Goal: Information Seeking & Learning: Check status

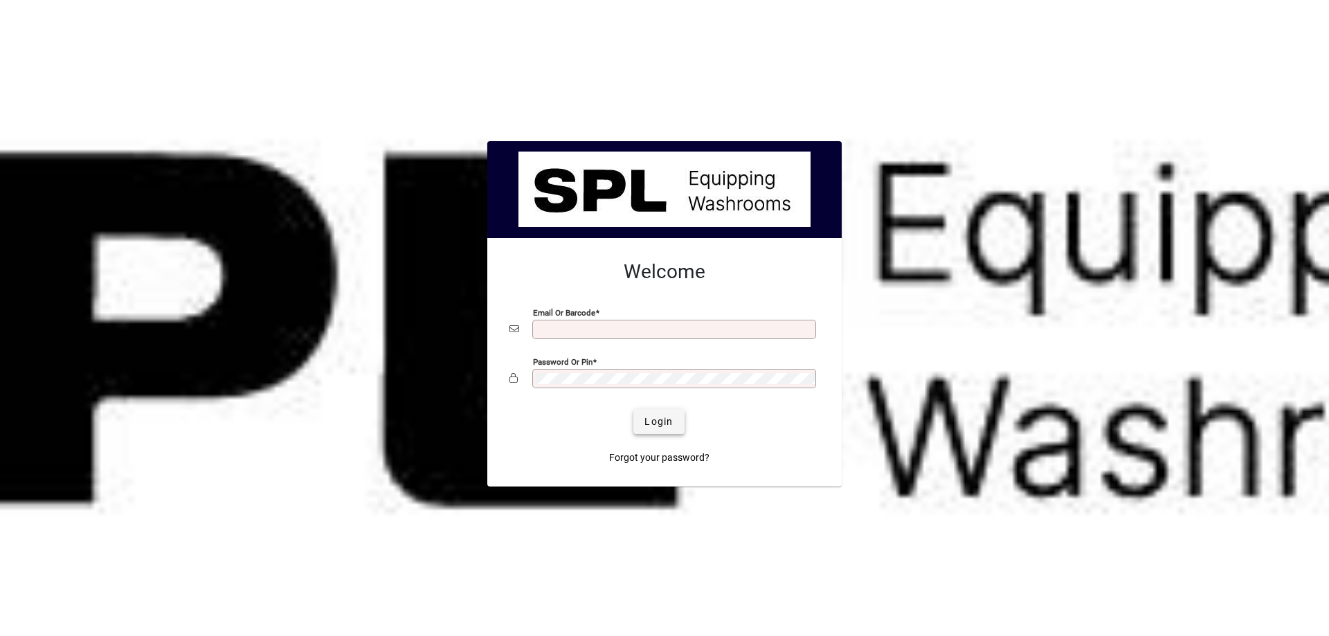
type input "**********"
click at [649, 409] on span "submit" at bounding box center [658, 421] width 51 height 33
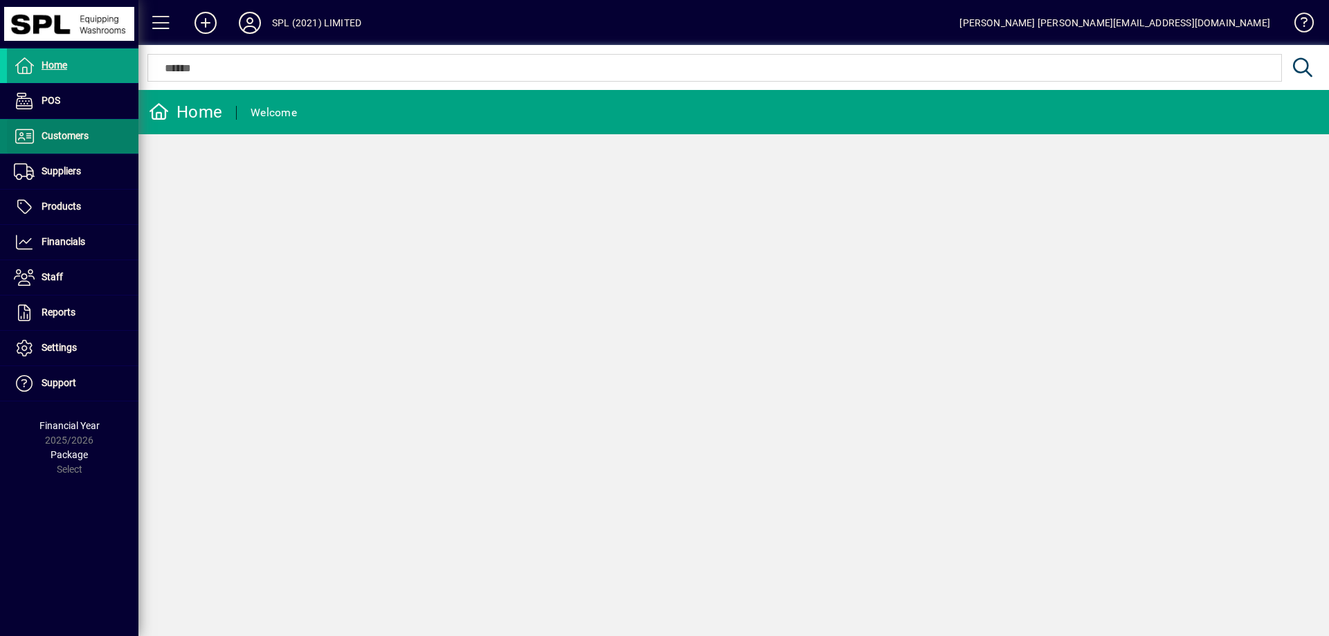
click at [87, 150] on span at bounding box center [73, 136] width 132 height 33
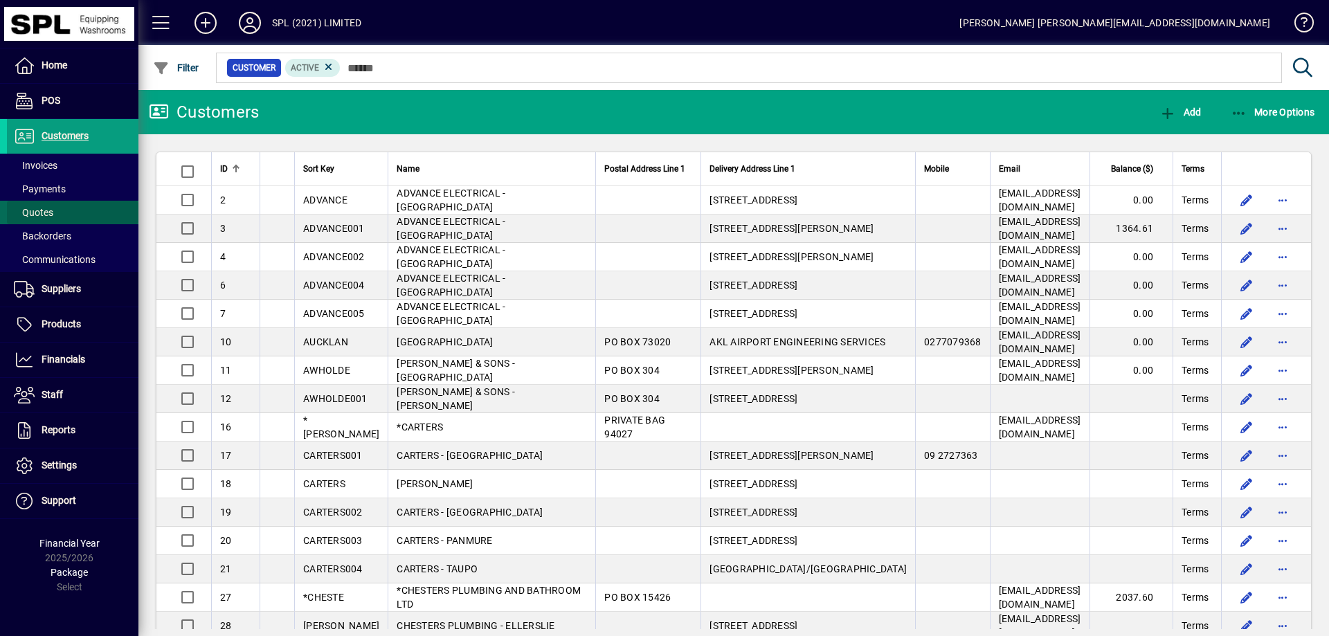
click at [75, 207] on span at bounding box center [73, 212] width 132 height 33
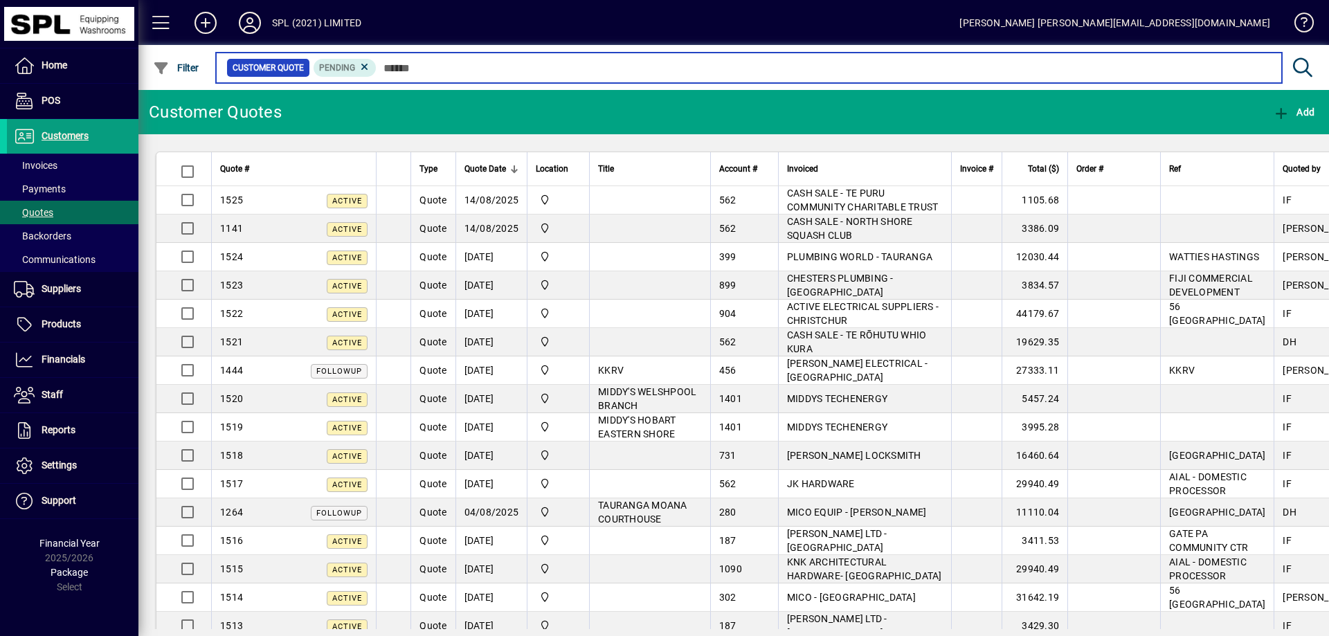
click at [436, 72] on input "text" at bounding box center [824, 67] width 894 height 19
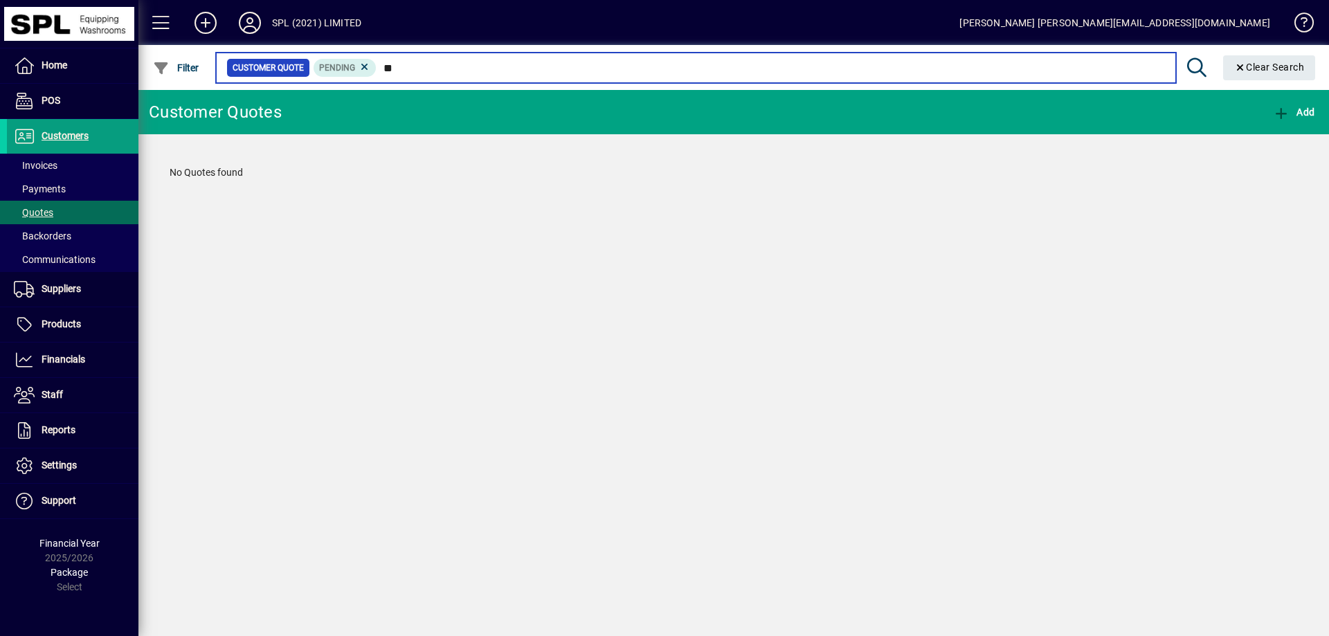
type input "*"
type input "*******"
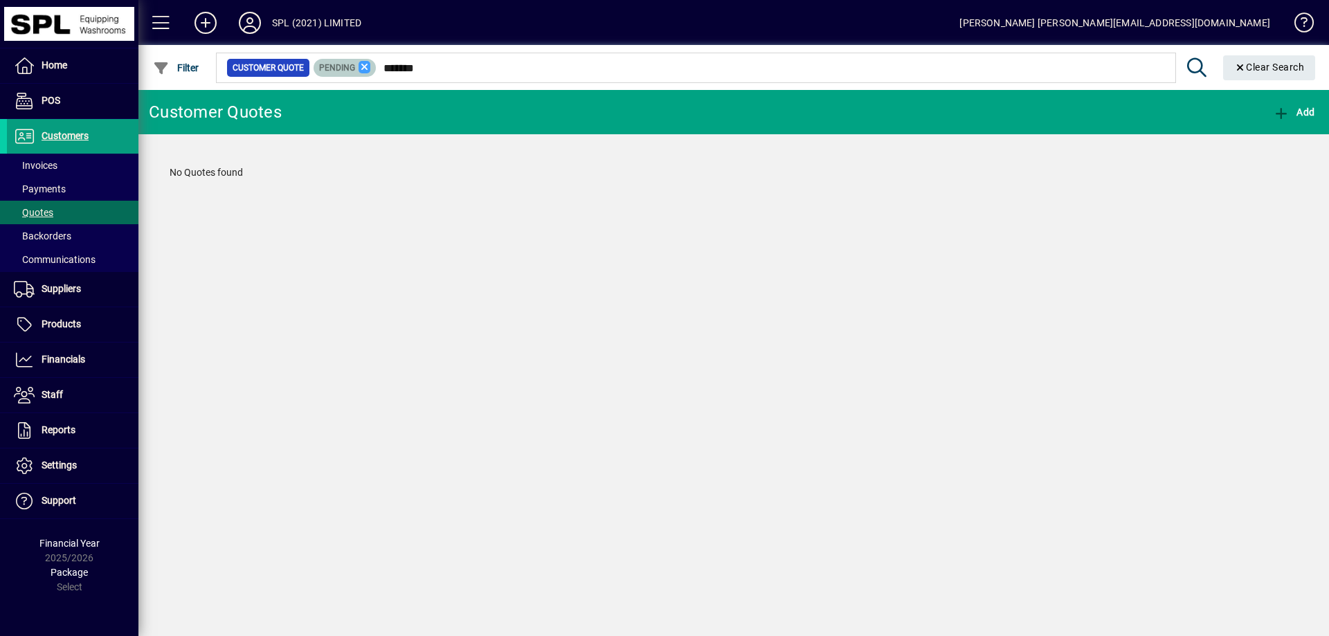
click at [366, 69] on icon at bounding box center [365, 67] width 12 height 12
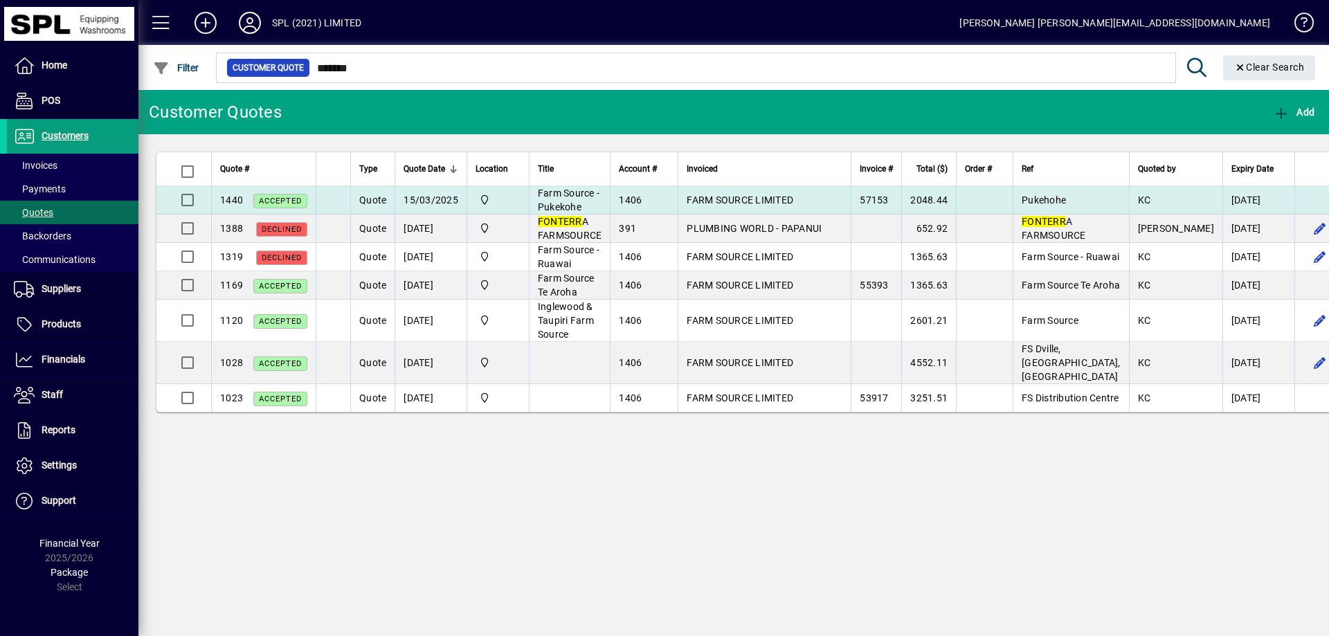
click at [704, 201] on span "FARM SOURCE LIMITED" at bounding box center [740, 200] width 107 height 11
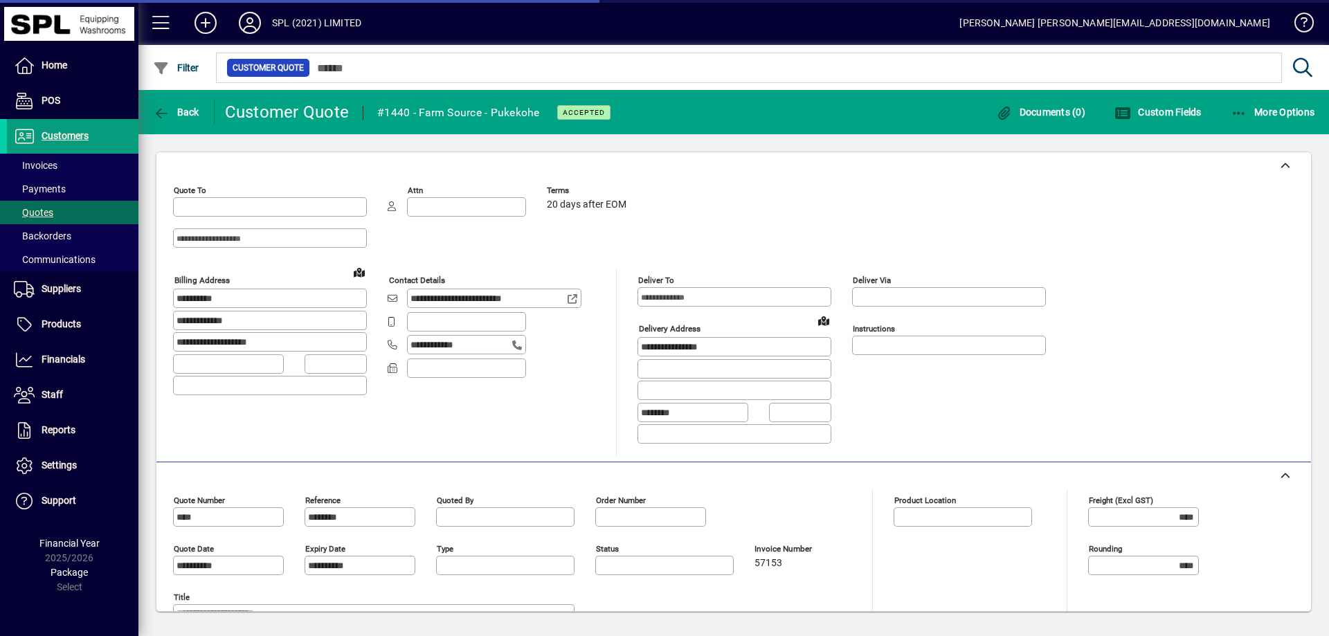
type input "**********"
type input "*********"
type input "********"
type input "**********"
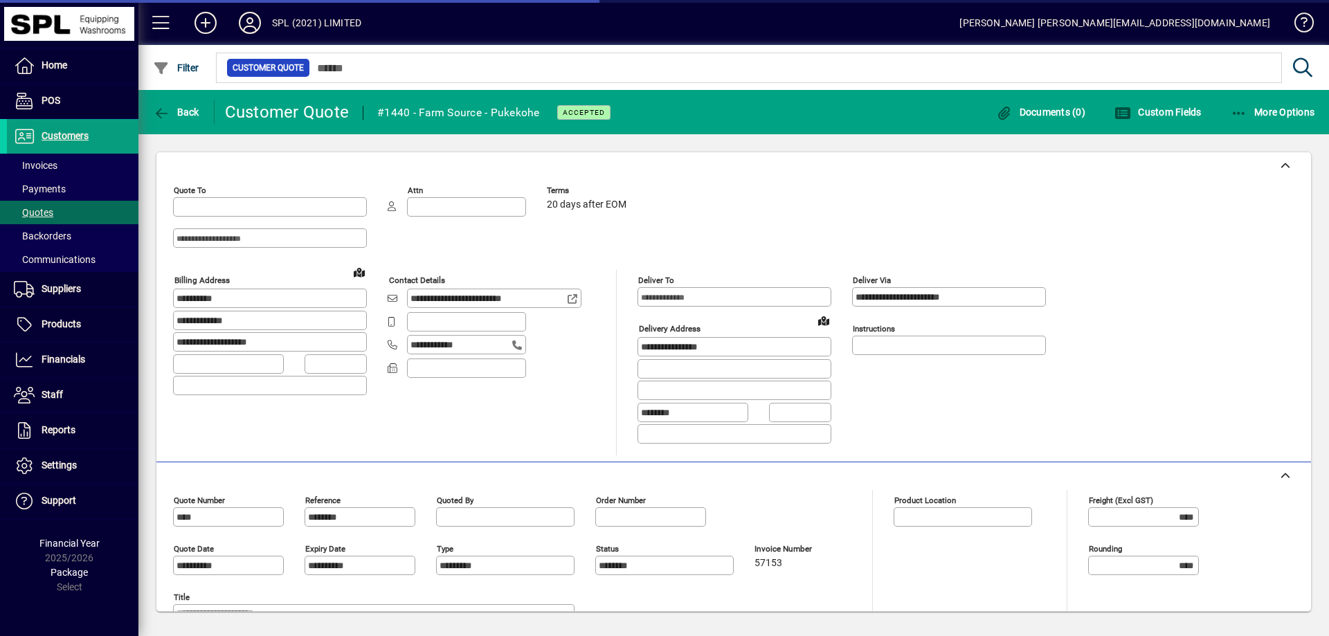
type input "*******"
type input "**********"
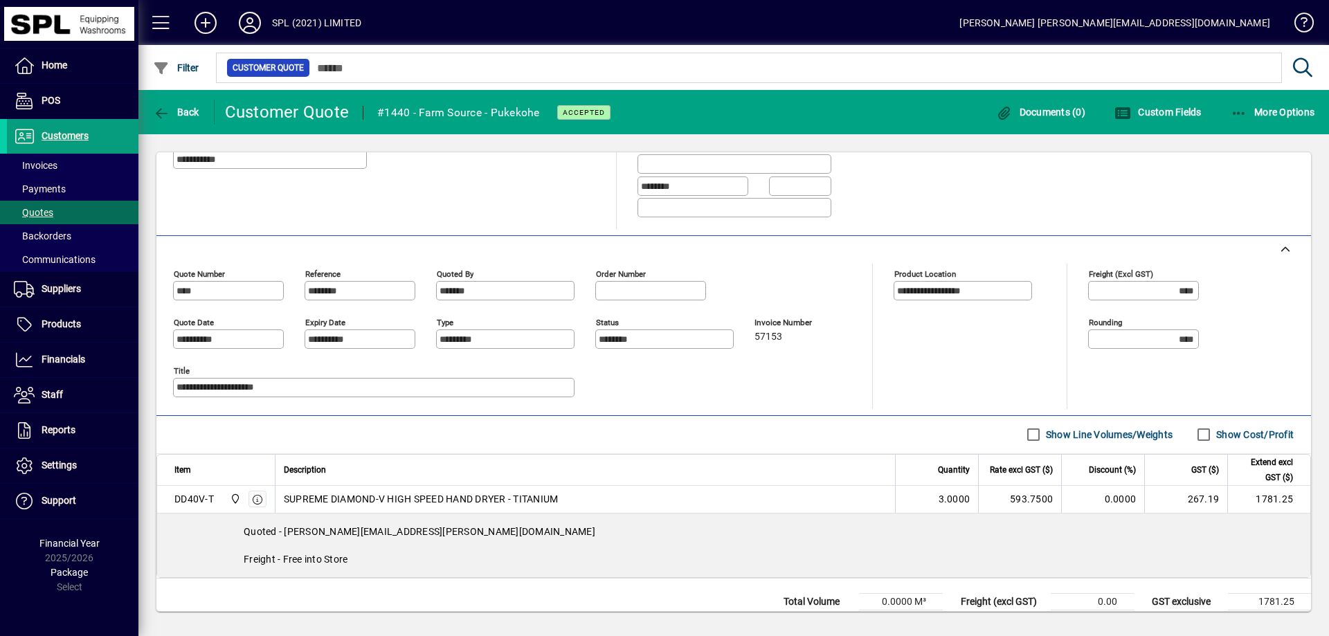
scroll to position [271, 0]
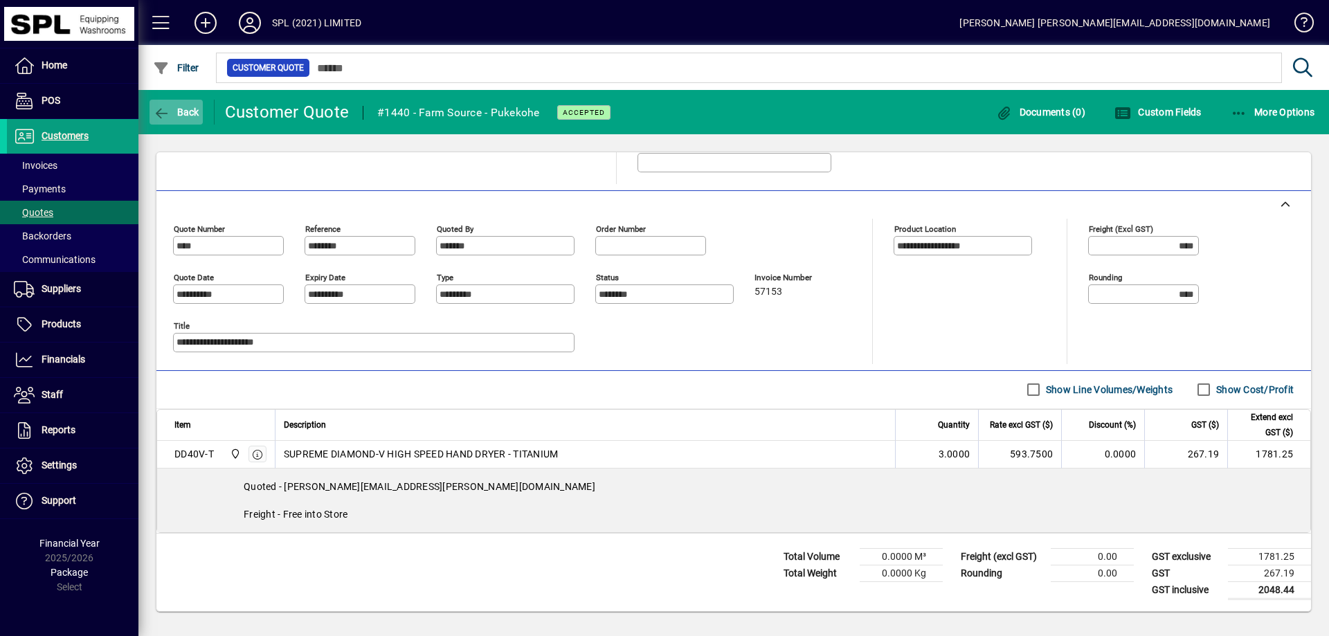
click at [176, 116] on span "Back" at bounding box center [176, 112] width 46 height 11
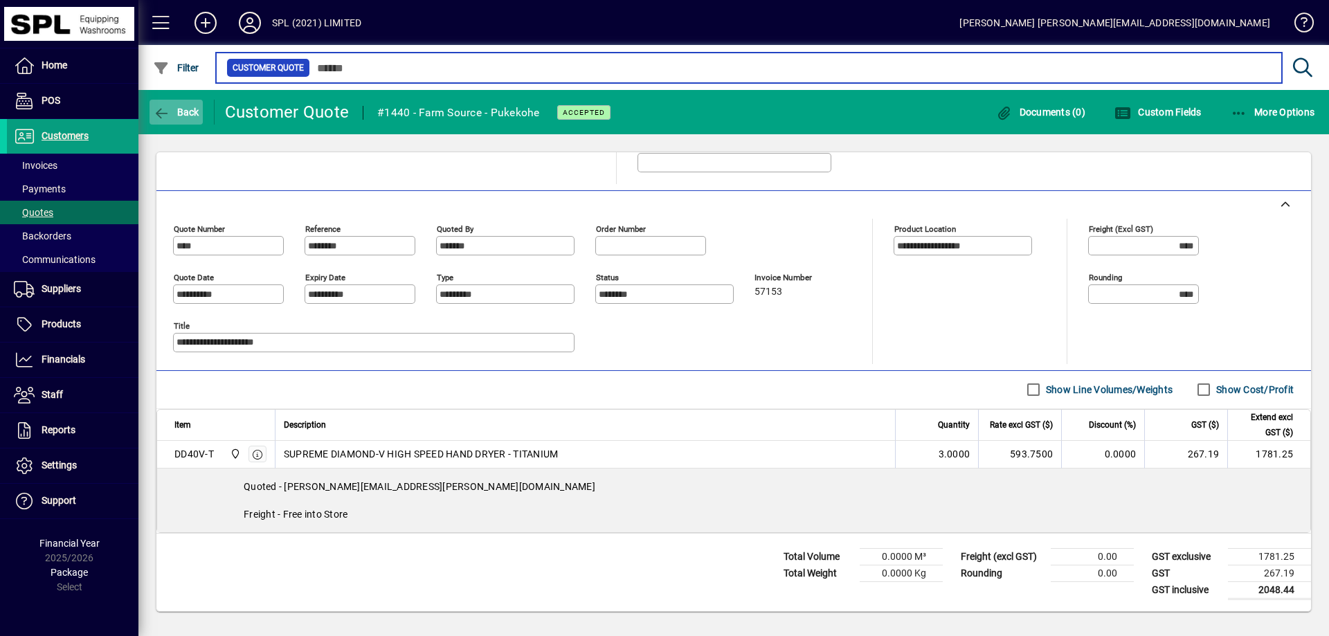
type input "*******"
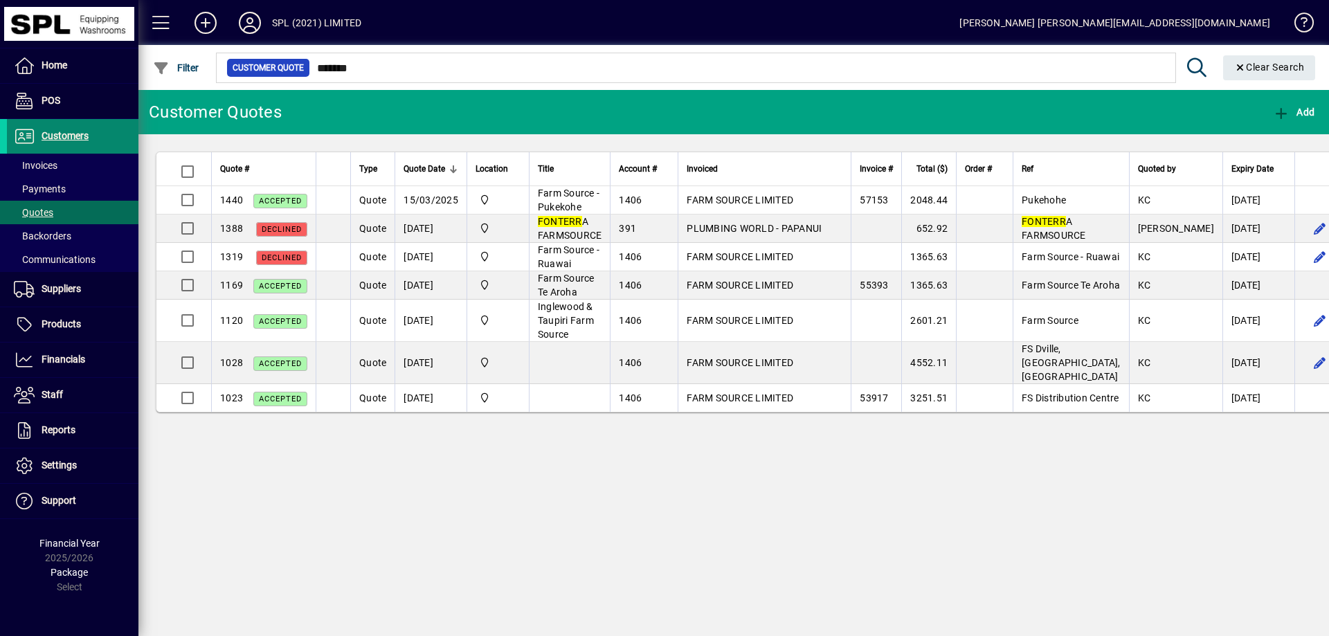
click at [68, 137] on span "Customers" at bounding box center [65, 135] width 47 height 11
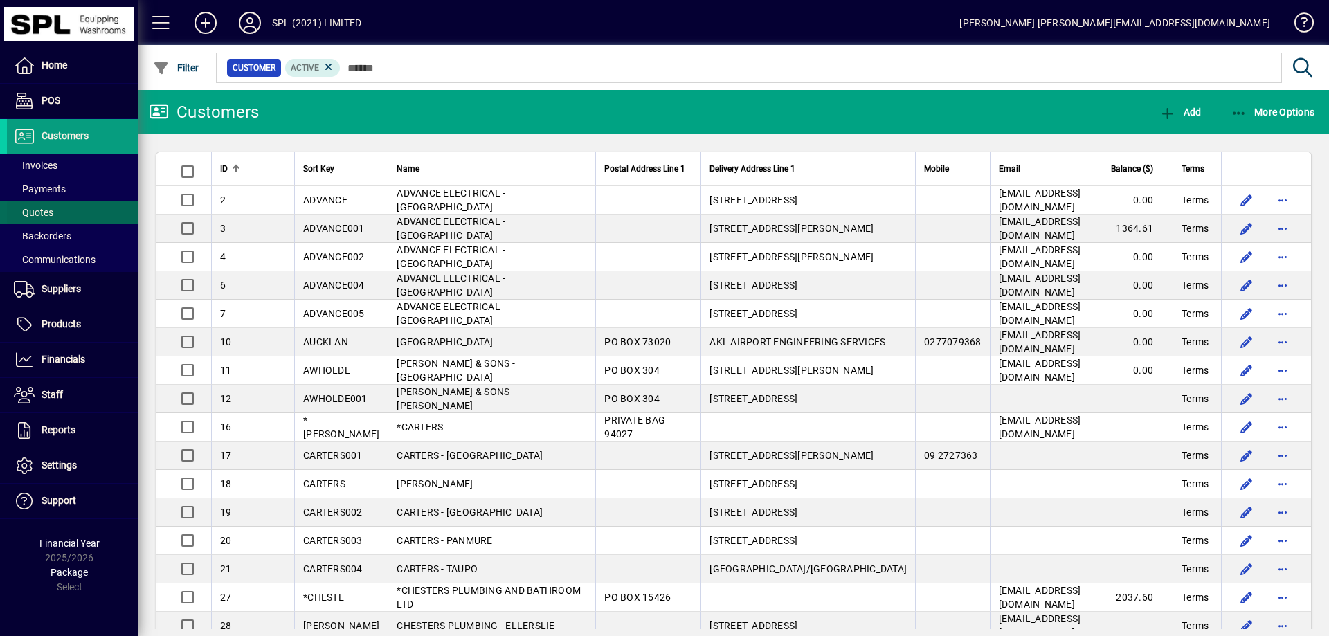
click at [44, 213] on span "Quotes" at bounding box center [33, 212] width 39 height 11
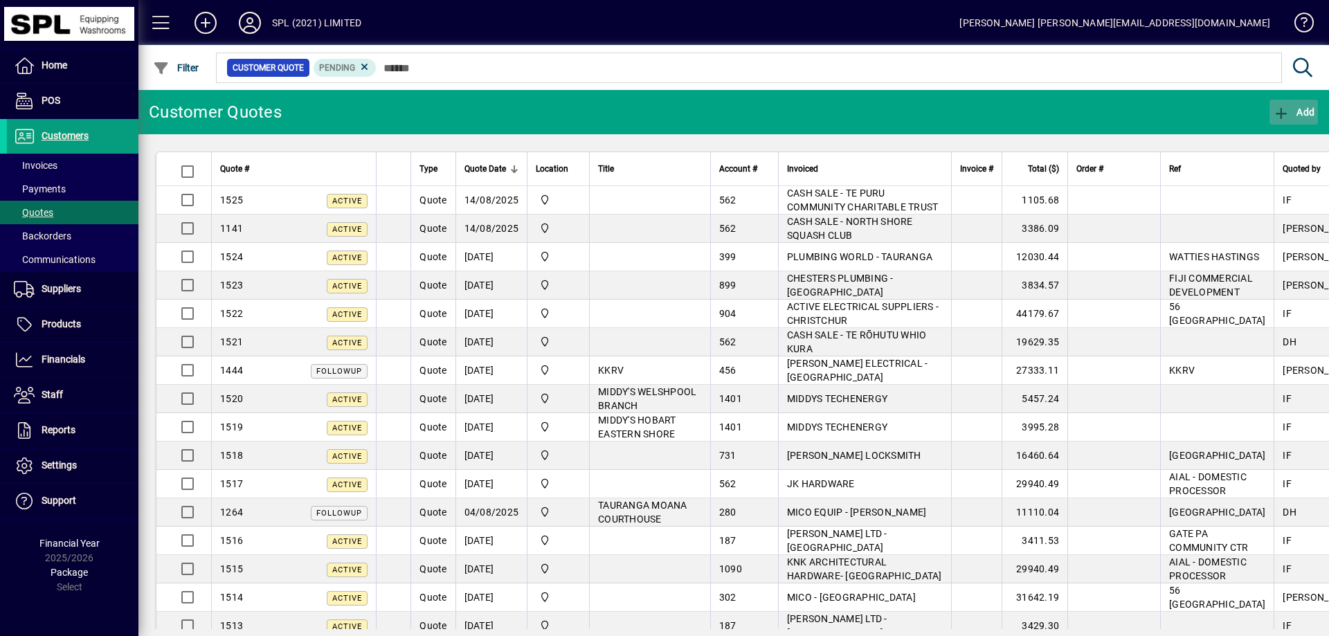
click at [1287, 107] on icon "button" at bounding box center [1281, 114] width 17 height 14
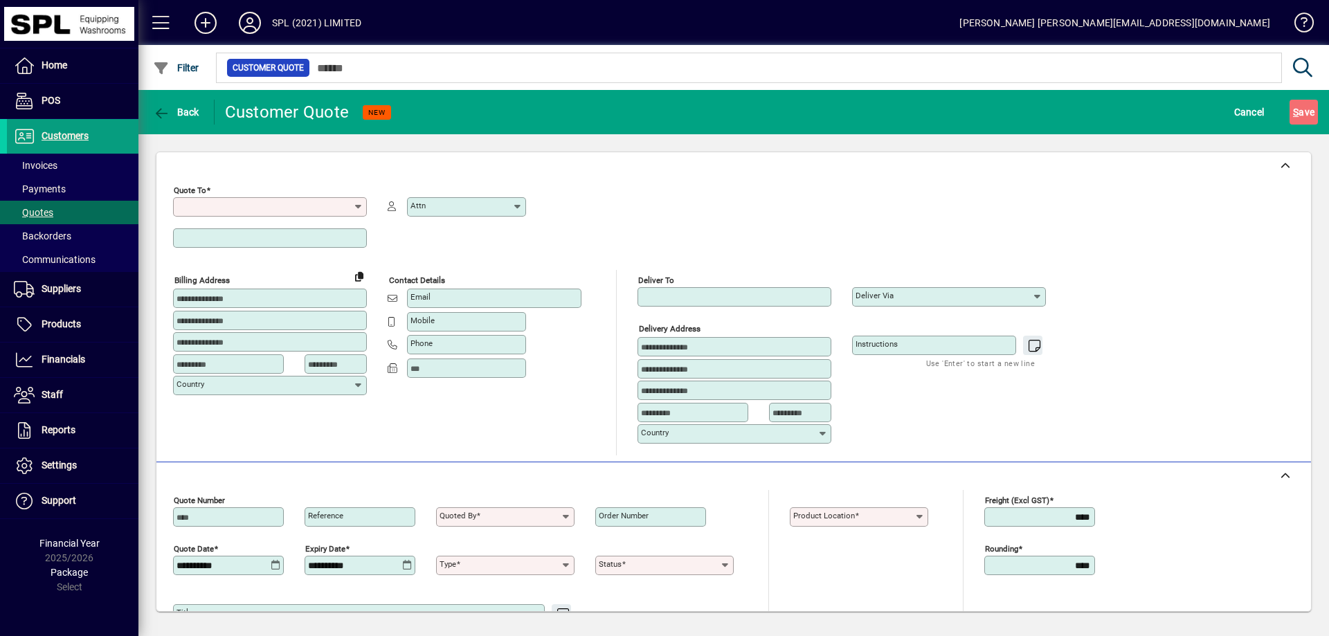
type input "*********"
type input "******"
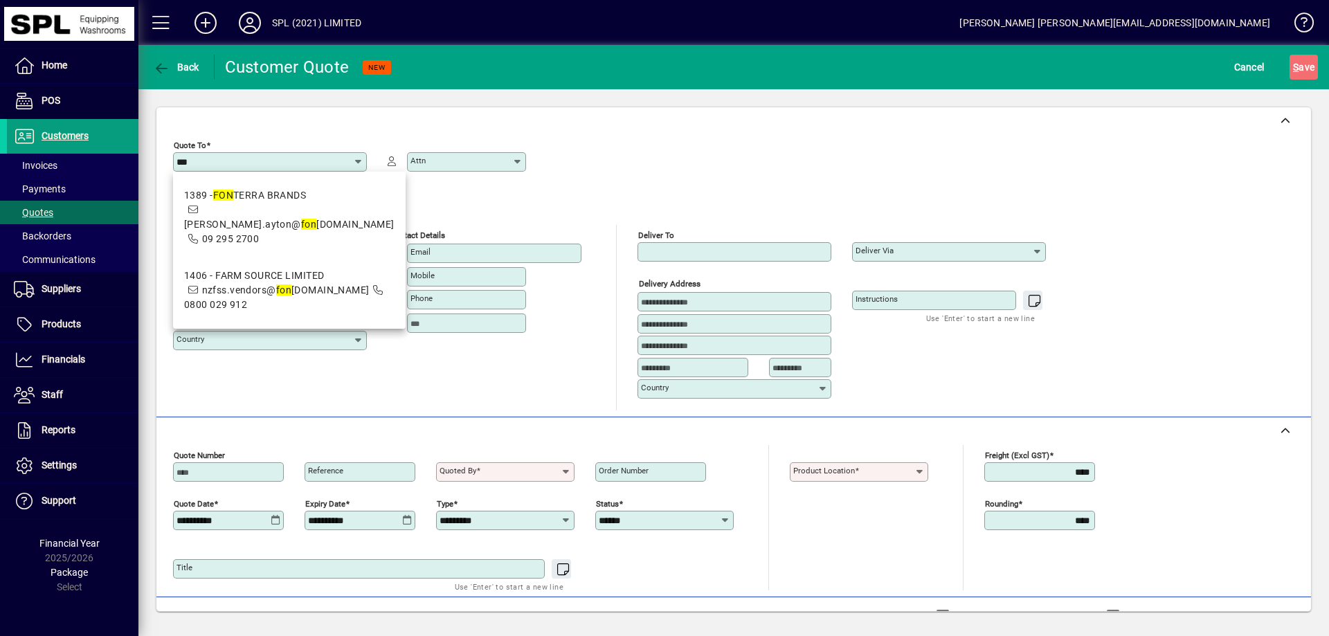
click at [256, 288] on span "1406 - FARM SOURCE LIMITED nzfss.vendors@ fon [DOMAIN_NAME] 0800 029 912" at bounding box center [289, 291] width 210 height 44
type input "**********"
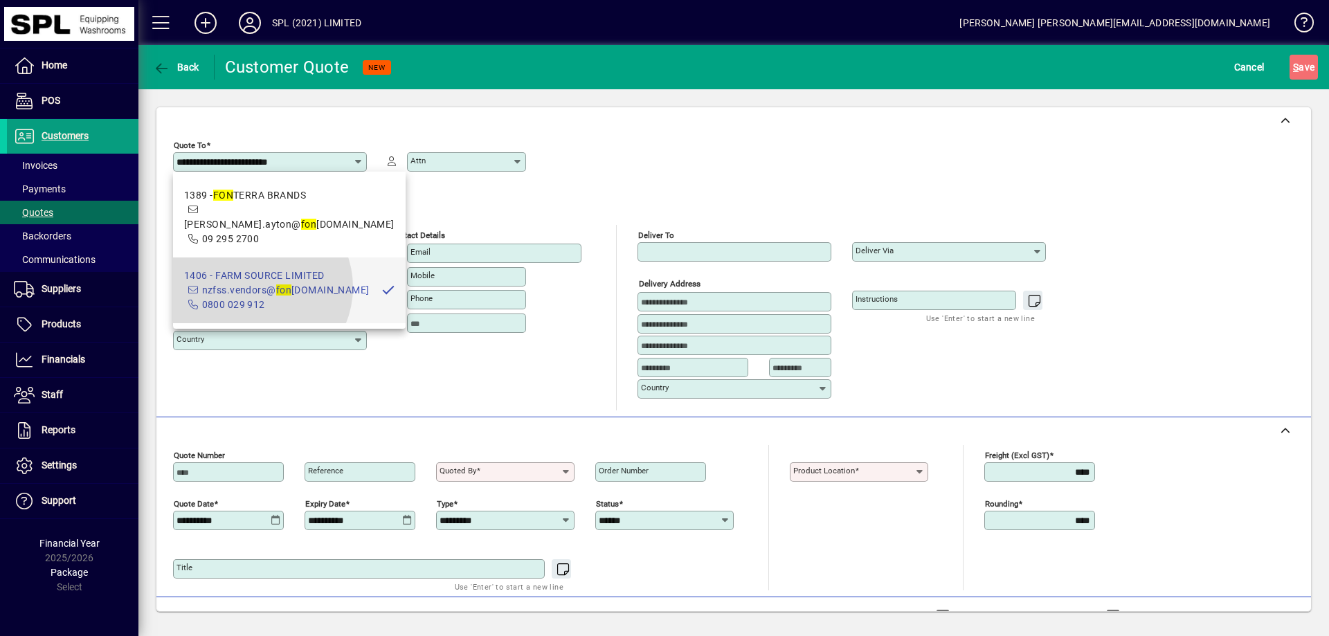
type input "**********"
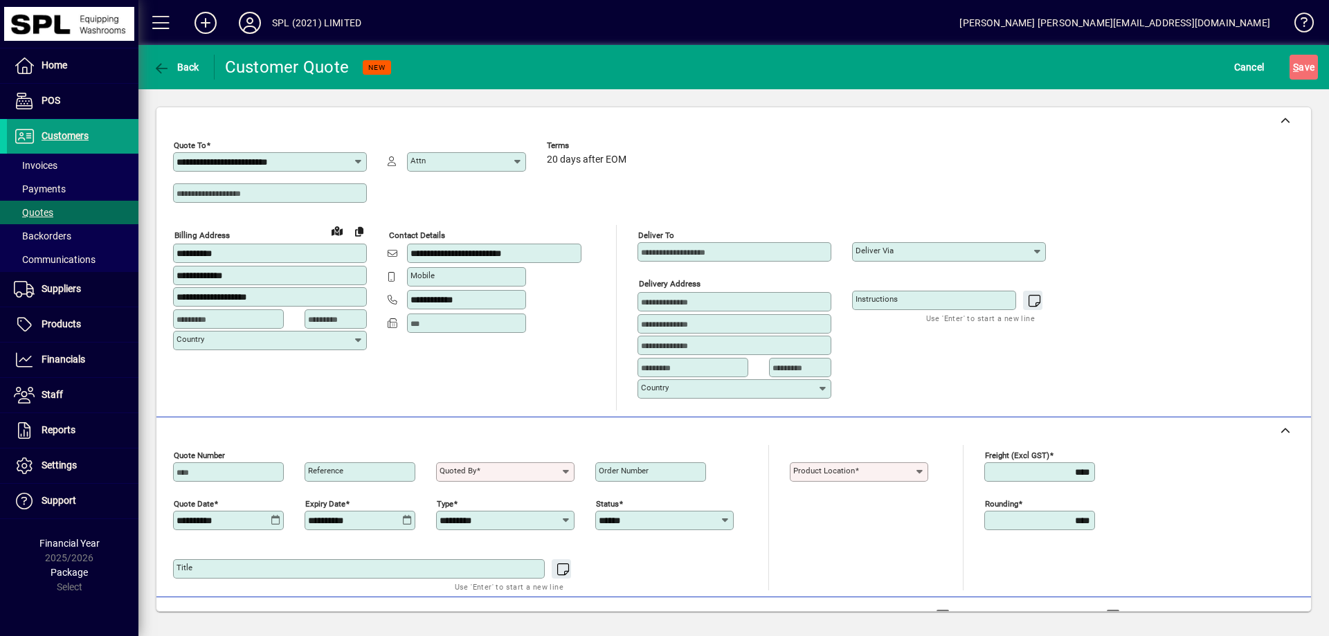
type input "**********"
click at [704, 251] on input "Deliver To" at bounding box center [736, 251] width 190 height 11
type input "**********"
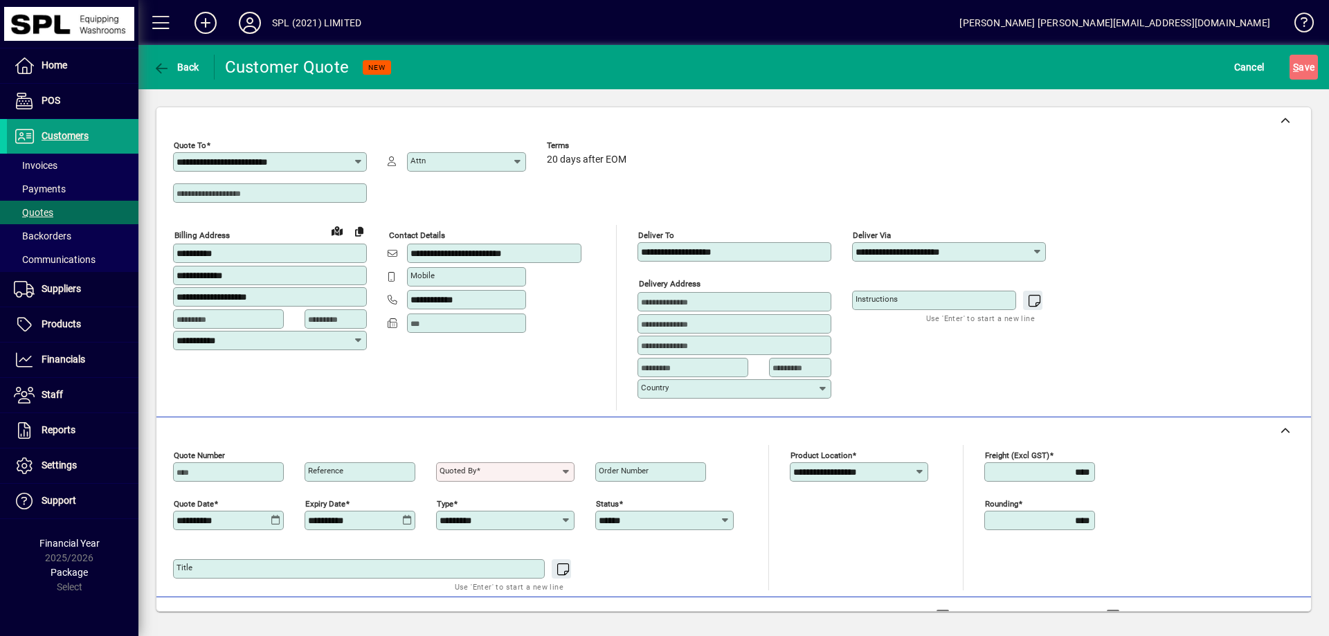
click at [687, 299] on input at bounding box center [736, 301] width 190 height 11
type input "**********"
click at [899, 366] on div "**********" at bounding box center [959, 318] width 215 height 186
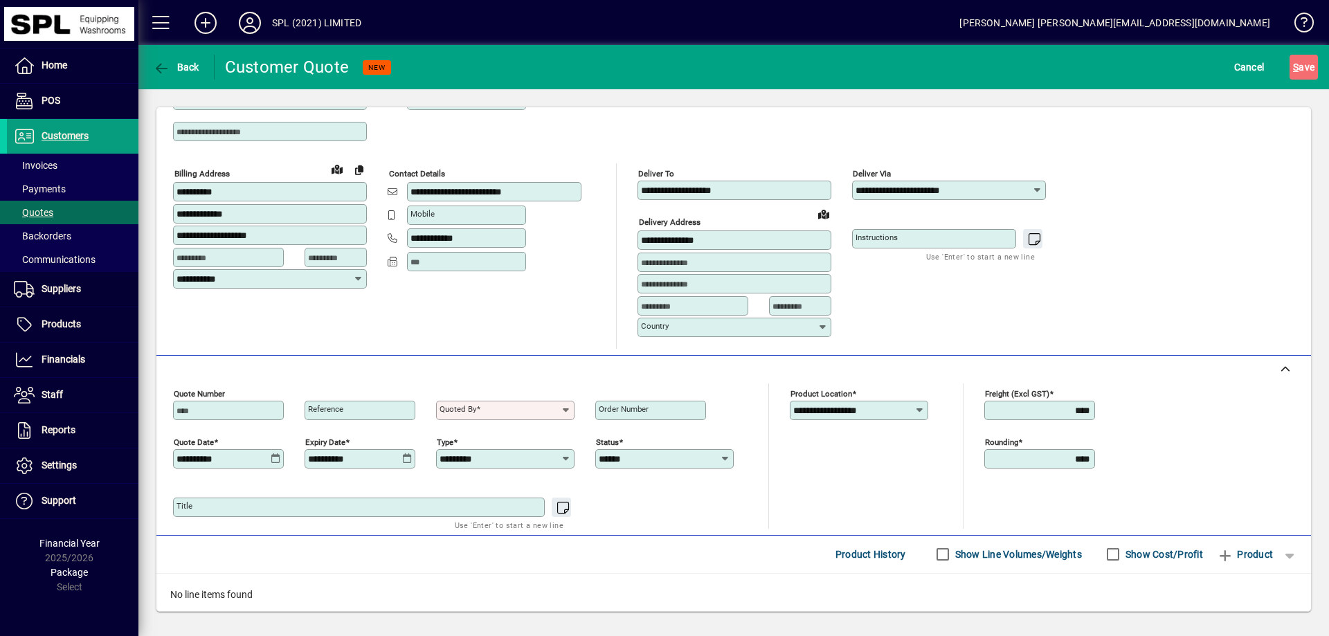
scroll to position [138, 0]
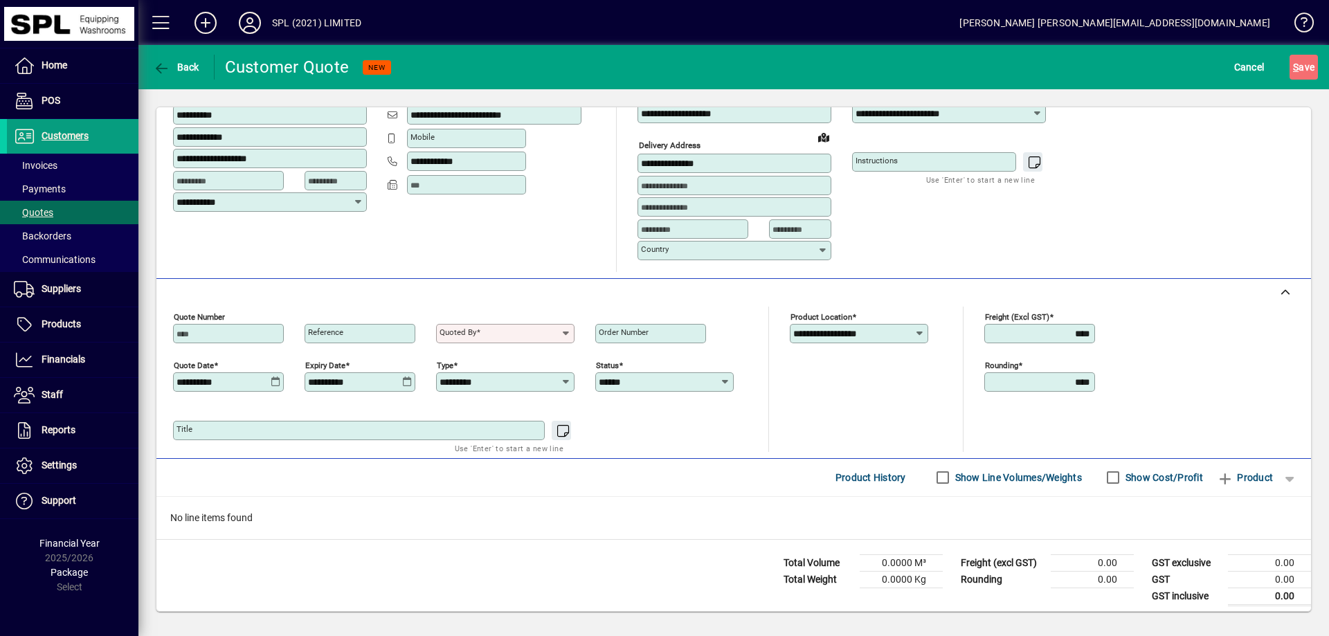
click at [564, 330] on icon at bounding box center [566, 333] width 11 height 11
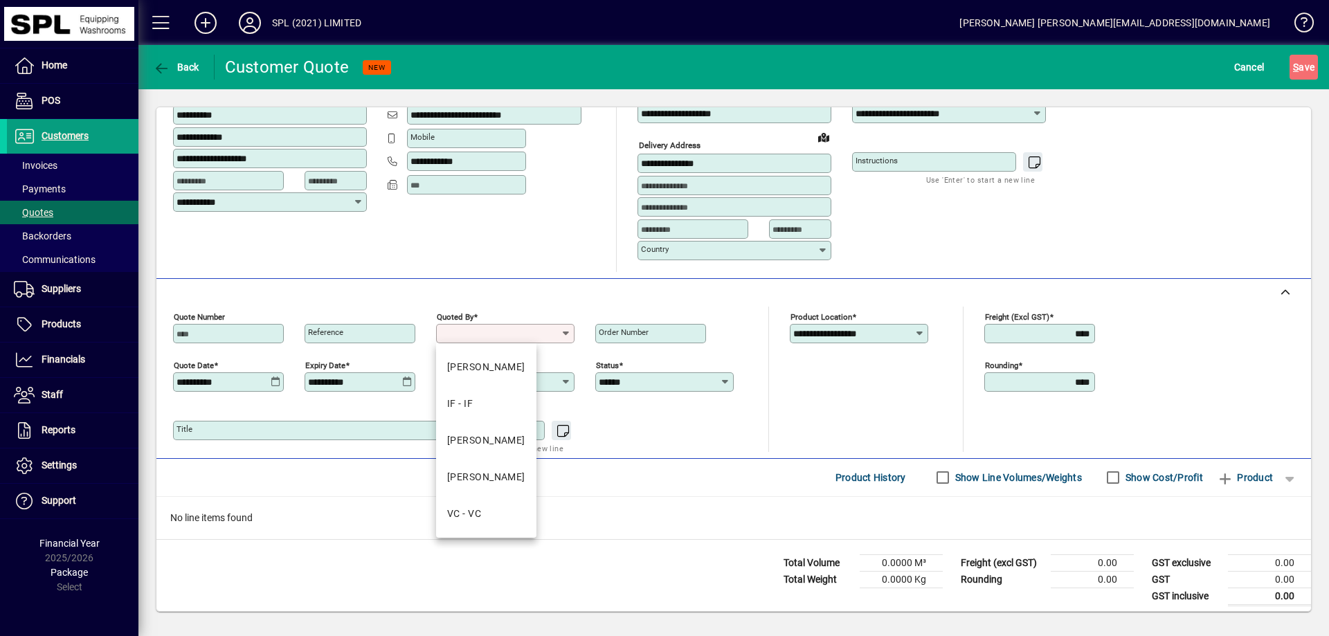
click at [471, 473] on div "[PERSON_NAME]" at bounding box center [486, 477] width 78 height 15
type input "*******"
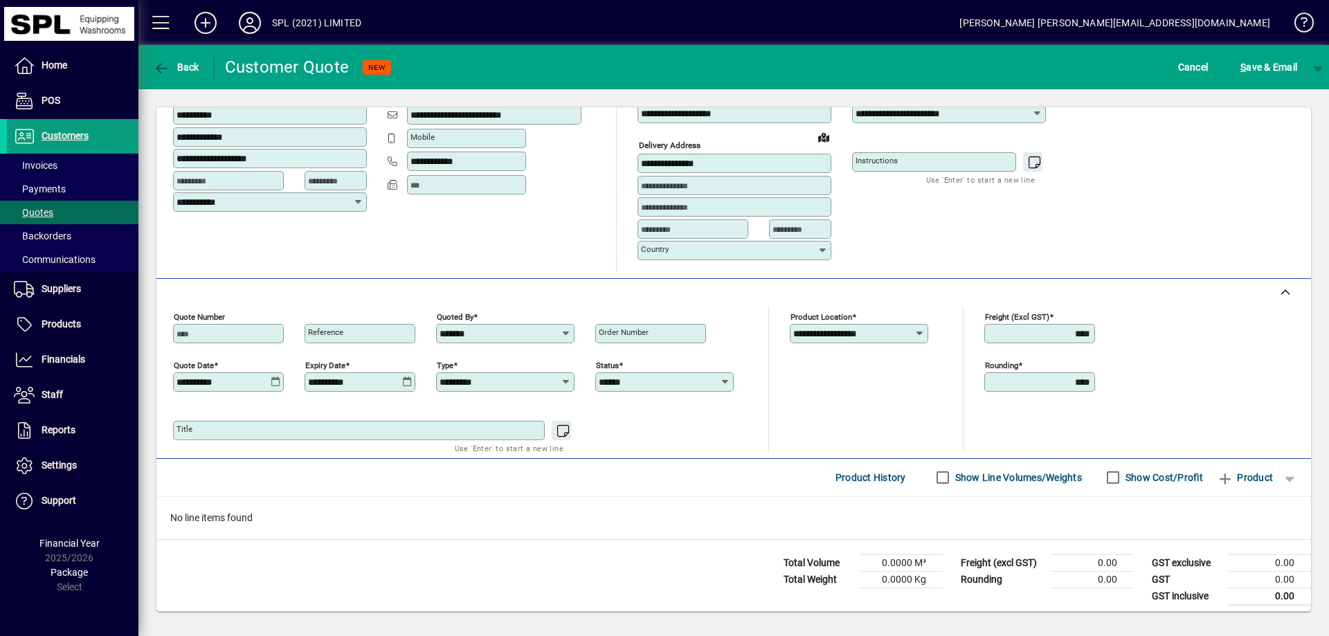
click at [221, 431] on textarea "Title" at bounding box center [361, 430] width 368 height 11
type textarea "**********"
click at [753, 432] on div "**********" at bounding box center [464, 428] width 582 height 48
click at [316, 431] on textarea "**********" at bounding box center [361, 430] width 368 height 11
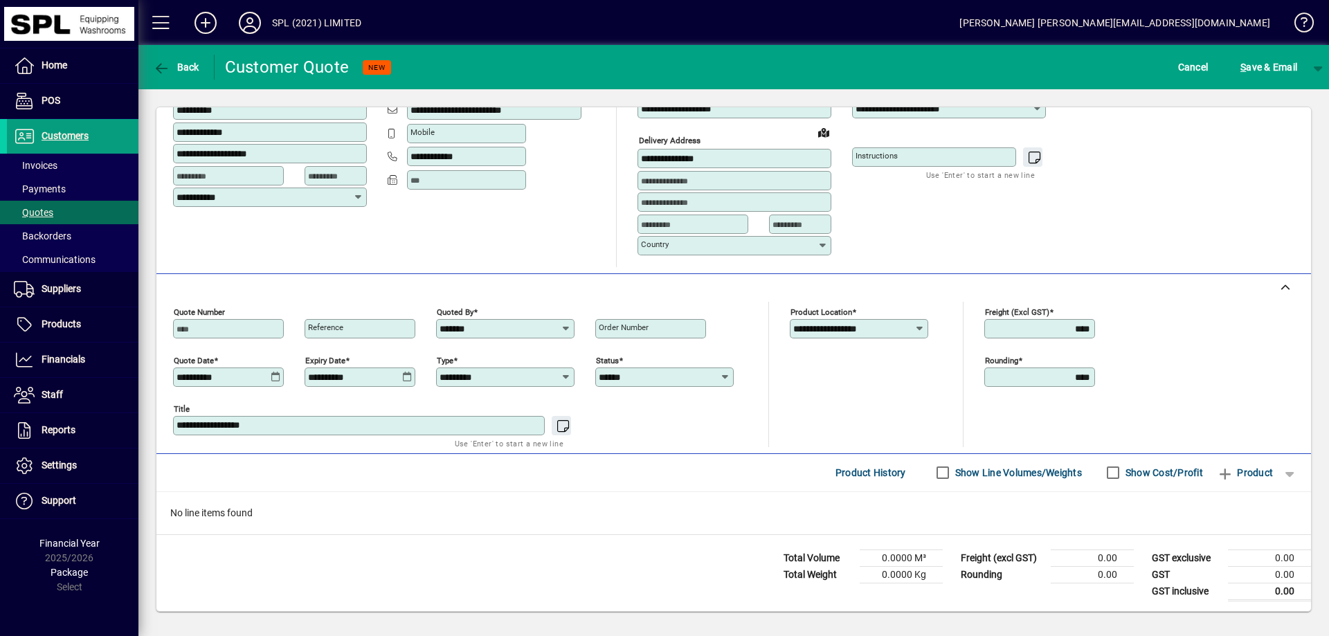
scroll to position [145, 0]
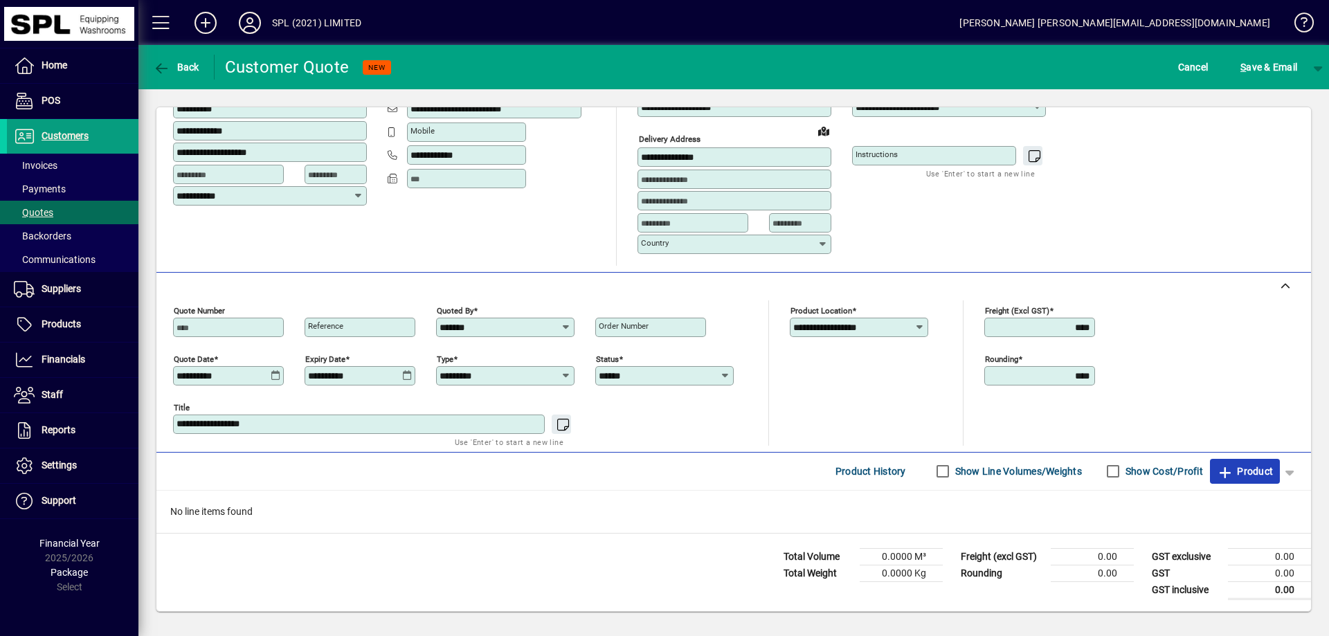
click at [1230, 474] on span "Product" at bounding box center [1245, 471] width 56 height 22
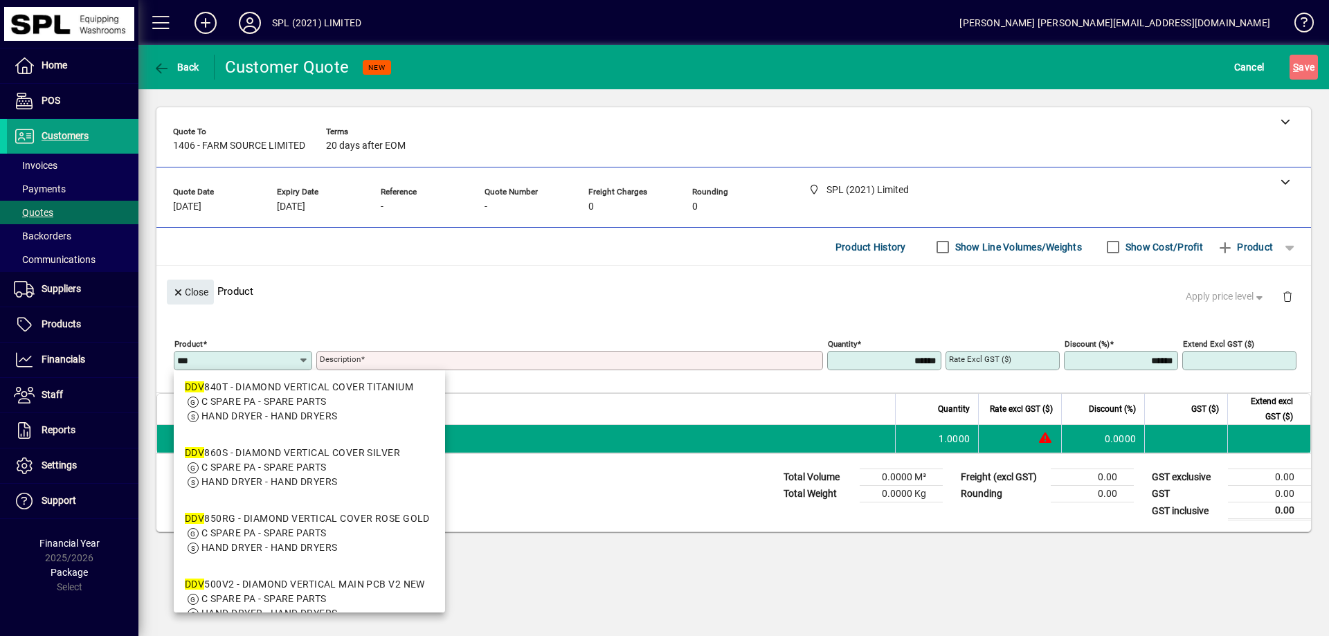
scroll to position [0, 0]
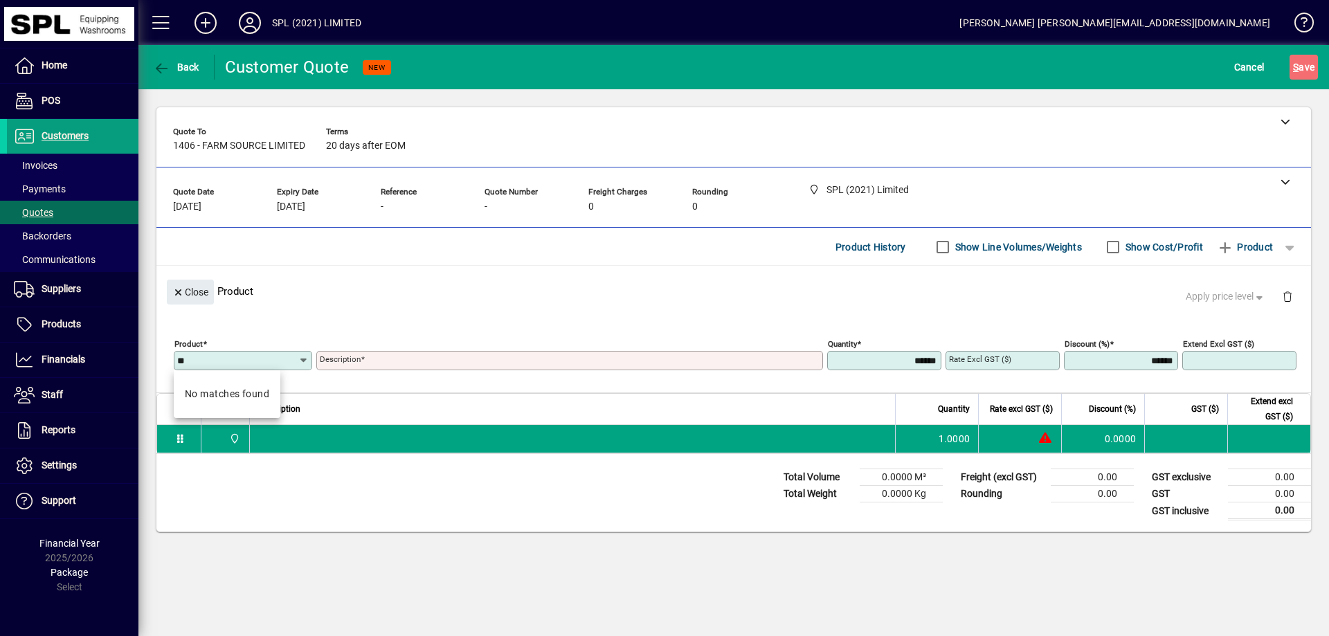
type input "*"
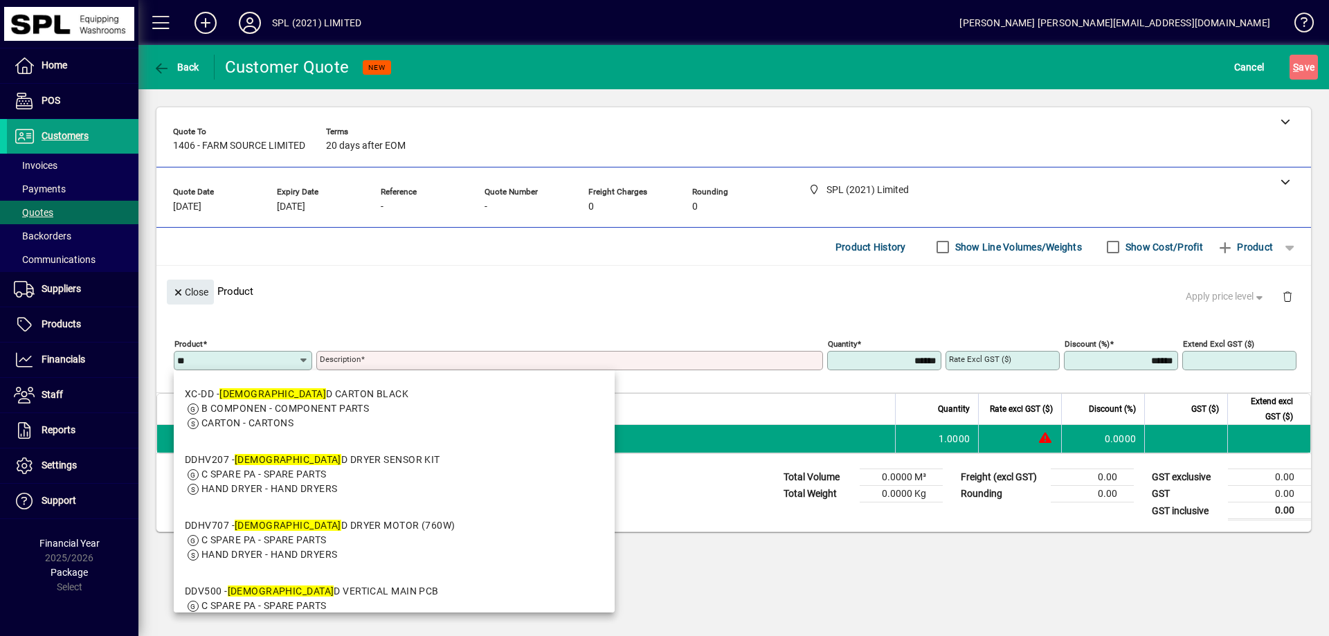
type input "*"
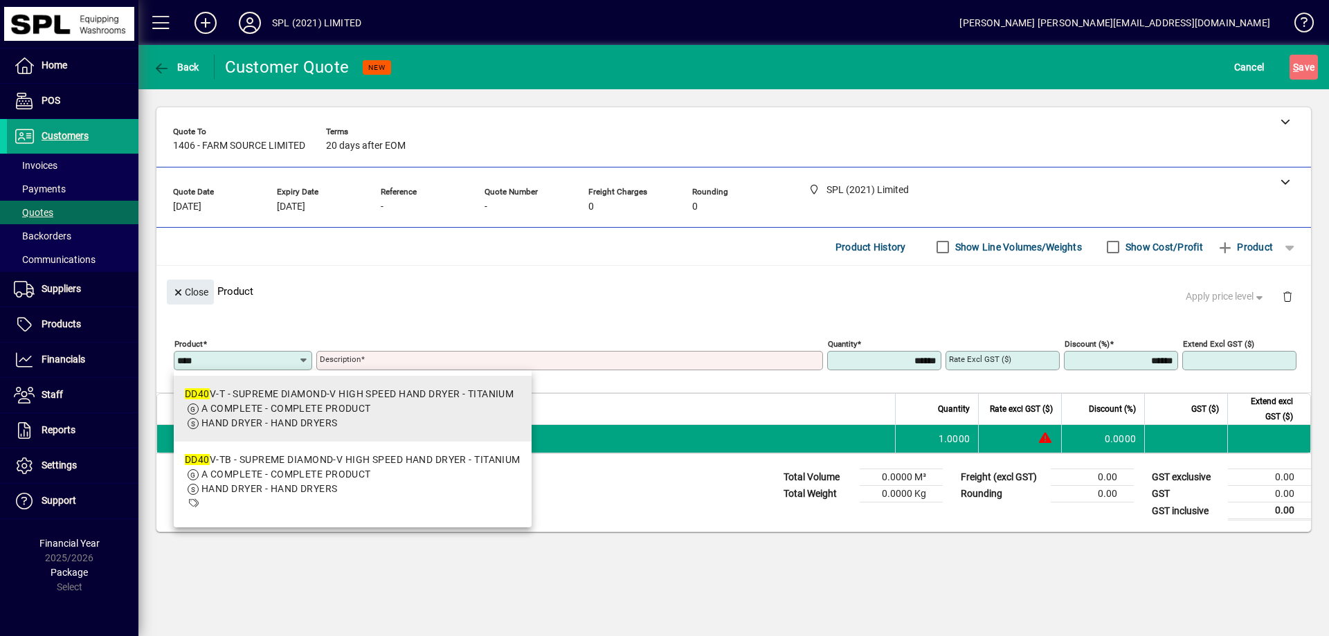
click at [273, 404] on span "A COMPLETE - COMPLETE PRODUCT" at bounding box center [286, 408] width 170 height 11
type input "*******"
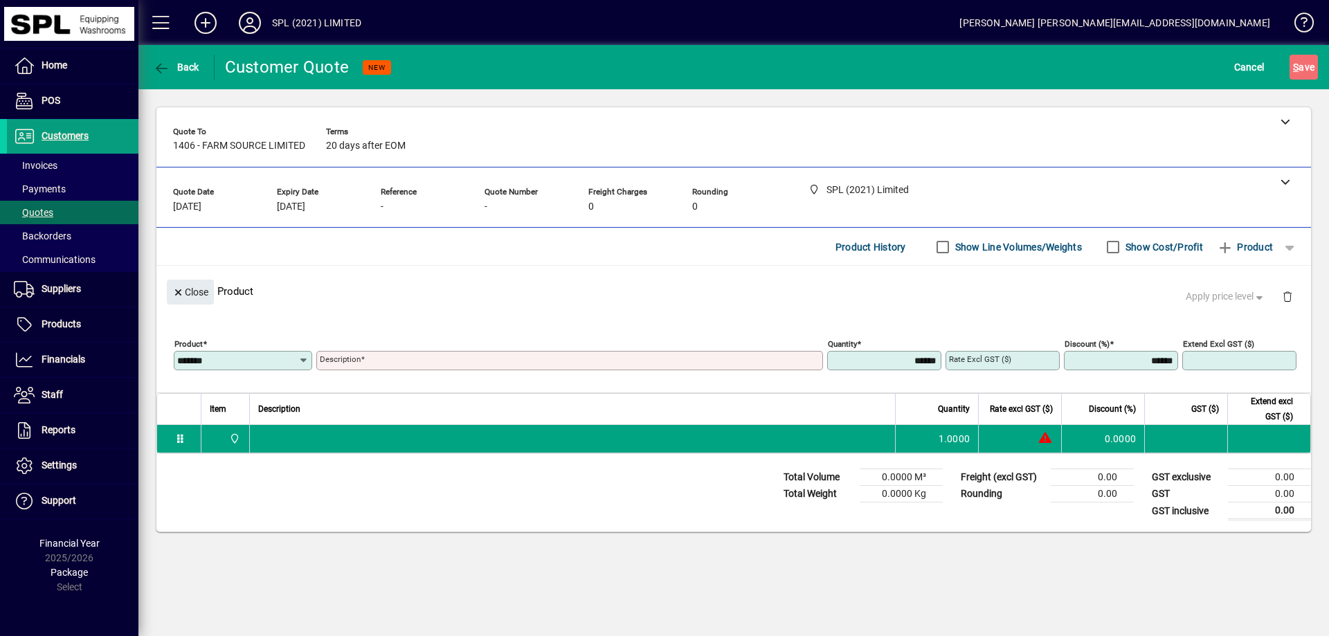
type input "**********"
type input "********"
type input "******"
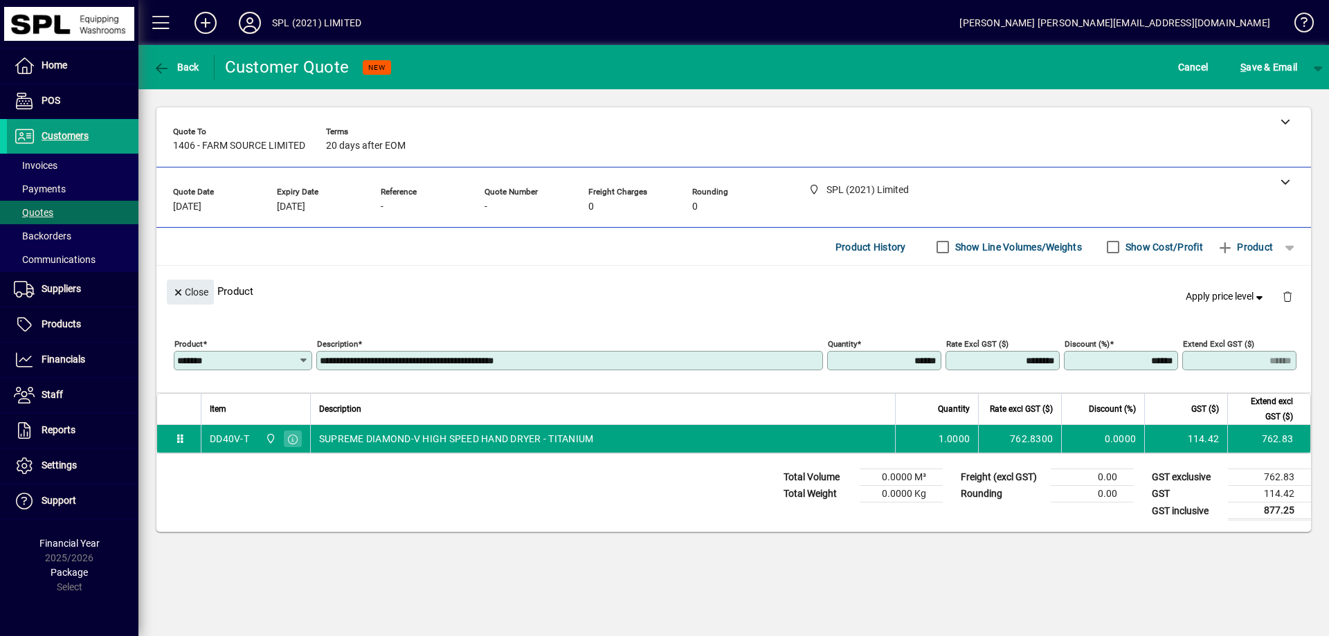
click at [1013, 353] on div "Rate excl GST ($) ********" at bounding box center [1003, 360] width 114 height 19
click at [1010, 358] on input "********" at bounding box center [1004, 360] width 110 height 11
click at [1028, 361] on input "********" at bounding box center [1004, 360] width 110 height 11
type input "********"
type input "******"
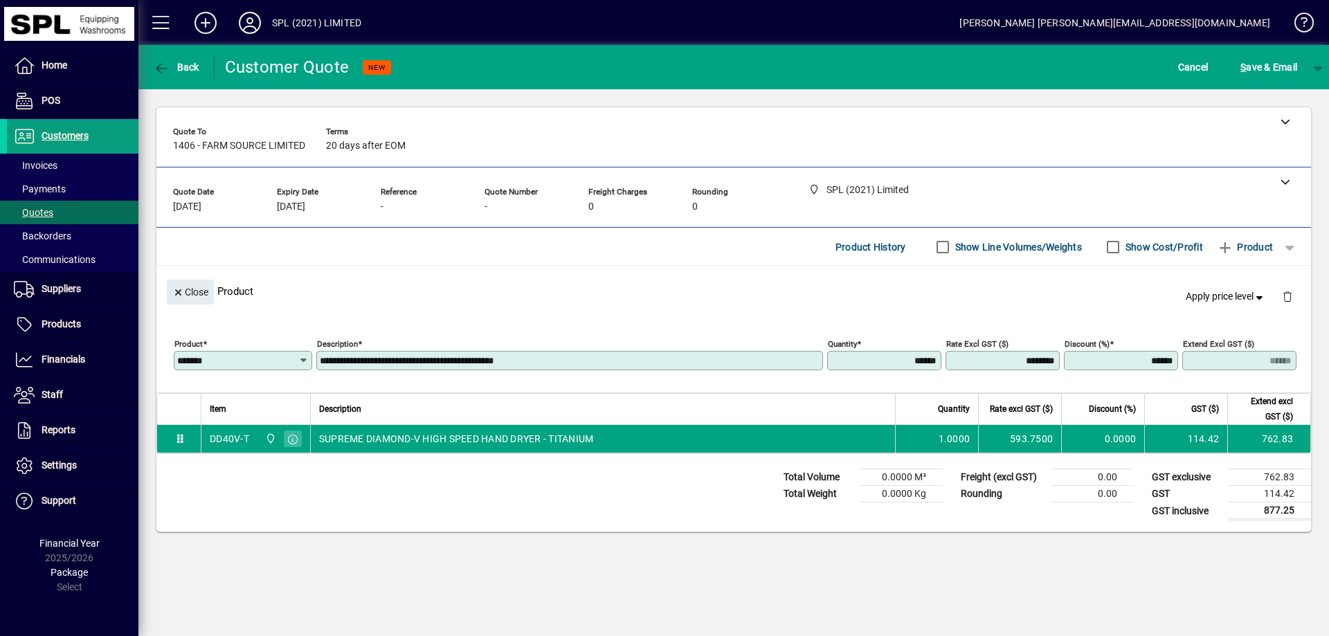
click at [1117, 365] on input "******" at bounding box center [1123, 360] width 110 height 11
click at [910, 356] on input "******" at bounding box center [886, 360] width 110 height 11
type input "******"
click at [791, 278] on div "Close Product Reset pricing Apply price level" at bounding box center [733, 291] width 1155 height 51
type input "*******"
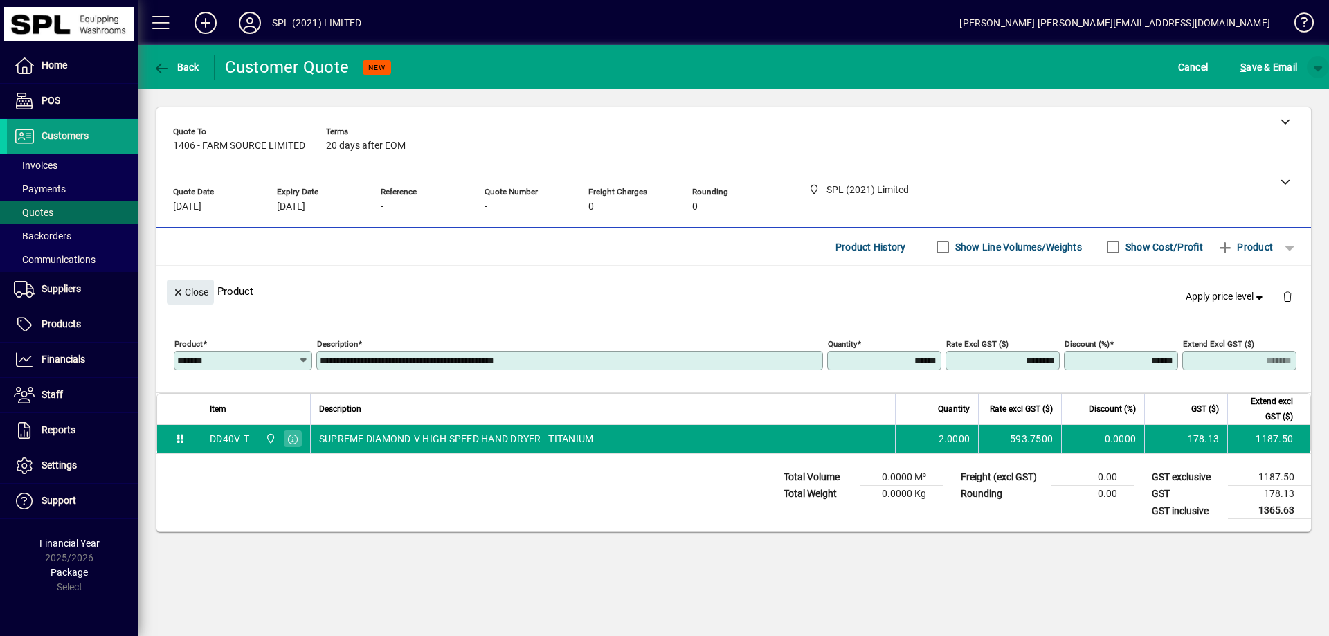
click at [1319, 62] on span "button" at bounding box center [1318, 67] width 33 height 33
click at [1290, 90] on span "S ave" at bounding box center [1283, 96] width 26 height 17
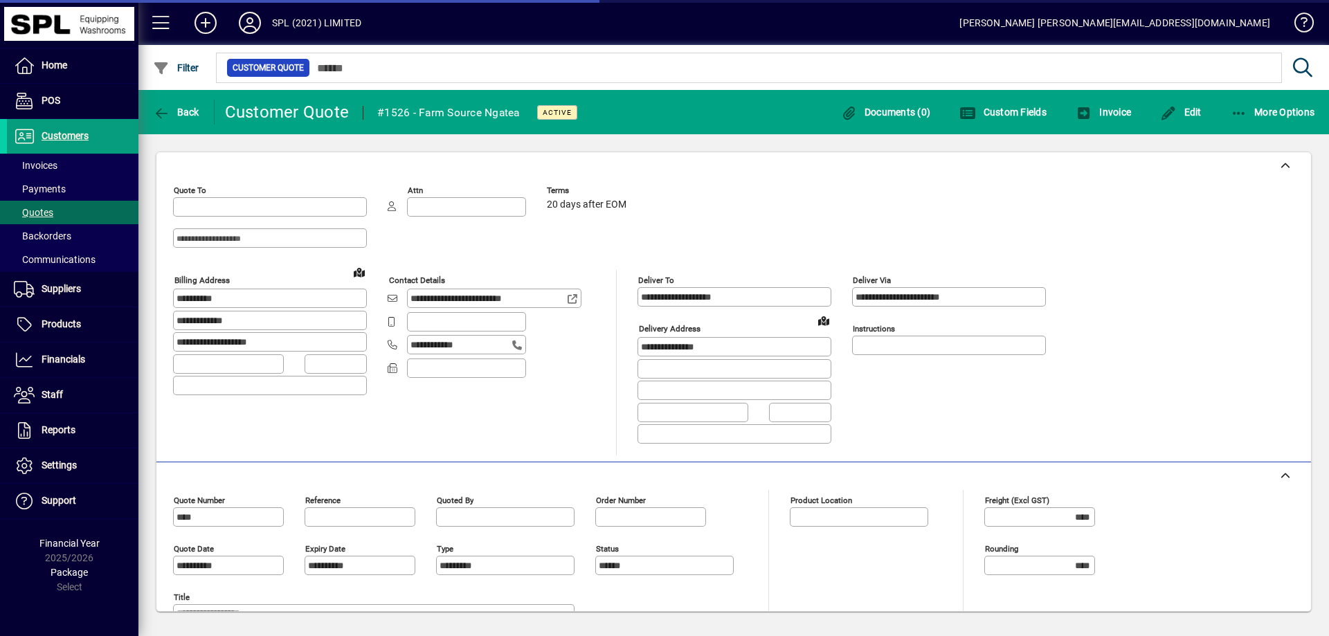
type input "**********"
type input "*******"
type input "**********"
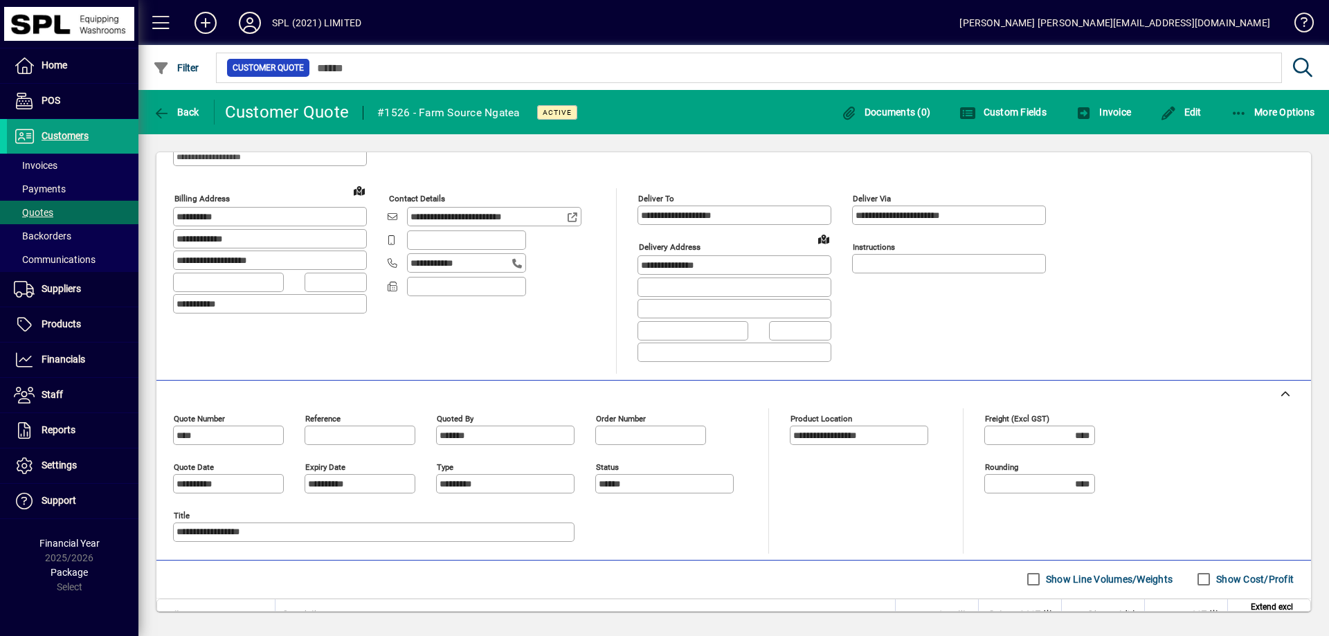
scroll to position [208, 0]
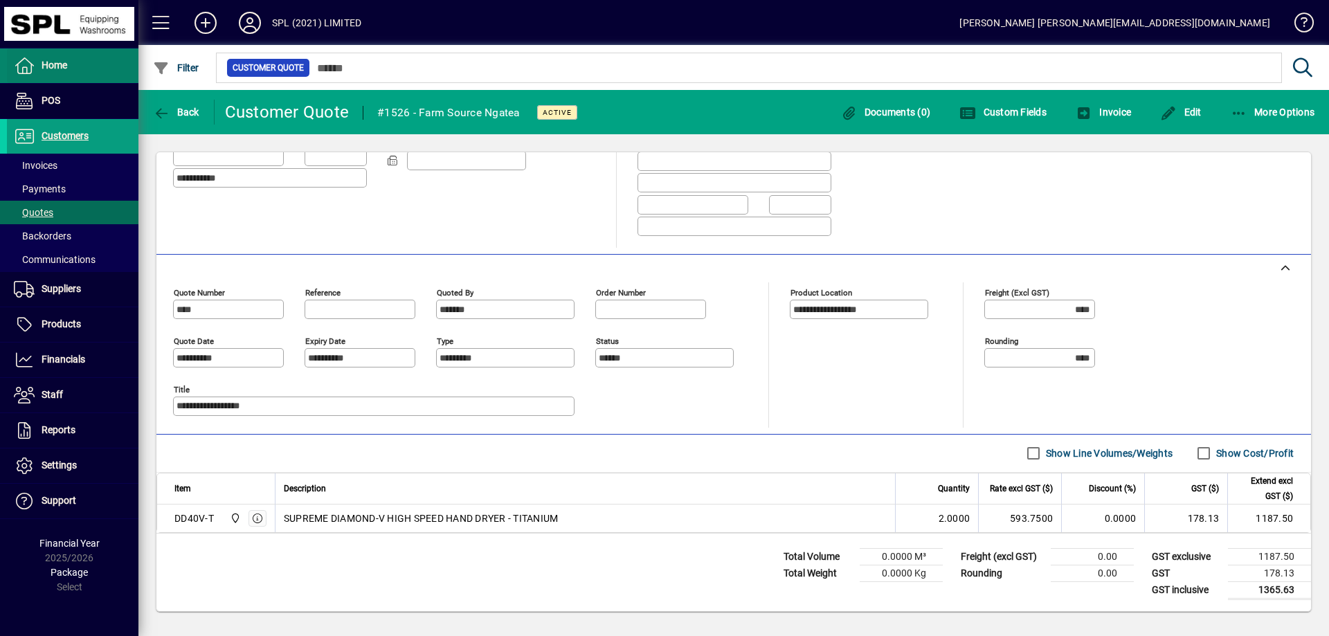
click at [68, 63] on span at bounding box center [73, 65] width 132 height 33
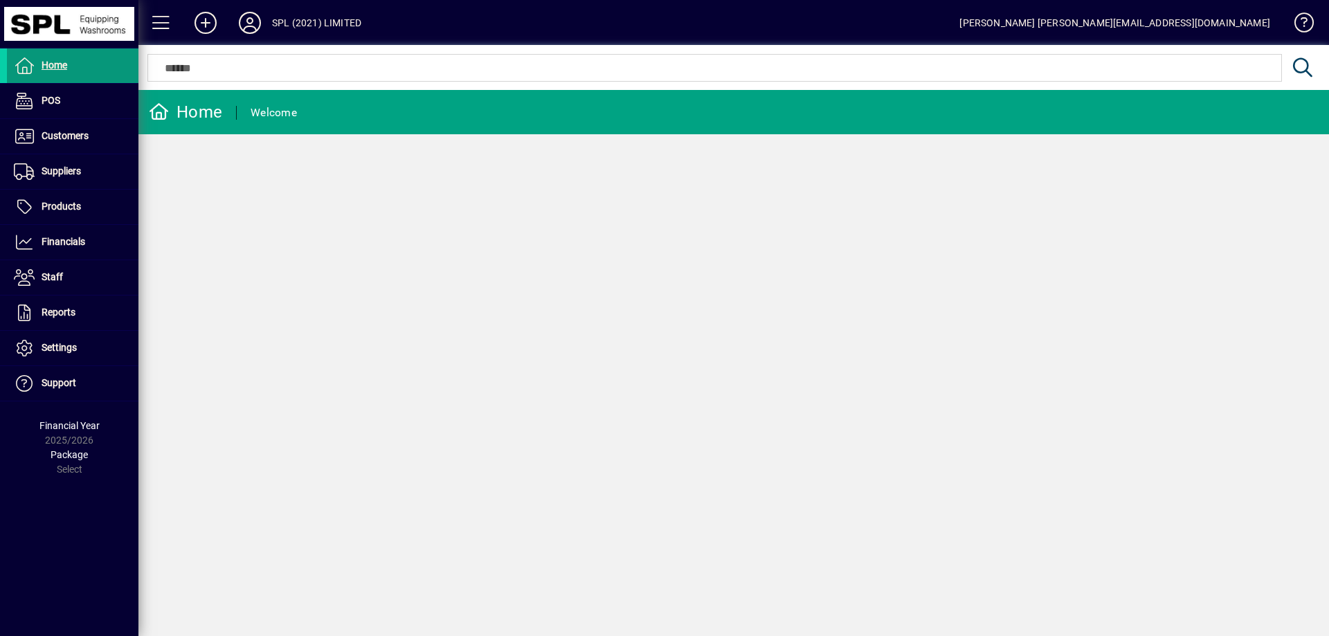
click at [69, 60] on span at bounding box center [73, 65] width 132 height 33
click at [73, 124] on span at bounding box center [73, 136] width 132 height 33
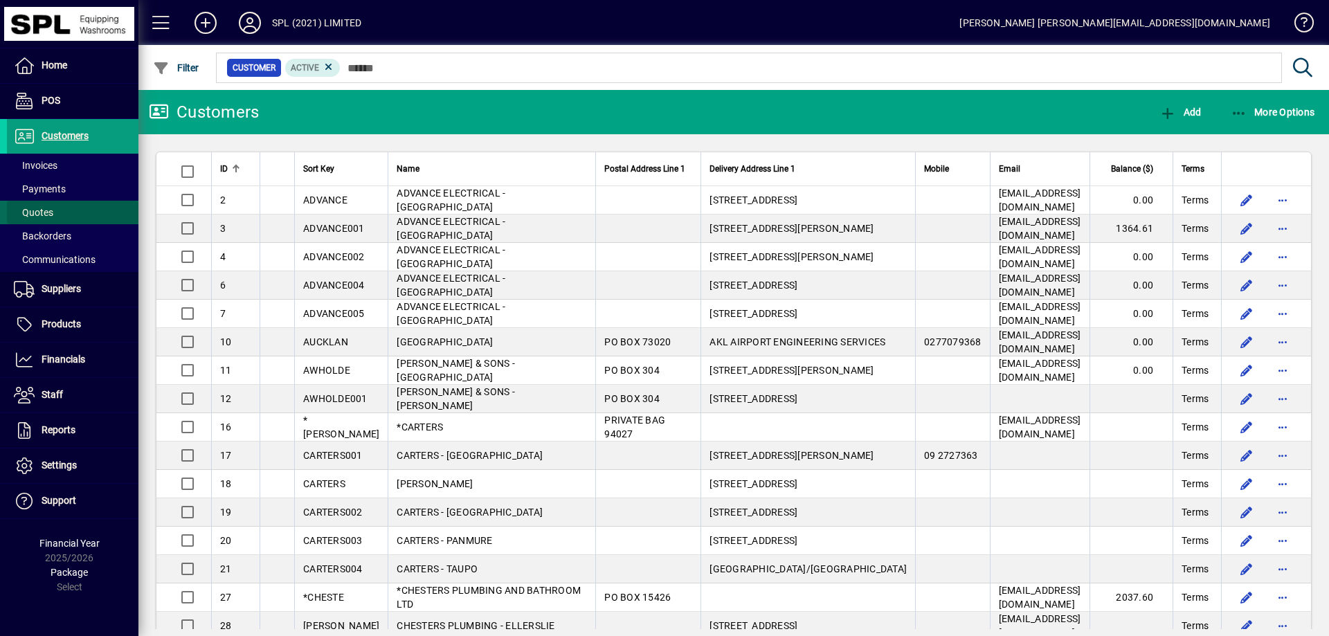
click at [70, 214] on span at bounding box center [73, 212] width 132 height 33
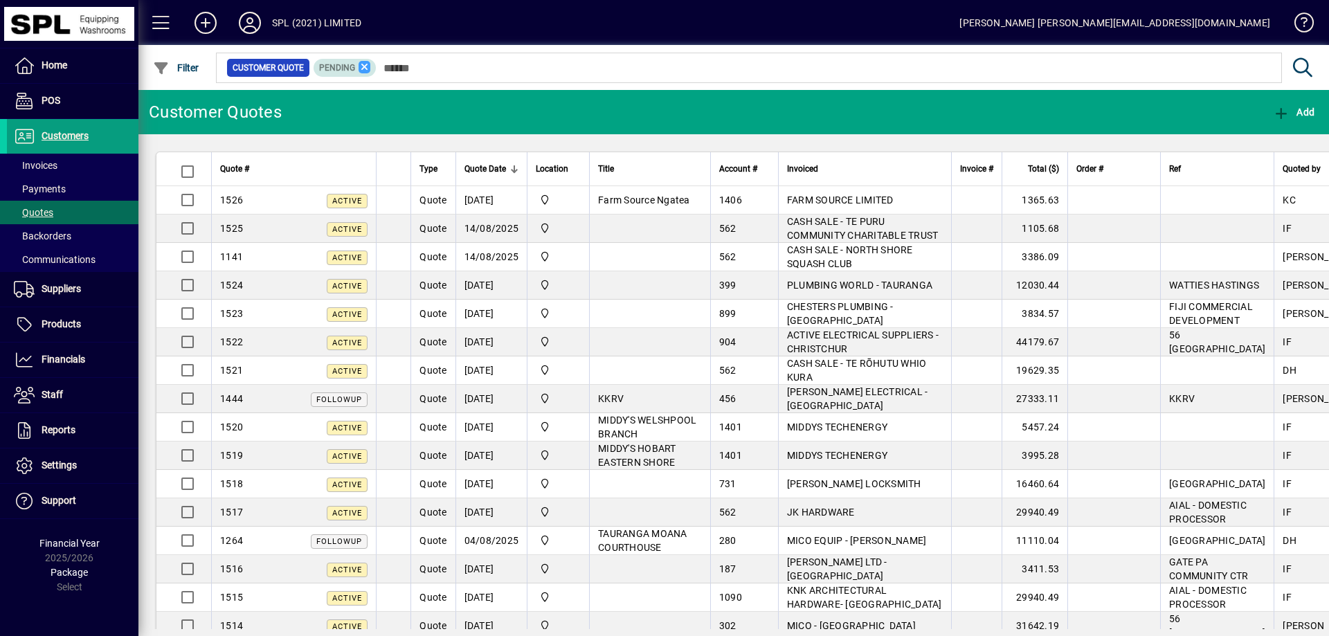
click at [368, 69] on icon at bounding box center [365, 67] width 12 height 12
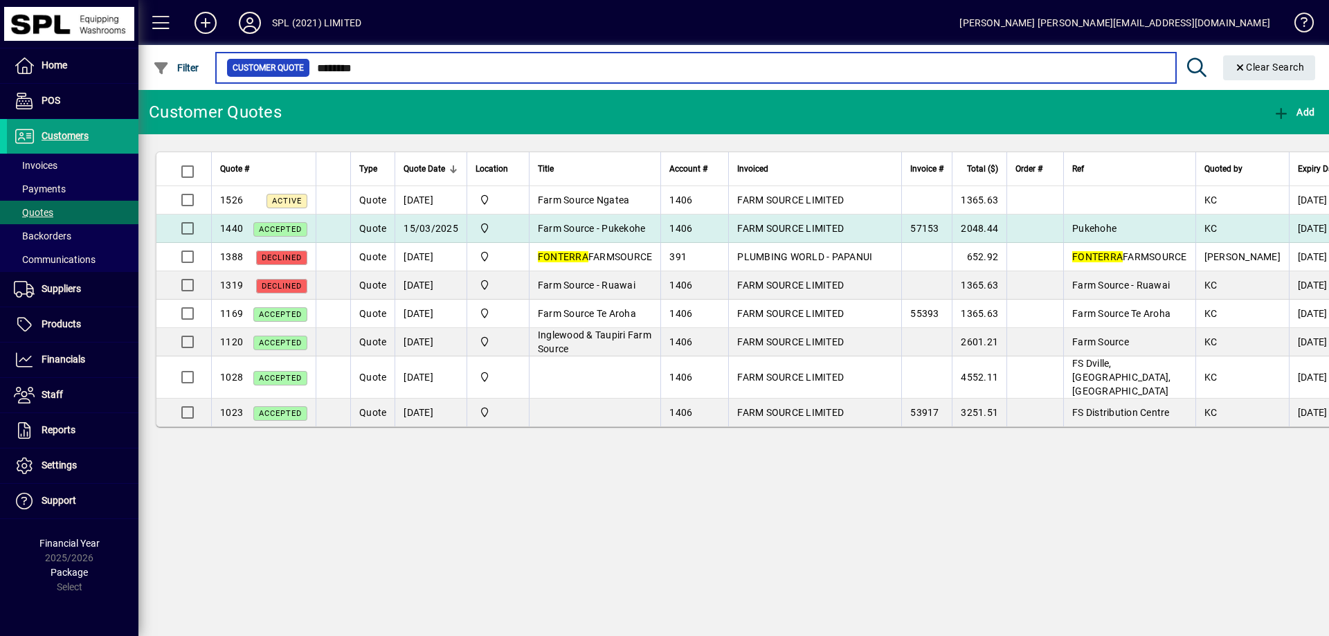
type input "********"
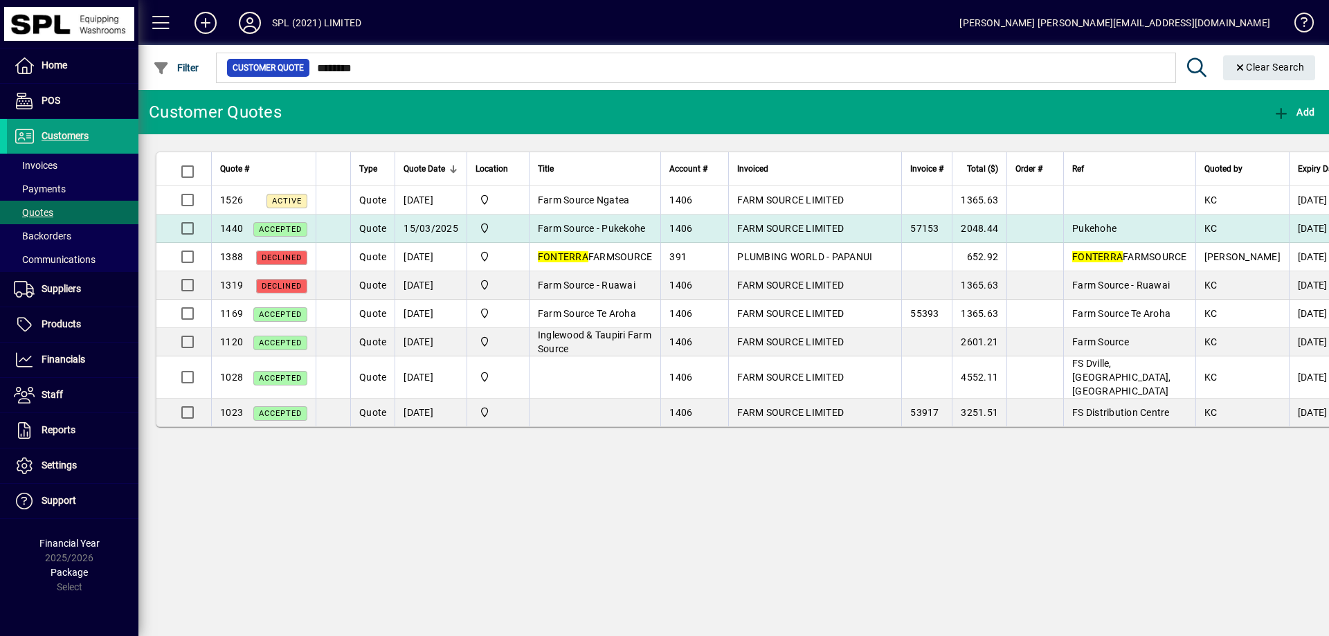
click at [749, 227] on span "FARM SOURCE LIMITED" at bounding box center [790, 228] width 107 height 11
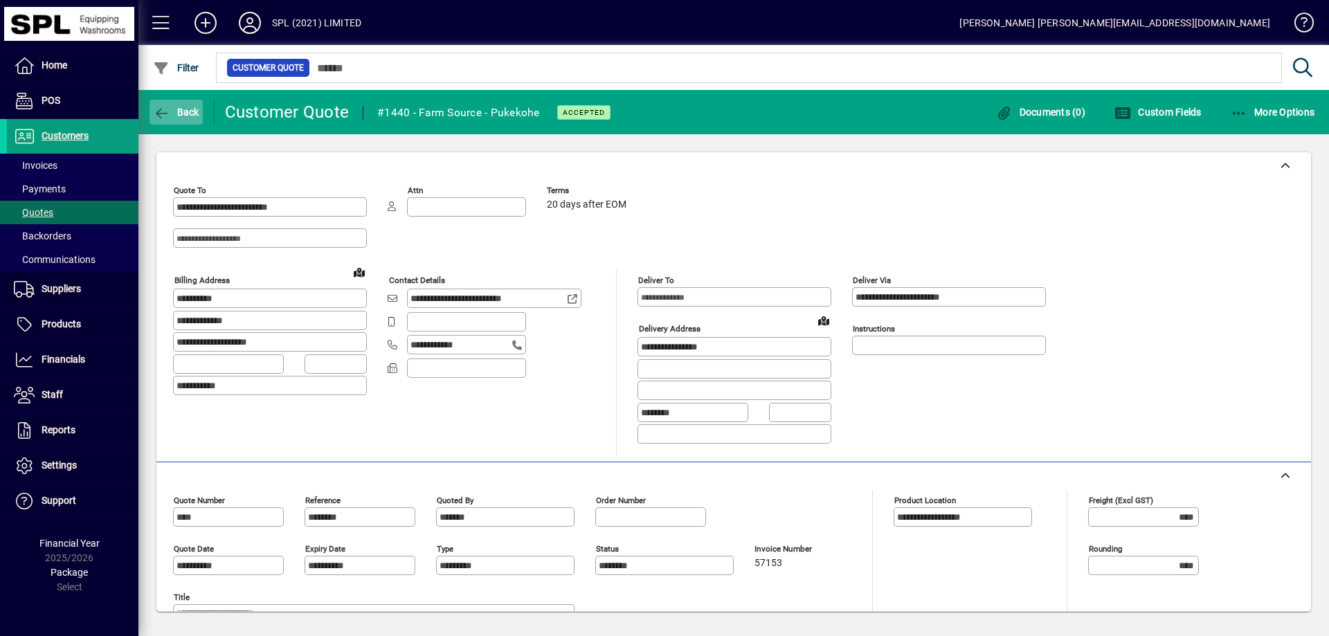
click at [159, 113] on icon "button" at bounding box center [161, 114] width 17 height 14
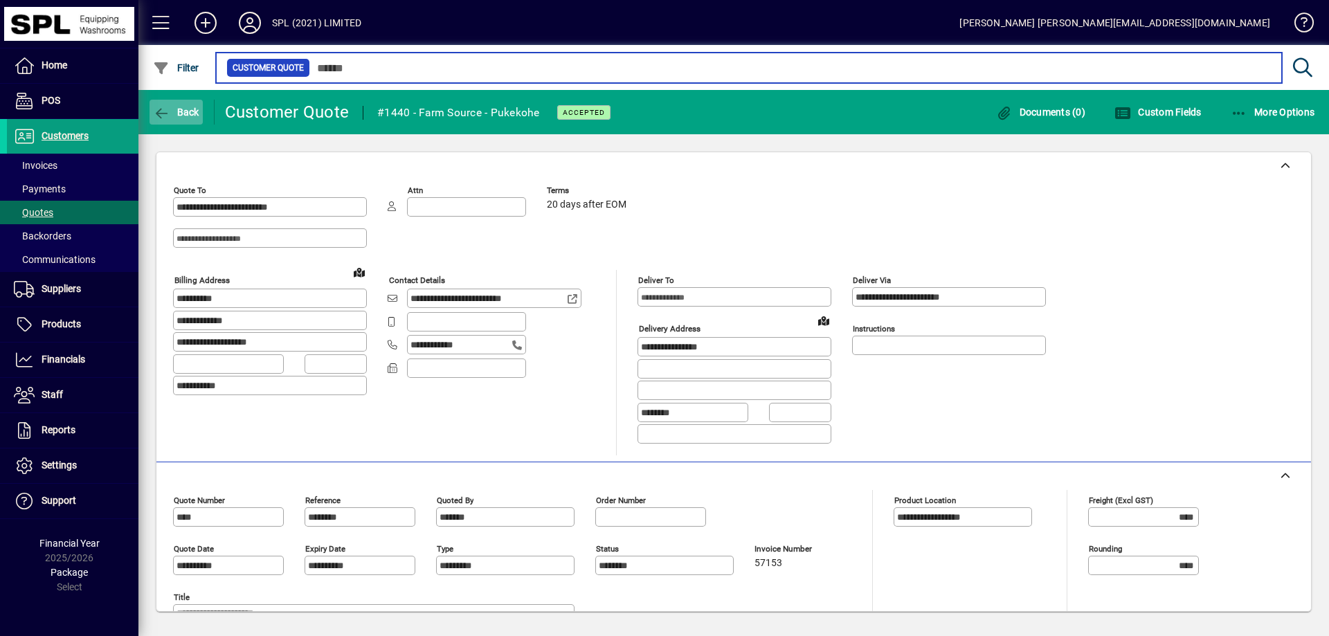
type input "********"
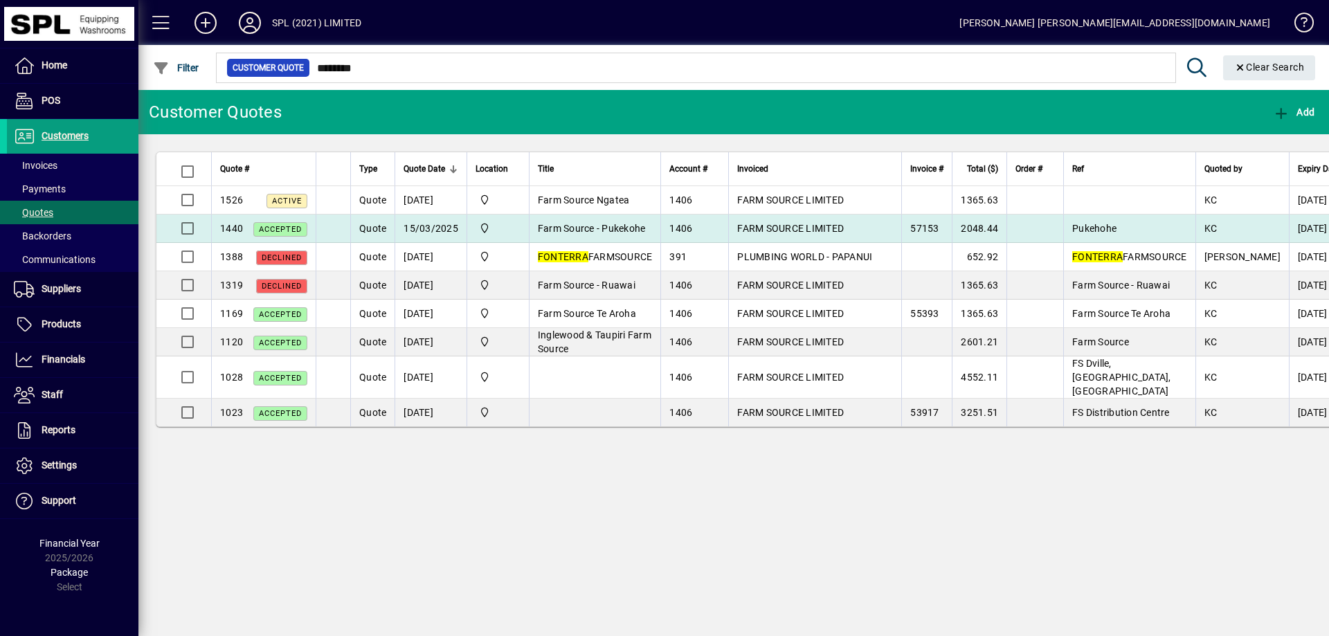
click at [817, 227] on td "FARM SOURCE LIMITED" at bounding box center [814, 229] width 173 height 28
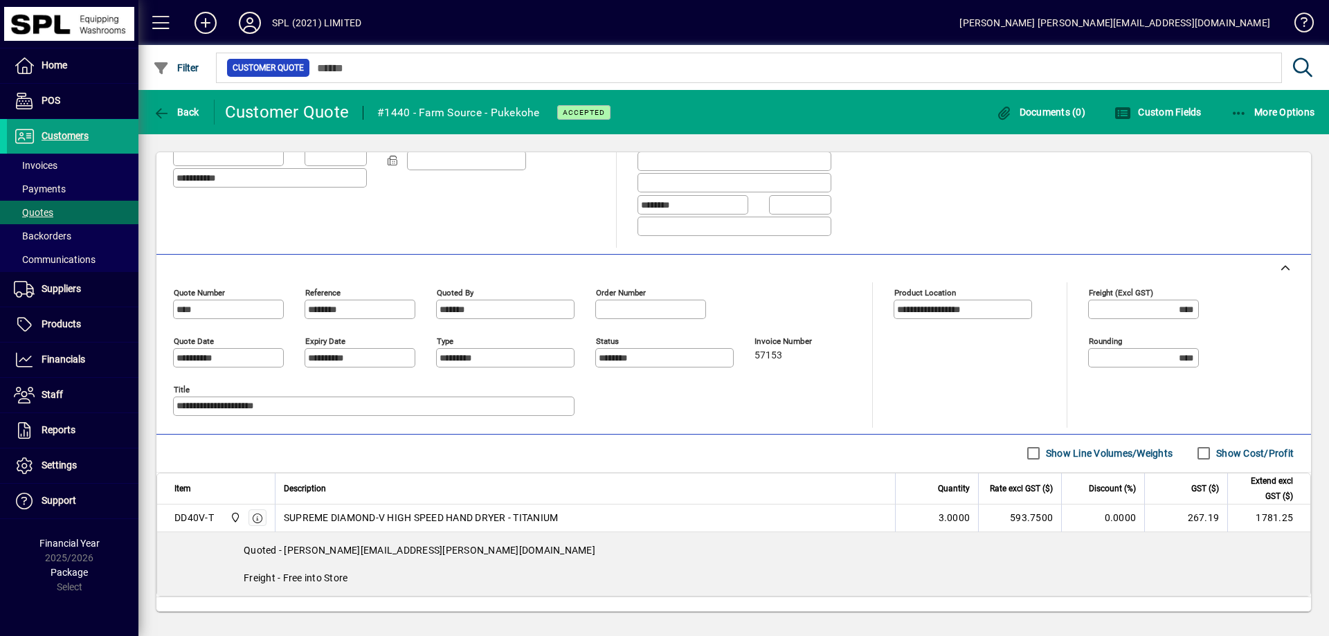
scroll to position [271, 0]
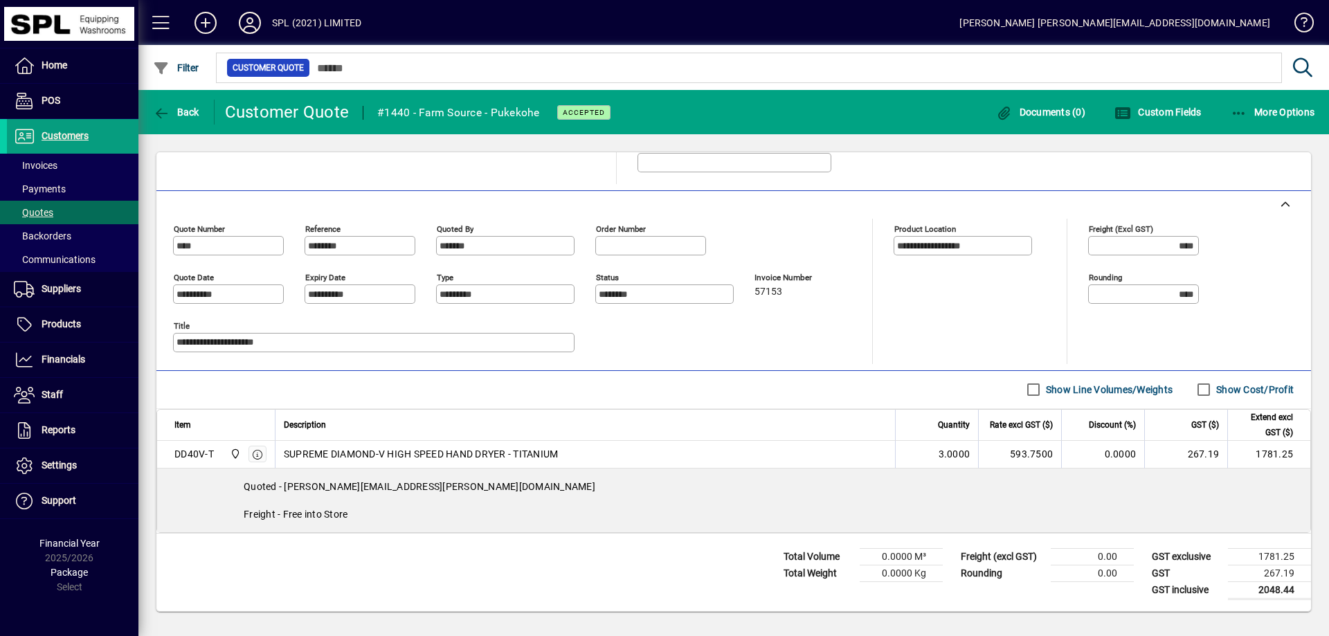
drag, startPoint x: 351, startPoint y: 514, endPoint x: 243, endPoint y: 491, distance: 110.4
click at [243, 491] on div "Quoted - [PERSON_NAME][EMAIL_ADDRESS][PERSON_NAME][DOMAIN_NAME] Freight - Free …" at bounding box center [733, 501] width 1153 height 64
copy div "Quoted - [PERSON_NAME][EMAIL_ADDRESS][PERSON_NAME][DOMAIN_NAME] Freight - Free …"
click at [183, 111] on span "Back" at bounding box center [176, 112] width 46 height 11
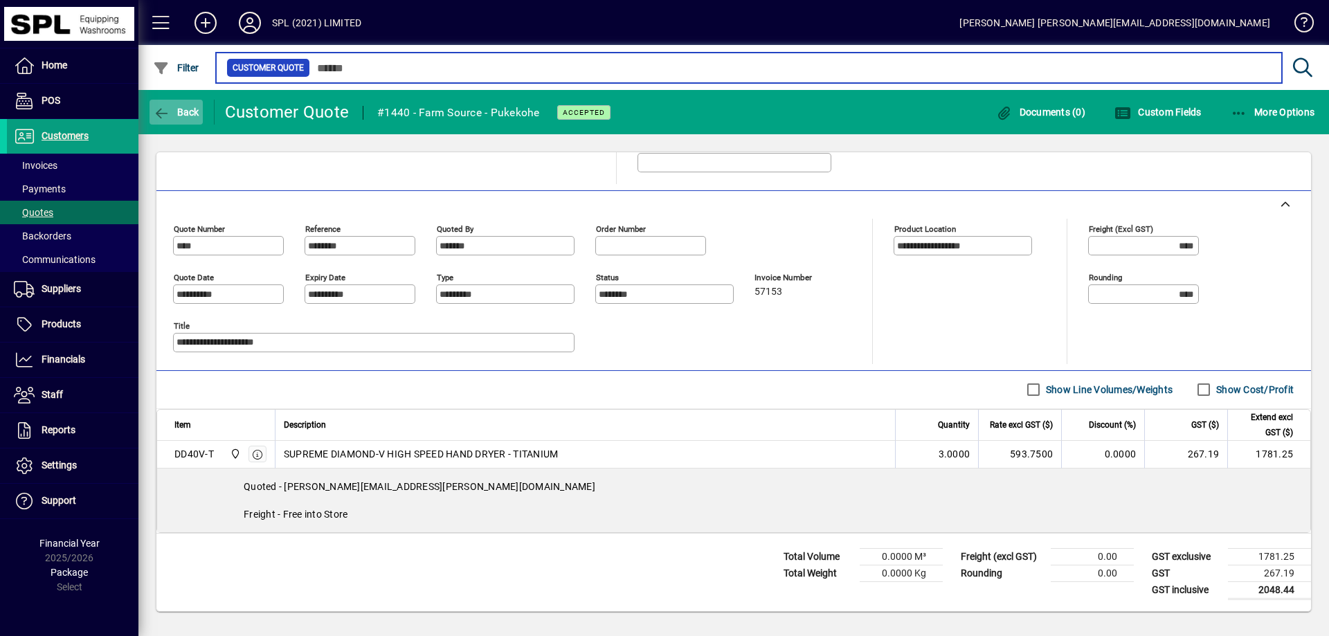
type input "********"
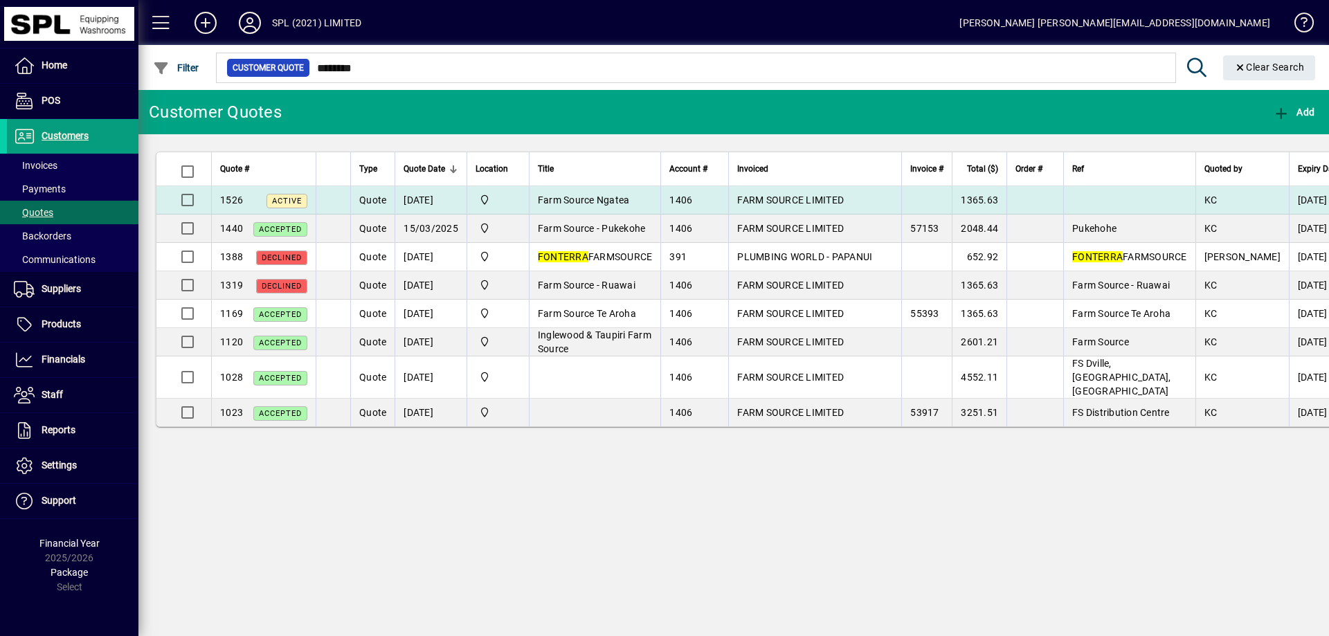
click at [737, 199] on span "FARM SOURCE LIMITED" at bounding box center [790, 200] width 107 height 11
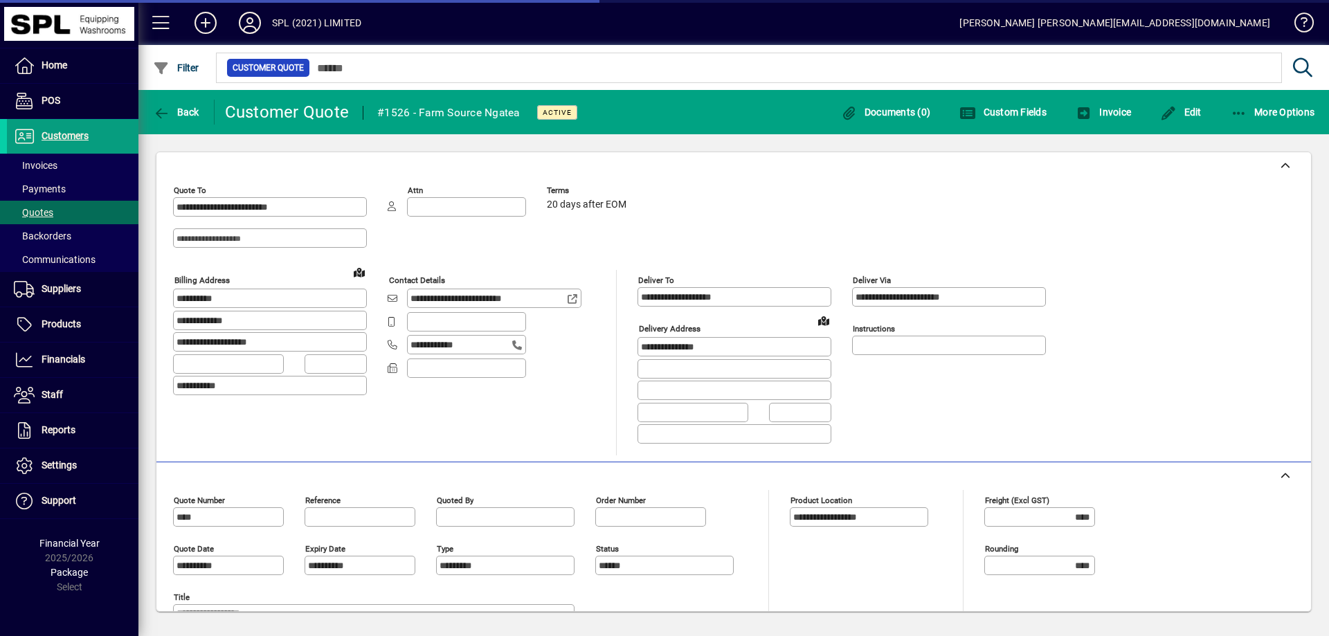
type input "*******"
click at [1191, 107] on span "Edit" at bounding box center [1181, 112] width 42 height 11
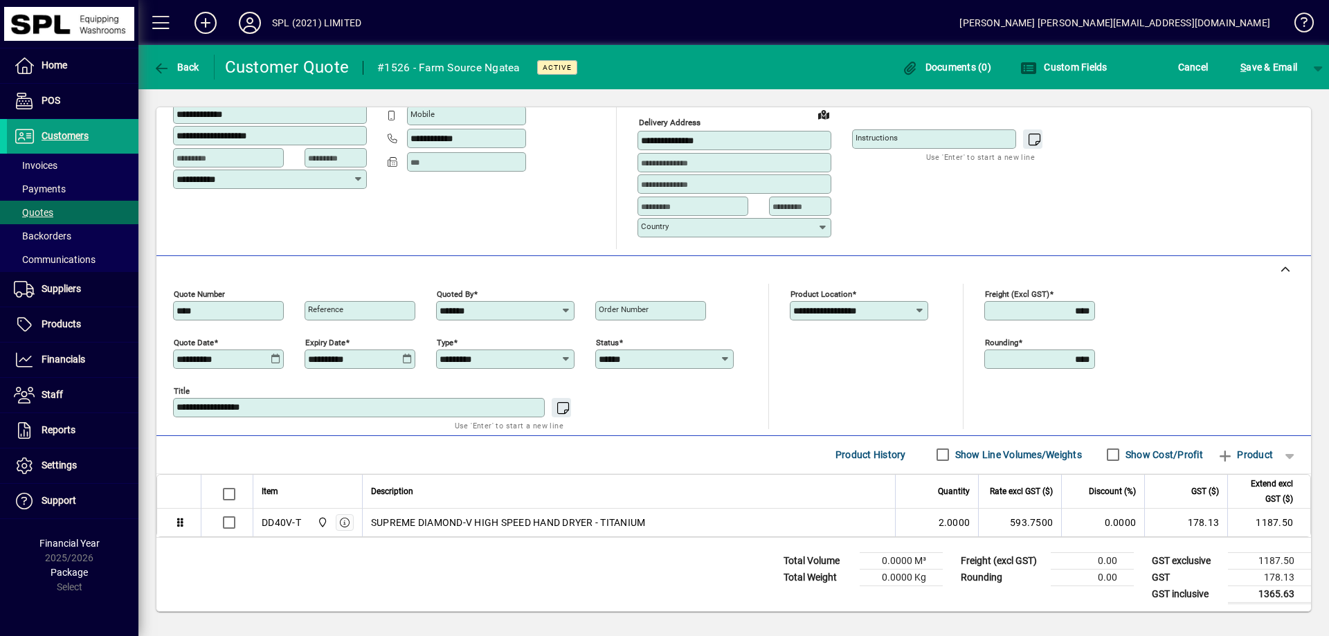
scroll to position [165, 0]
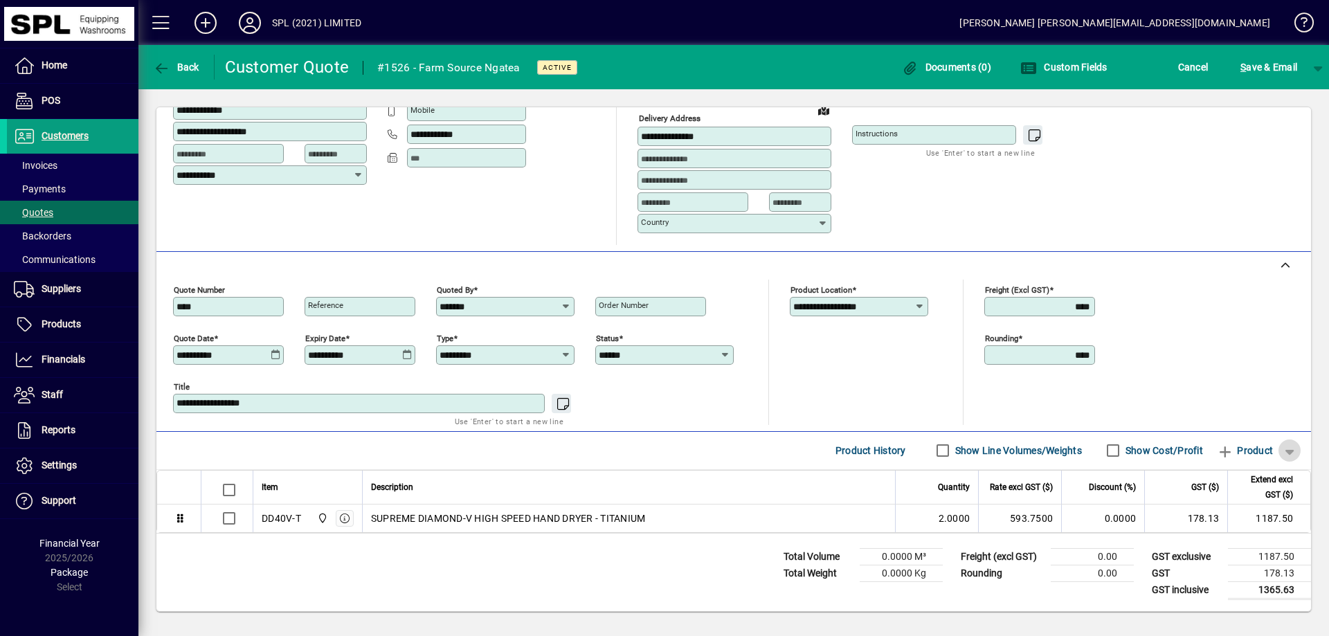
click at [1278, 451] on span "button" at bounding box center [1289, 450] width 33 height 33
click at [1255, 540] on span "button" at bounding box center [1243, 529] width 93 height 33
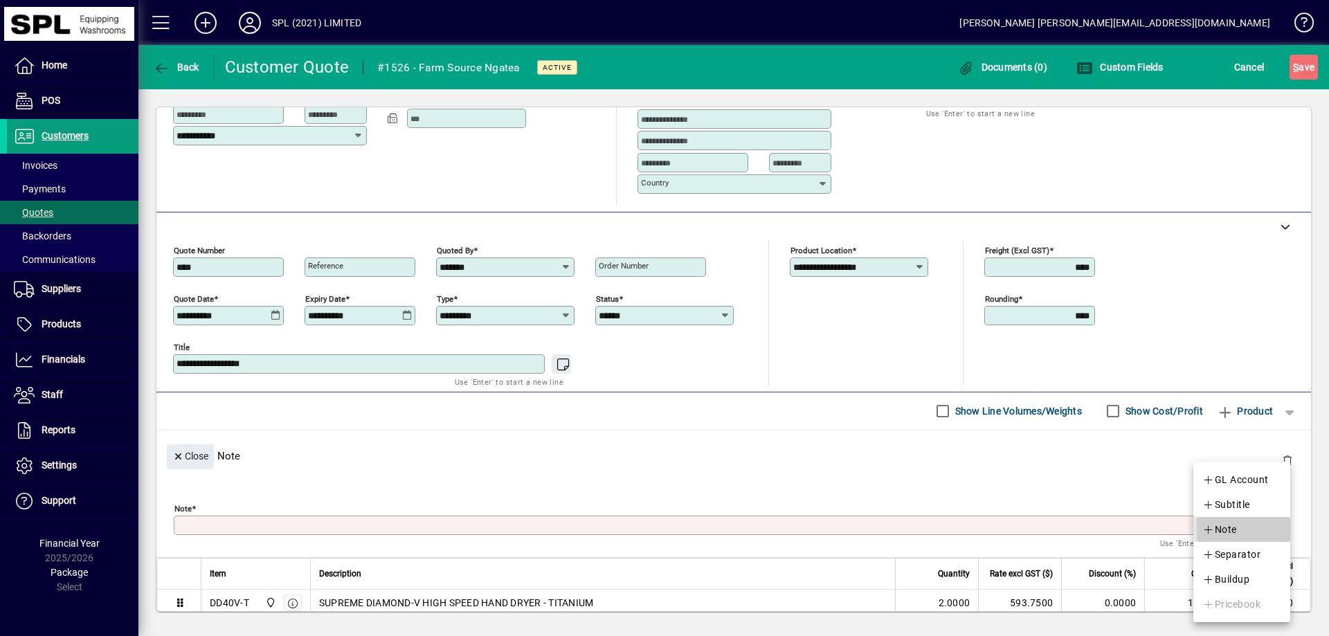
scroll to position [0, 0]
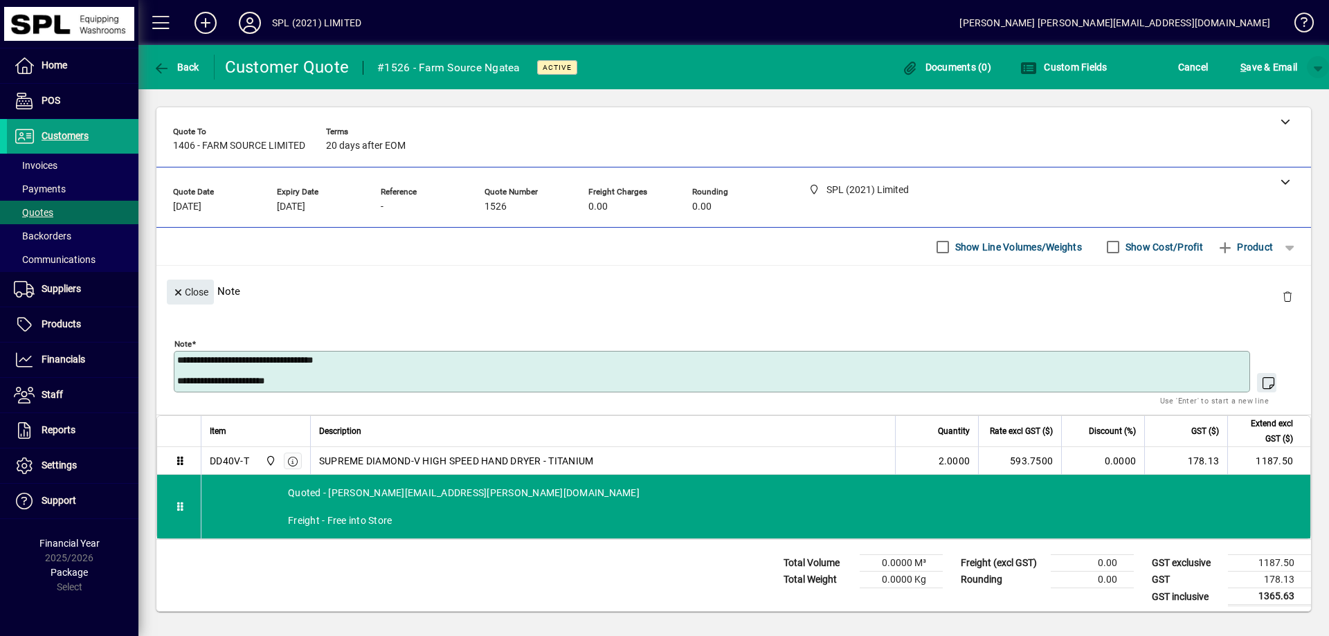
type textarea "**********"
click at [1316, 64] on span "button" at bounding box center [1318, 67] width 33 height 33
click at [1284, 98] on span "S ave" at bounding box center [1283, 96] width 26 height 17
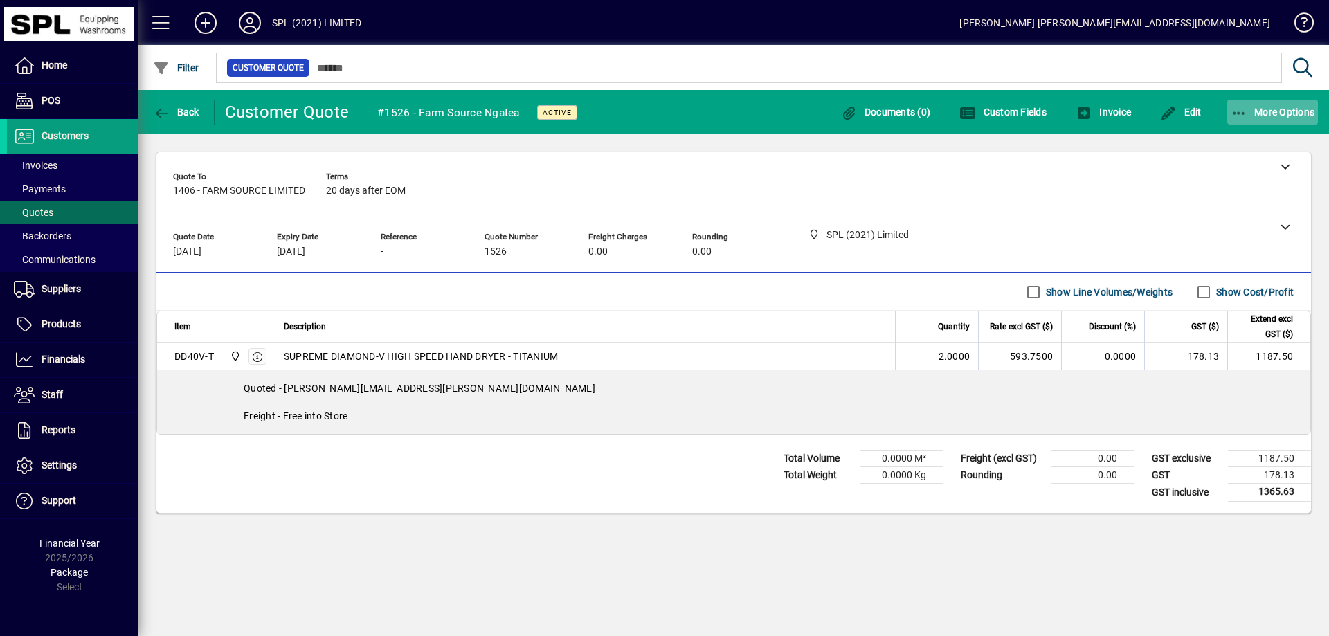
click at [1236, 113] on icon "button" at bounding box center [1239, 114] width 17 height 14
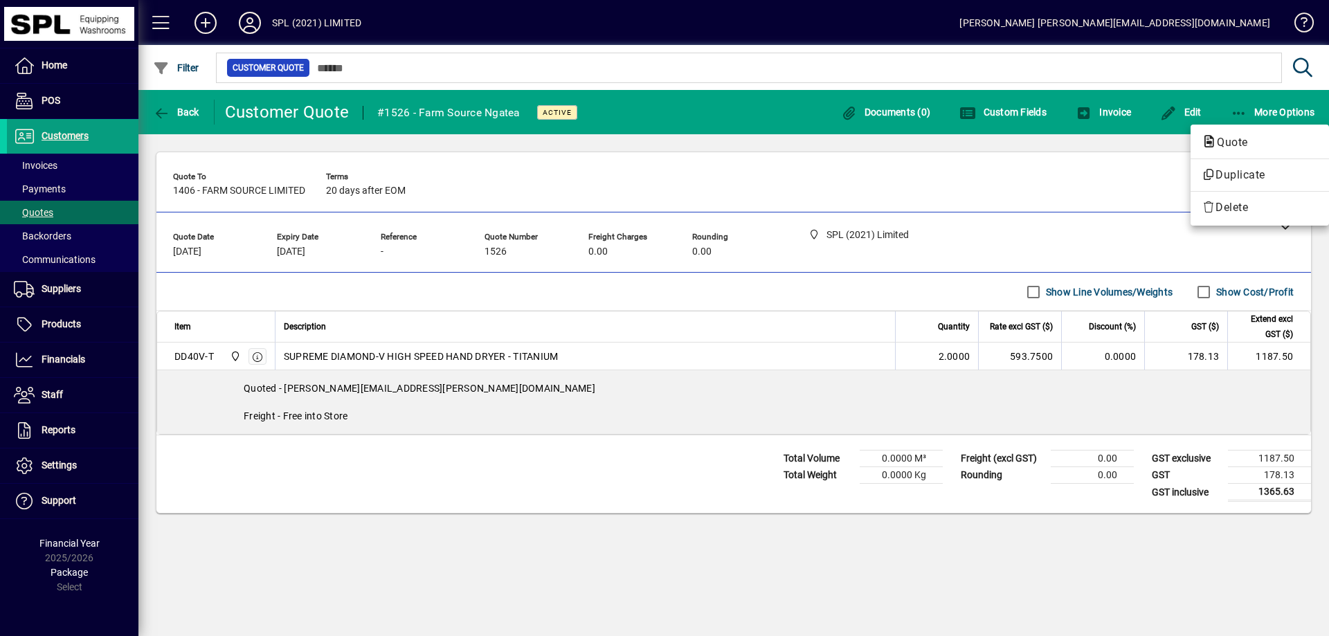
click at [1231, 137] on span "Quote" at bounding box center [1228, 142] width 53 height 13
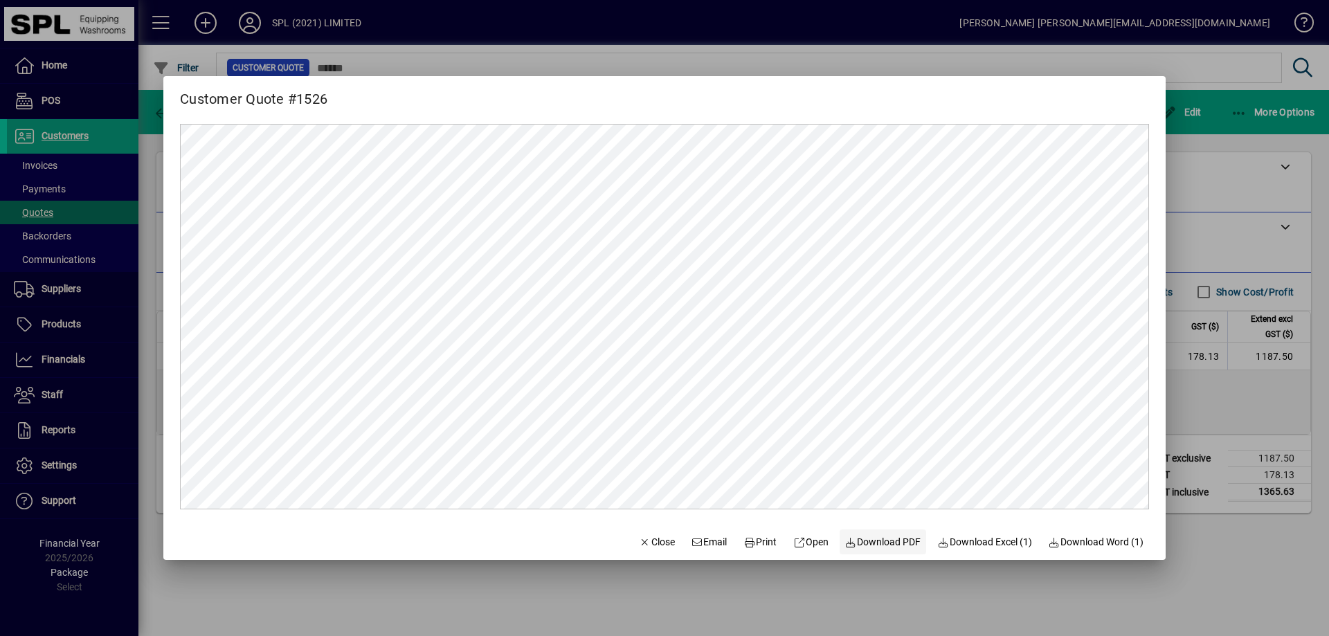
click at [885, 539] on span "Download PDF" at bounding box center [883, 542] width 76 height 15
click at [1242, 412] on div at bounding box center [664, 318] width 1329 height 636
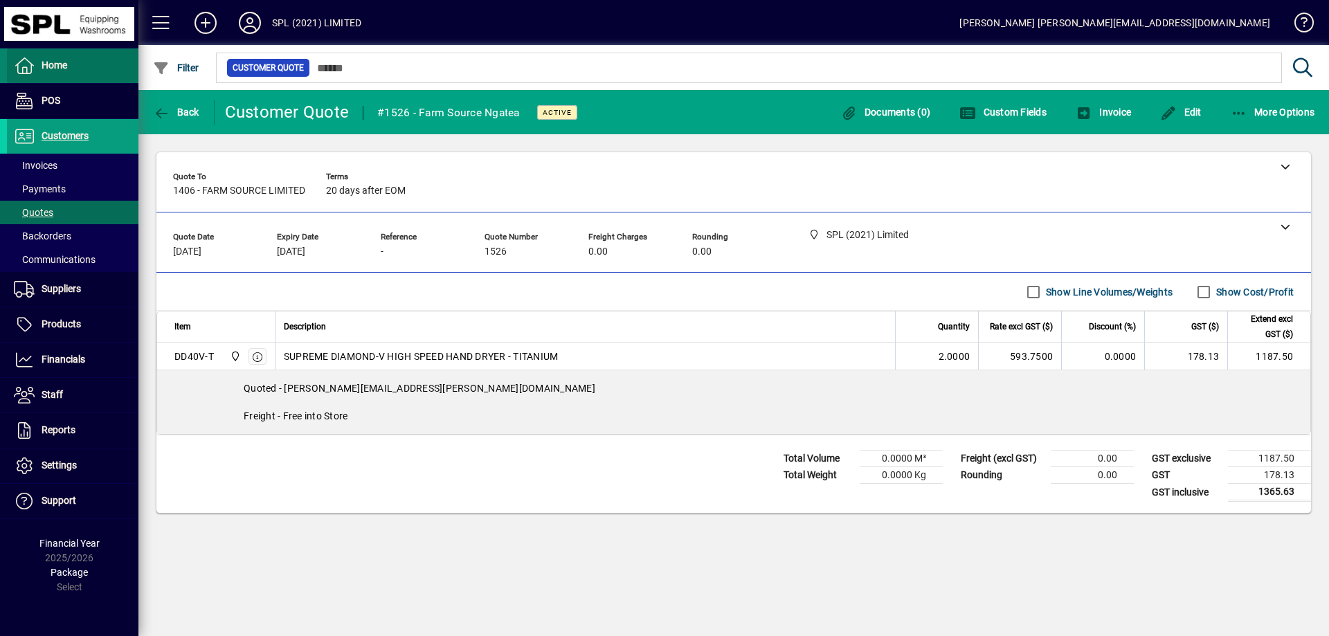
click at [70, 64] on span at bounding box center [73, 65] width 132 height 33
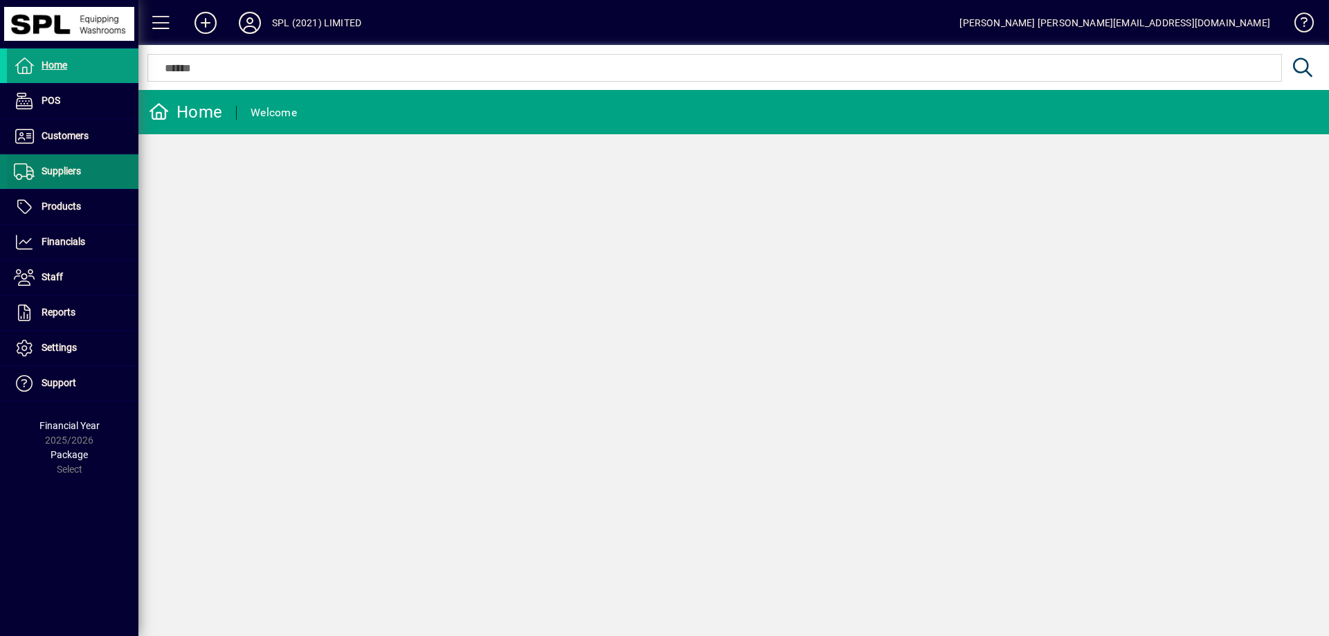
click at [82, 183] on span at bounding box center [73, 171] width 132 height 33
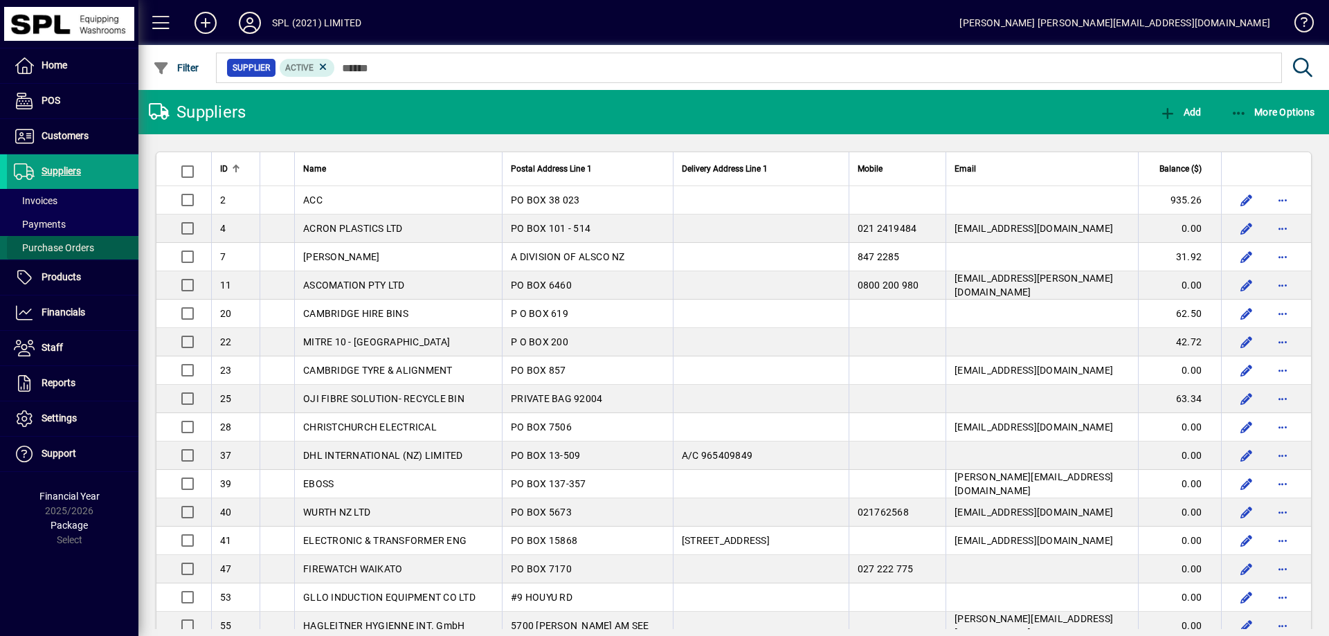
click at [92, 243] on span "Purchase Orders" at bounding box center [54, 247] width 80 height 11
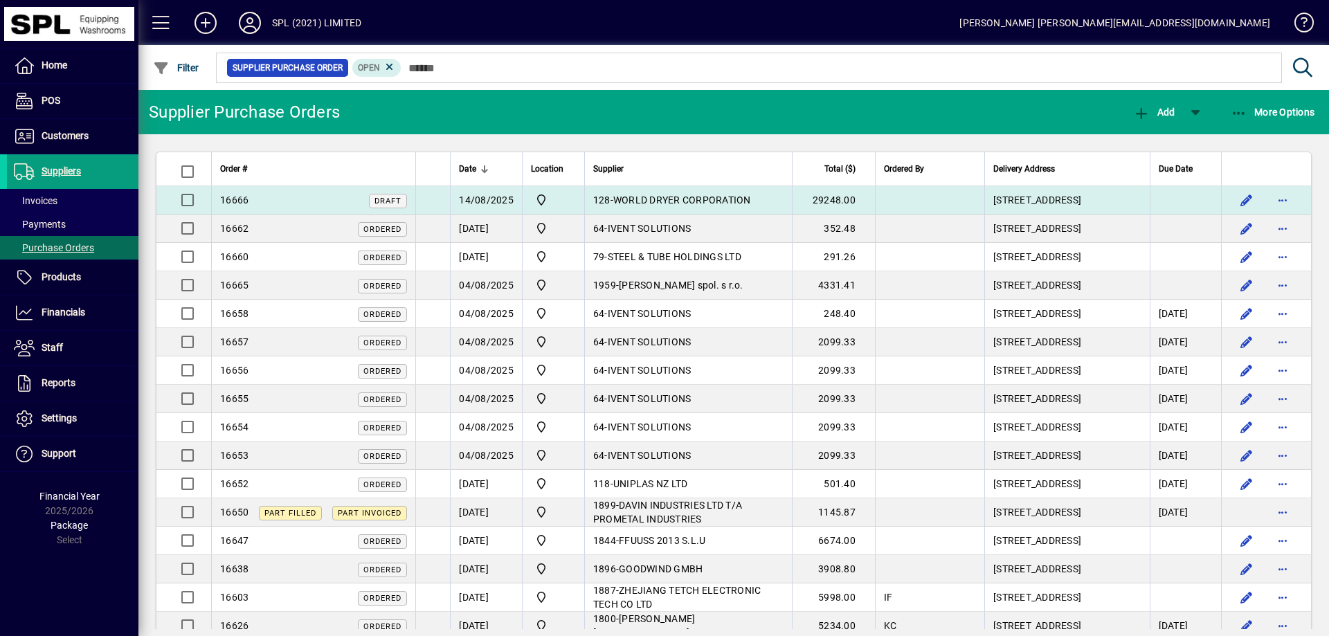
click at [677, 197] on span "WORLD DRYER CORPORATION" at bounding box center [682, 200] width 138 height 11
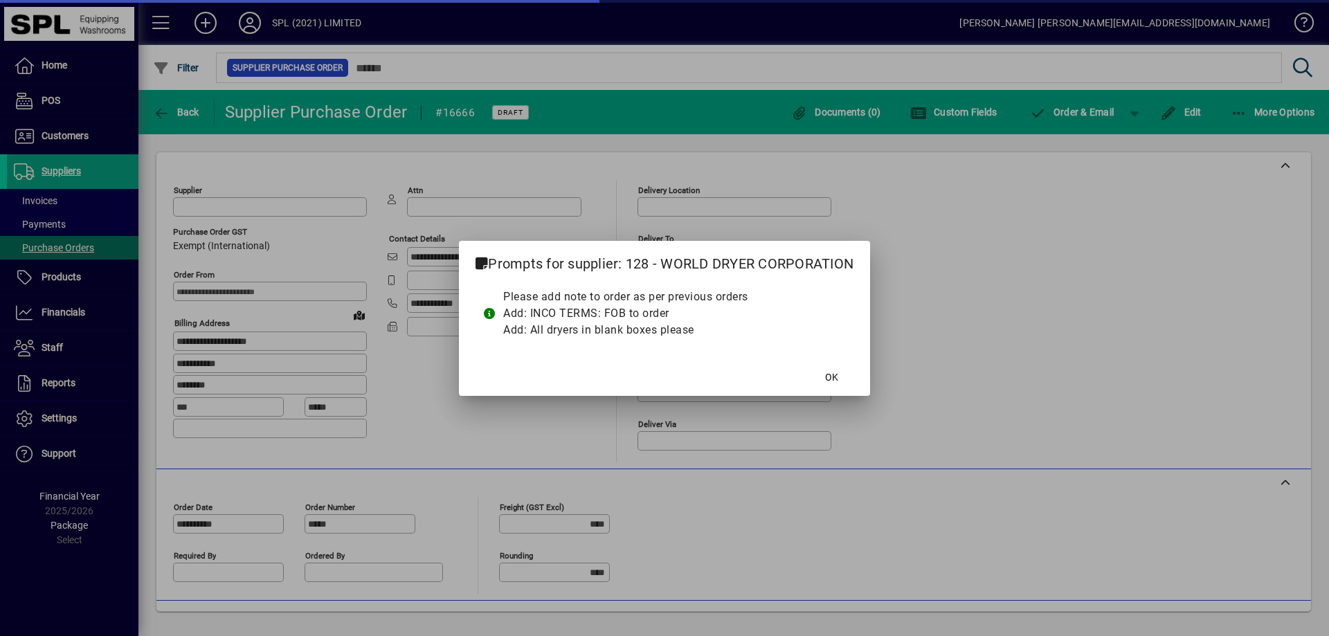
type input "**********"
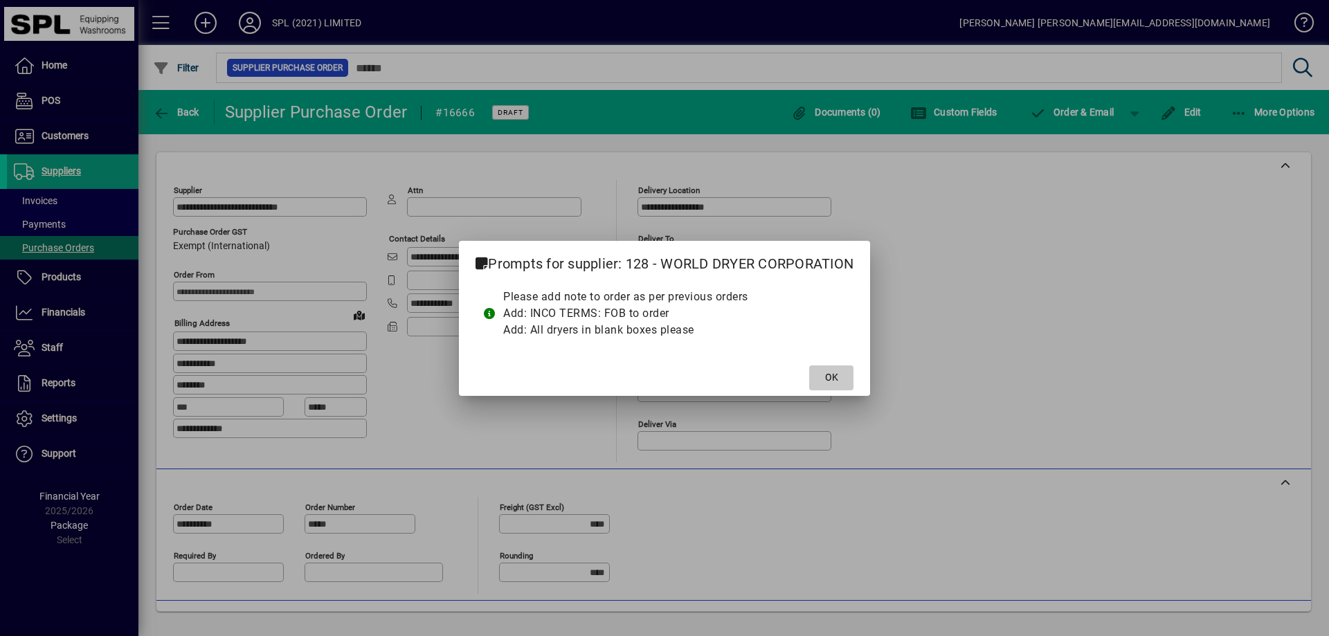
click at [829, 375] on span "OK" at bounding box center [831, 377] width 13 height 15
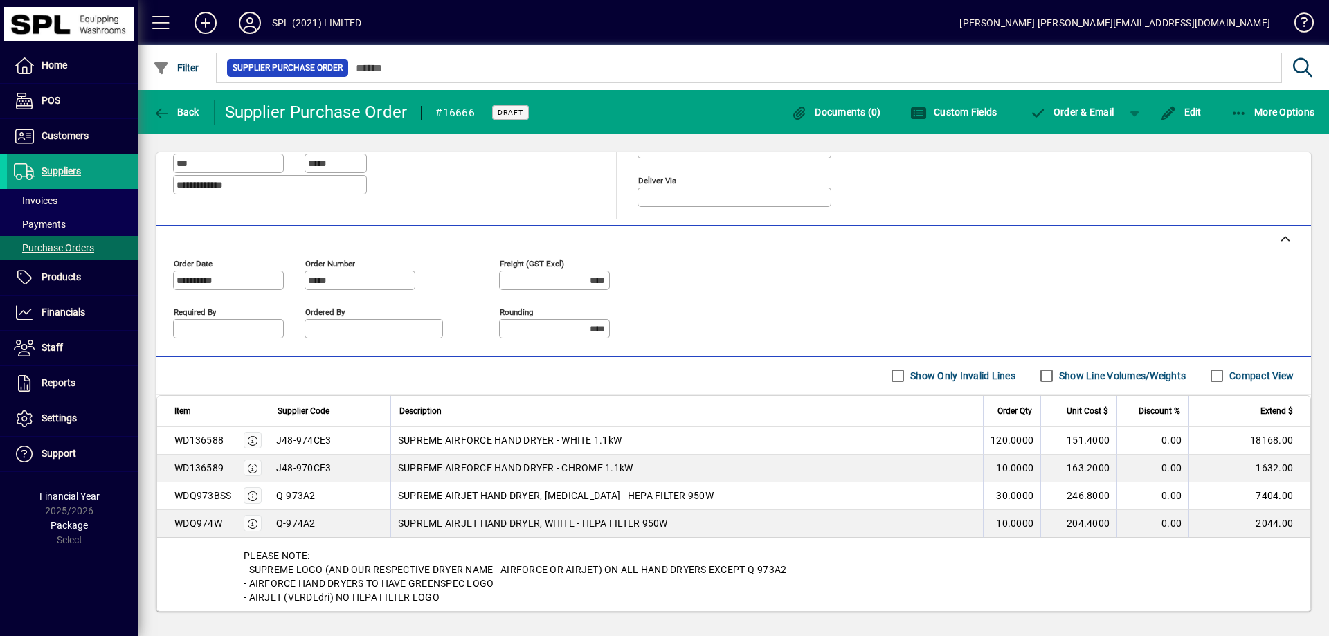
scroll to position [382, 0]
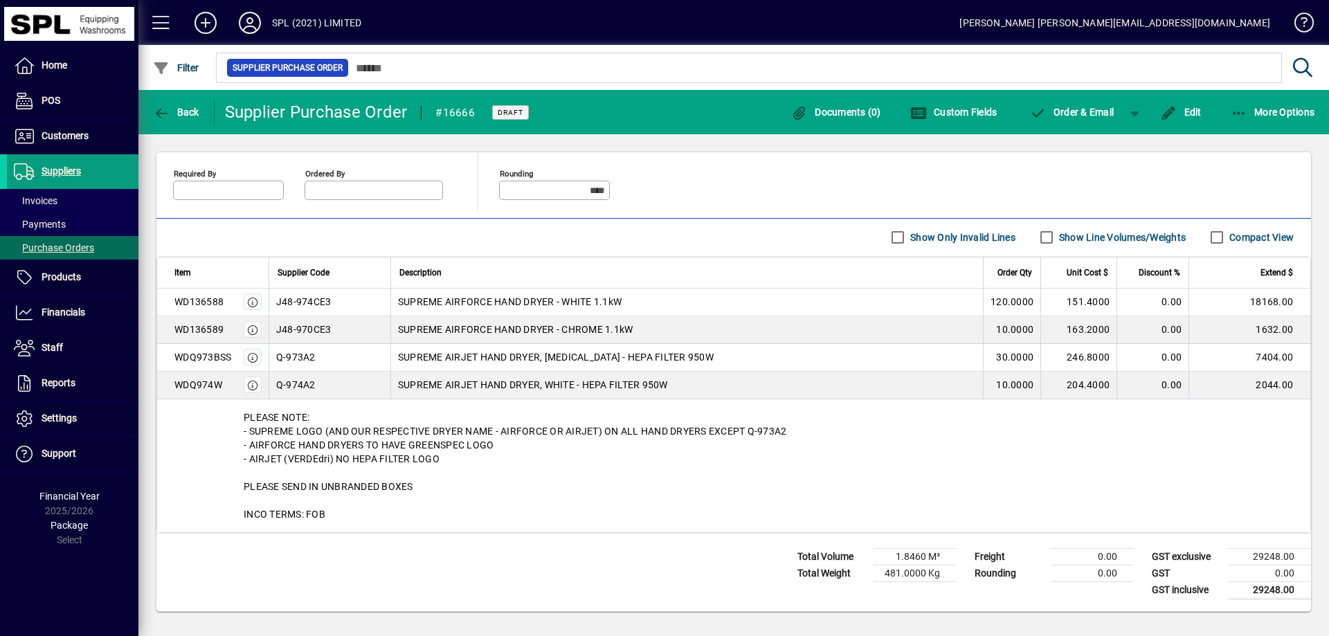
drag, startPoint x: 244, startPoint y: 420, endPoint x: 433, endPoint y: 526, distance: 216.4
click at [433, 526] on div "PLEASE NOTE: - SUPREME LOGO (AND OUR RESPECTIVE DRYER NAME - AIRFORCE OR AIRJET…" at bounding box center [733, 465] width 1153 height 133
click at [459, 504] on div "PLEASE NOTE: - SUPREME LOGO (AND OUR RESPECTIVE DRYER NAME - AIRFORCE OR AIRJET…" at bounding box center [733, 465] width 1153 height 133
drag, startPoint x: 335, startPoint y: 514, endPoint x: 231, endPoint y: 415, distance: 143.5
click at [222, 414] on div "PLEASE NOTE: - SUPREME LOGO (AND OUR RESPECTIVE DRYER NAME - AIRFORCE OR AIRJET…" at bounding box center [733, 465] width 1153 height 133
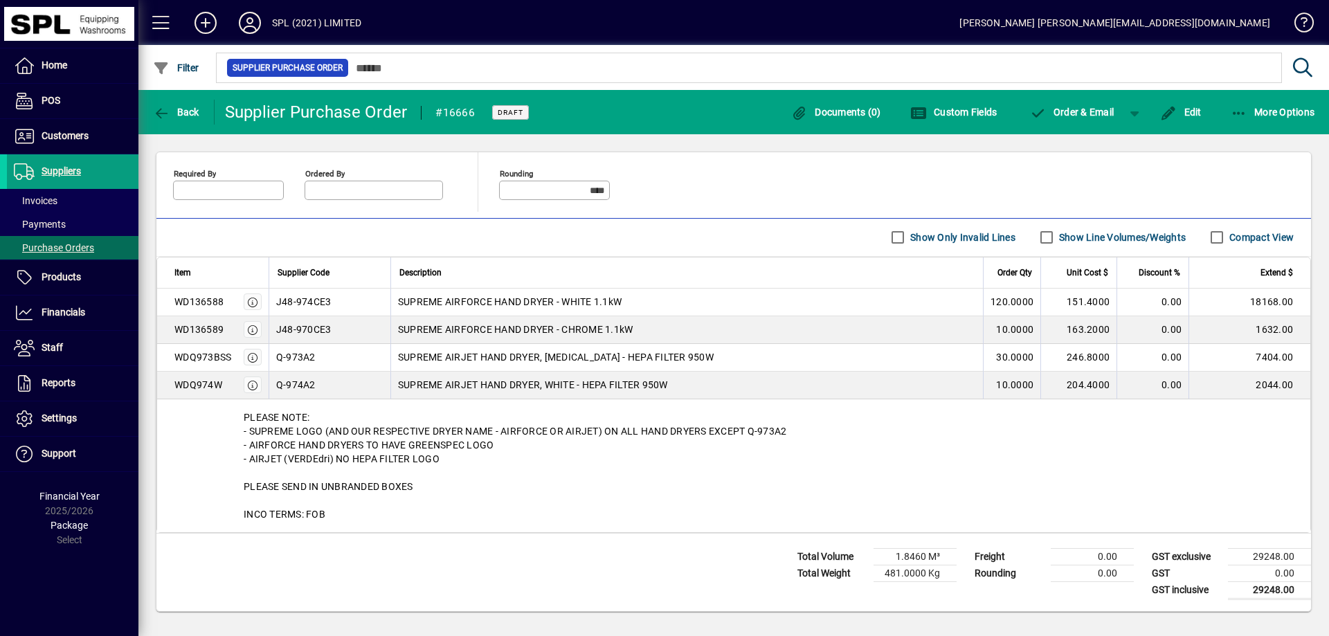
click at [330, 414] on div "PLEASE NOTE: - SUPREME LOGO (AND OUR RESPECTIVE DRYER NAME - AIRFORCE OR AIRJET…" at bounding box center [733, 465] width 1153 height 133
drag, startPoint x: 243, startPoint y: 413, endPoint x: 345, endPoint y: 518, distance: 146.4
click at [345, 518] on div "PLEASE NOTE: - SUPREME LOGO (AND OUR RESPECTIVE DRYER NAME - AIRFORCE OR AIRJET…" at bounding box center [733, 465] width 1153 height 133
click at [346, 516] on div "PLEASE NOTE: - SUPREME LOGO (AND OUR RESPECTIVE DRYER NAME - AIRFORCE OR AIRJET…" at bounding box center [733, 465] width 1153 height 133
drag, startPoint x: 327, startPoint y: 516, endPoint x: 247, endPoint y: 419, distance: 125.4
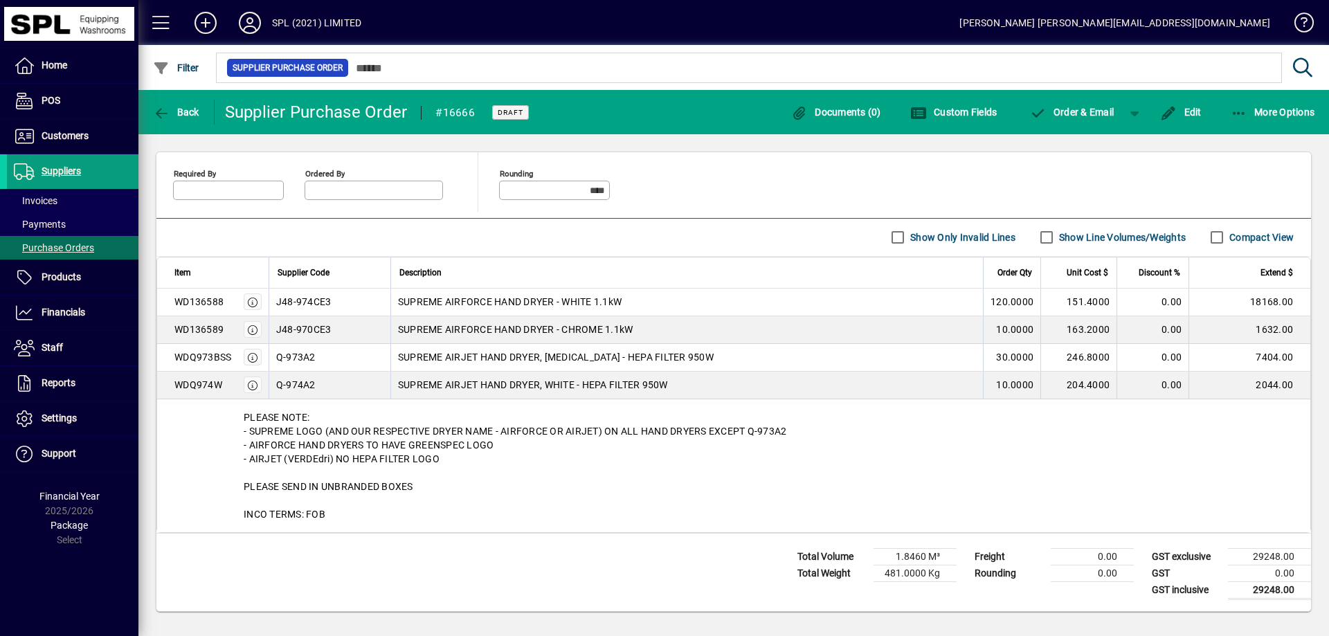
click at [247, 419] on div "PLEASE NOTE: - SUPREME LOGO (AND OUR RESPECTIVE DRYER NAME - AIRFORCE OR AIRJET…" at bounding box center [733, 465] width 1153 height 133
drag, startPoint x: 359, startPoint y: 422, endPoint x: 365, endPoint y: 417, distance: 7.9
click at [359, 422] on div "PLEASE NOTE: - SUPREME LOGO (AND OUR RESPECTIVE DRYER NAME - AIRFORCE OR AIRJET…" at bounding box center [733, 465] width 1153 height 133
click at [239, 411] on div "PLEASE NOTE: - SUPREME LOGO (AND OUR RESPECTIVE DRYER NAME - AIRFORCE OR AIRJET…" at bounding box center [733, 465] width 1153 height 133
drag, startPoint x: 238, startPoint y: 407, endPoint x: 357, endPoint y: 514, distance: 160.3
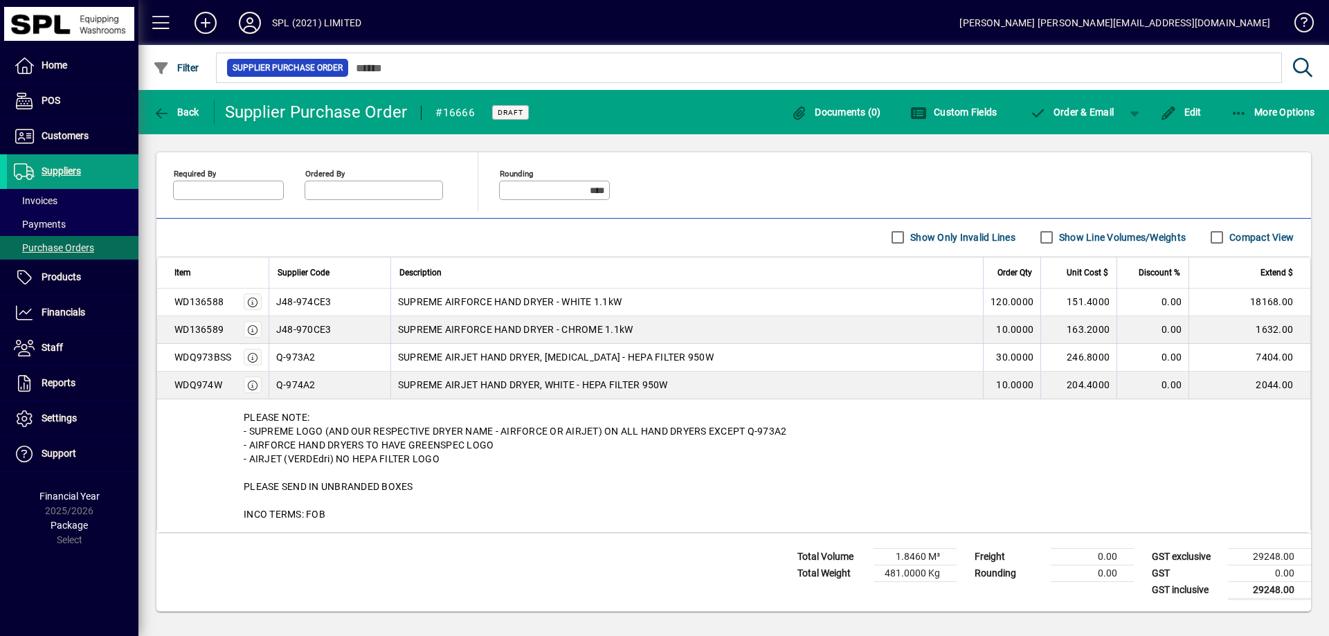
click at [345, 524] on div "PLEASE NOTE: - SUPREME LOGO (AND OUR RESPECTIVE DRYER NAME - AIRFORCE OR AIRJET…" at bounding box center [733, 465] width 1153 height 133
click at [358, 514] on div "PLEASE NOTE: - SUPREME LOGO (AND OUR RESPECTIVE DRYER NAME - AIRFORCE OR AIRJET…" at bounding box center [733, 465] width 1153 height 133
drag, startPoint x: 363, startPoint y: 510, endPoint x: 405, endPoint y: 421, distance: 98.8
click at [234, 402] on div "PLEASE NOTE: - SUPREME LOGO (AND OUR RESPECTIVE DRYER NAME - AIRFORCE OR AIRJET…" at bounding box center [733, 465] width 1153 height 133
click at [420, 414] on div "PLEASE NOTE: - SUPREME LOGO (AND OUR RESPECTIVE DRYER NAME - AIRFORCE OR AIRJET…" at bounding box center [733, 465] width 1153 height 133
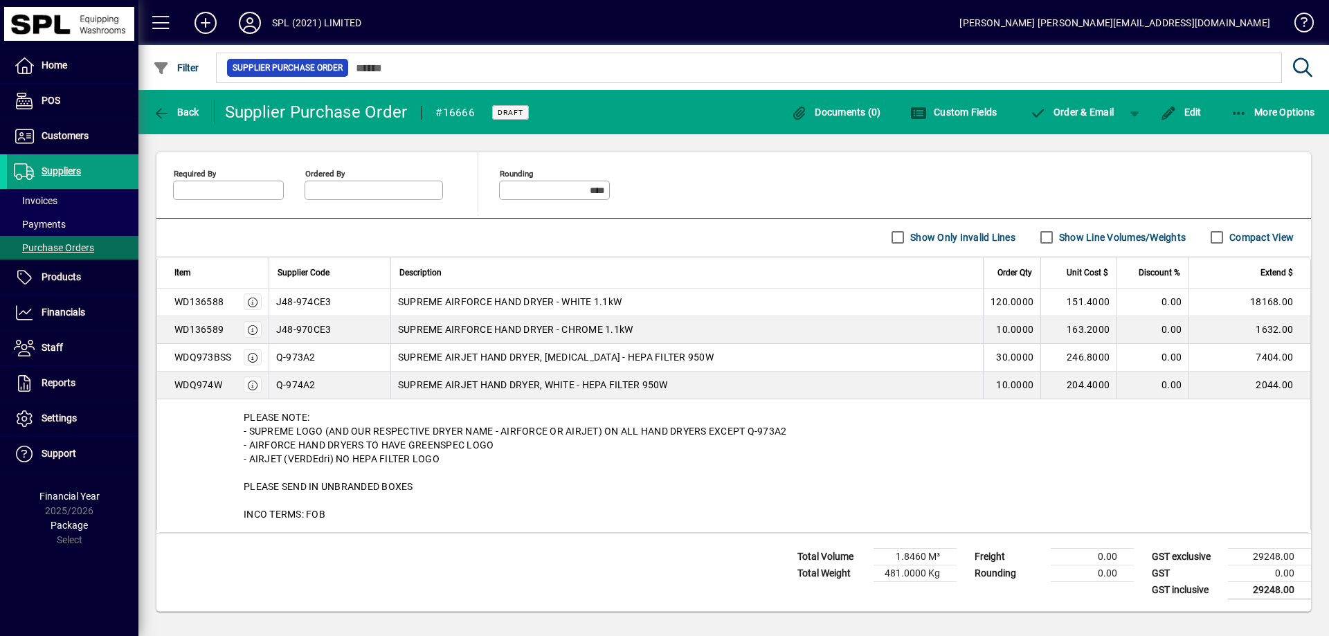
drag, startPoint x: 242, startPoint y: 417, endPoint x: 337, endPoint y: 511, distance: 133.6
click at [337, 511] on div "PLEASE NOTE: - SUPREME LOGO (AND OUR RESPECTIVE DRYER NAME - AIRFORCE OR AIRJET…" at bounding box center [733, 465] width 1153 height 133
click at [365, 503] on div "PLEASE NOTE: - SUPREME LOGO (AND OUR RESPECTIVE DRYER NAME - AIRFORCE OR AIRJET…" at bounding box center [733, 465] width 1153 height 133
drag, startPoint x: 345, startPoint y: 520, endPoint x: 244, endPoint y: 412, distance: 148.4
click at [244, 412] on div "PLEASE NOTE: - SUPREME LOGO (AND OUR RESPECTIVE DRYER NAME - AIRFORCE OR AIRJET…" at bounding box center [733, 465] width 1153 height 133
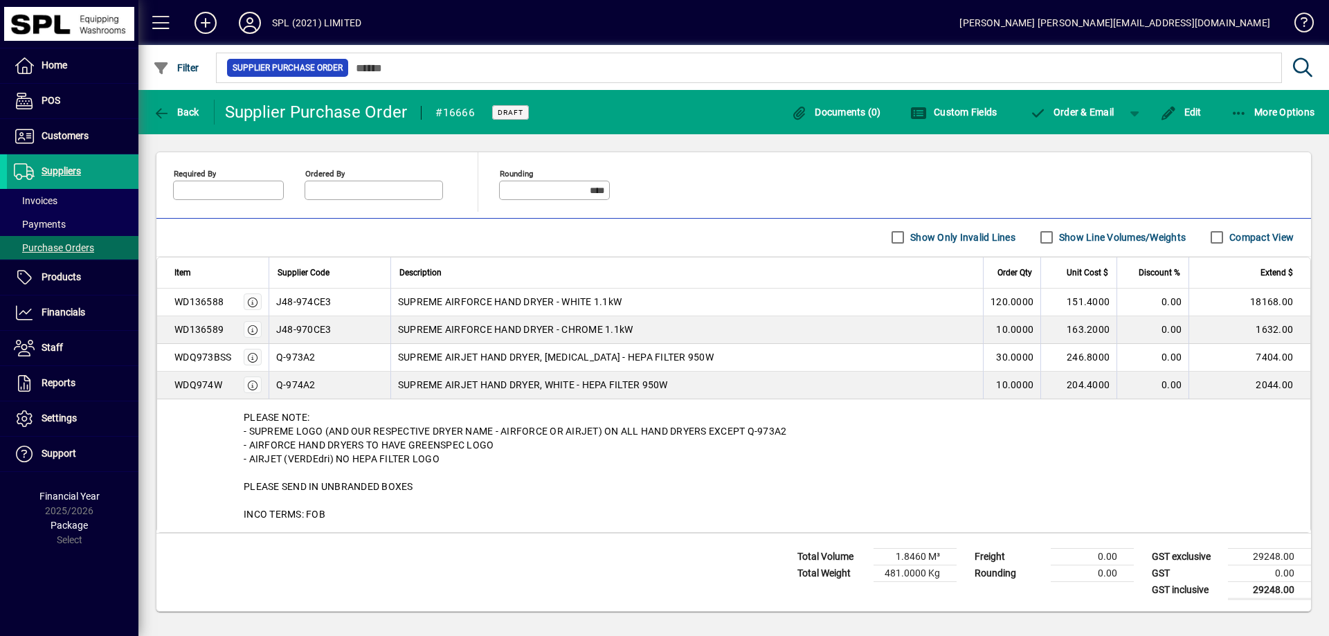
click at [314, 417] on div "PLEASE NOTE: - SUPREME LOGO (AND OUR RESPECTIVE DRYER NAME - AIRFORCE OR AIRJET…" at bounding box center [733, 465] width 1153 height 133
drag, startPoint x: 344, startPoint y: 516, endPoint x: 228, endPoint y: 402, distance: 162.5
click at [228, 402] on div "PLEASE NOTE: - SUPREME LOGO (AND OUR RESPECTIVE DRYER NAME - AIRFORCE OR AIRJET…" at bounding box center [733, 465] width 1153 height 133
click at [338, 427] on div "PLEASE NOTE: - SUPREME LOGO (AND OUR RESPECTIVE DRYER NAME - AIRFORCE OR AIRJET…" at bounding box center [733, 465] width 1153 height 133
drag, startPoint x: 239, startPoint y: 416, endPoint x: 355, endPoint y: 516, distance: 153.2
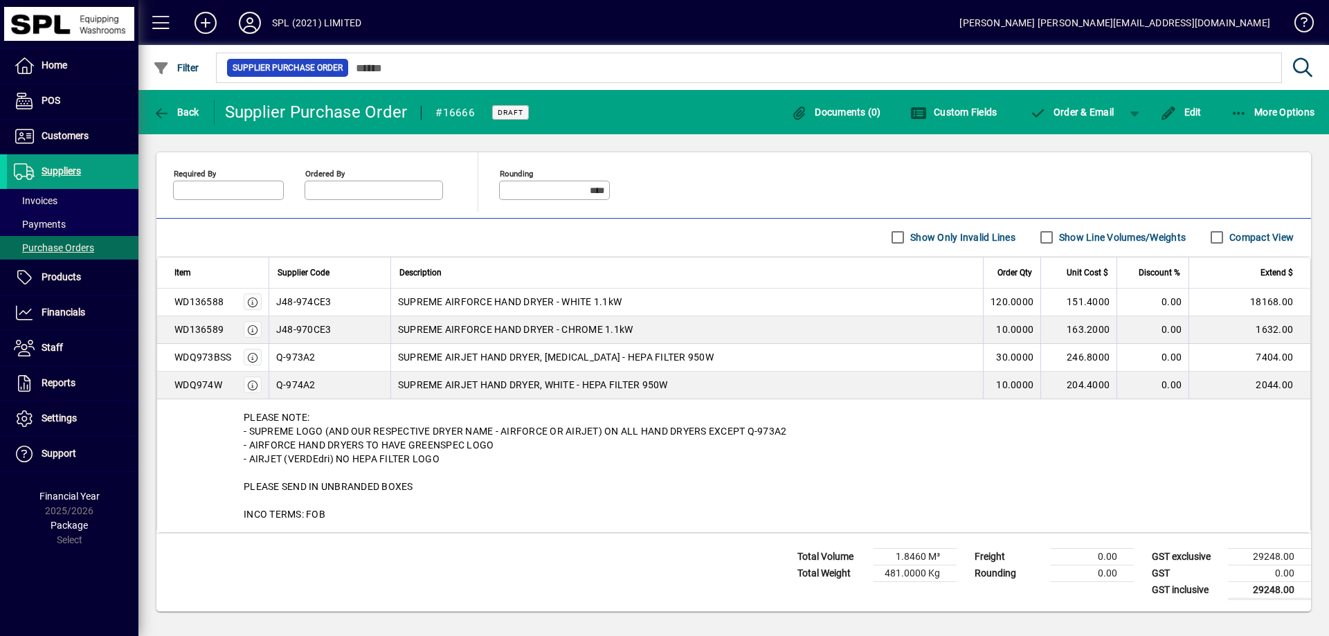
click at [355, 516] on div "PLEASE NOTE: - SUPREME LOGO (AND OUR RESPECTIVE DRYER NAME - AIRFORCE OR AIRJET…" at bounding box center [733, 465] width 1153 height 133
click at [354, 516] on div "PLEASE NOTE: - SUPREME LOGO (AND OUR RESPECTIVE DRYER NAME - AIRFORCE OR AIRJET…" at bounding box center [733, 465] width 1153 height 133
click at [348, 520] on div "PLEASE NOTE: - SUPREME LOGO (AND OUR RESPECTIVE DRYER NAME - AIRFORCE OR AIRJET…" at bounding box center [733, 465] width 1153 height 133
drag, startPoint x: 306, startPoint y: 504, endPoint x: 219, endPoint y: 424, distance: 118.1
click at [235, 413] on div "PLEASE NOTE: - SUPREME LOGO (AND OUR RESPECTIVE DRYER NAME - AIRFORCE OR AIRJET…" at bounding box center [733, 465] width 1153 height 133
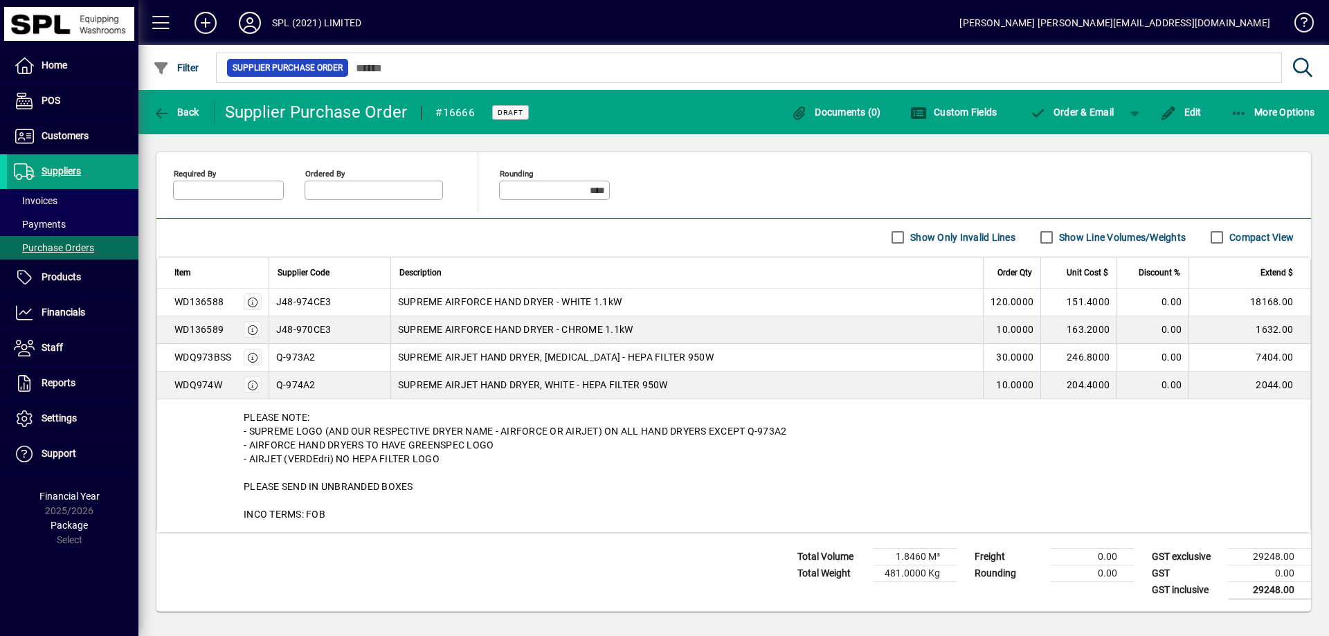
click at [219, 424] on div "PLEASE NOTE: - SUPREME LOGO (AND OUR RESPECTIVE DRYER NAME - AIRFORCE OR AIRJET…" at bounding box center [733, 465] width 1153 height 133
drag, startPoint x: 343, startPoint y: 520, endPoint x: 338, endPoint y: 421, distance: 99.1
click at [237, 411] on div "PLEASE NOTE: - SUPREME LOGO (AND OUR RESPECTIVE DRYER NAME - AIRFORCE OR AIRJET…" at bounding box center [733, 465] width 1153 height 133
click at [367, 406] on div "PLEASE NOTE: - SUPREME LOGO (AND OUR RESPECTIVE DRYER NAME - AIRFORCE OR AIRJET…" at bounding box center [733, 465] width 1153 height 133
click at [357, 419] on div "PLEASE NOTE: - SUPREME LOGO (AND OUR RESPECTIVE DRYER NAME - AIRFORCE OR AIRJET…" at bounding box center [733, 465] width 1153 height 133
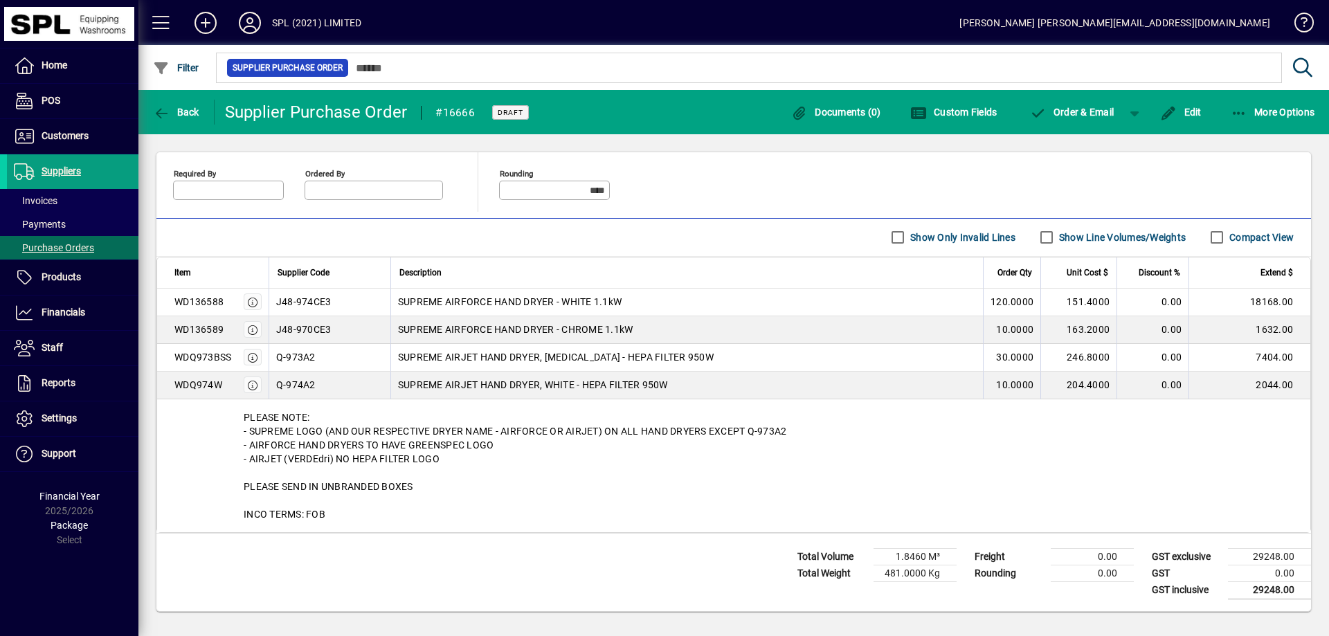
drag, startPoint x: 336, startPoint y: 519, endPoint x: 240, endPoint y: 415, distance: 141.6
click at [240, 415] on div "PLEASE NOTE: - SUPREME LOGO (AND OUR RESPECTIVE DRYER NAME - AIRFORCE OR AIRJET…" at bounding box center [733, 465] width 1153 height 133
click at [345, 420] on div "PLEASE NOTE: - SUPREME LOGO (AND OUR RESPECTIVE DRYER NAME - AIRFORCE OR AIRJET…" at bounding box center [733, 465] width 1153 height 133
drag, startPoint x: 243, startPoint y: 414, endPoint x: 339, endPoint y: 513, distance: 138.1
click at [339, 513] on div "PLEASE NOTE: - SUPREME LOGO (AND OUR RESPECTIVE DRYER NAME - AIRFORCE OR AIRJET…" at bounding box center [733, 465] width 1153 height 133
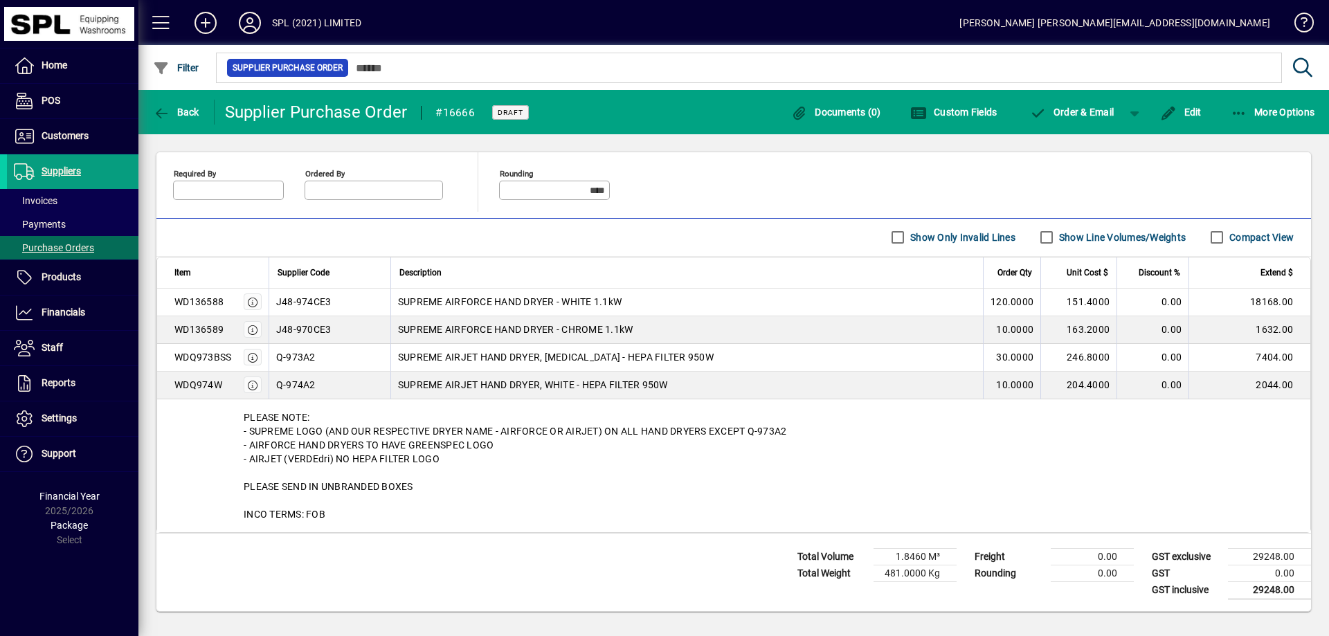
click at [339, 513] on div "PLEASE NOTE: - SUPREME LOGO (AND OUR RESPECTIVE DRYER NAME - AIRFORCE OR AIRJET…" at bounding box center [733, 465] width 1153 height 133
drag, startPoint x: 328, startPoint y: 516, endPoint x: 309, endPoint y: 417, distance: 100.2
click at [242, 417] on div "PLEASE NOTE: - SUPREME LOGO (AND OUR RESPECTIVE DRYER NAME - AIRFORCE OR AIRJET…" at bounding box center [733, 465] width 1153 height 133
click at [314, 414] on div "PLEASE NOTE: - SUPREME LOGO (AND OUR RESPECTIVE DRYER NAME - AIRFORCE OR AIRJET…" at bounding box center [733, 465] width 1153 height 133
drag, startPoint x: 242, startPoint y: 415, endPoint x: 372, endPoint y: 515, distance: 164.4
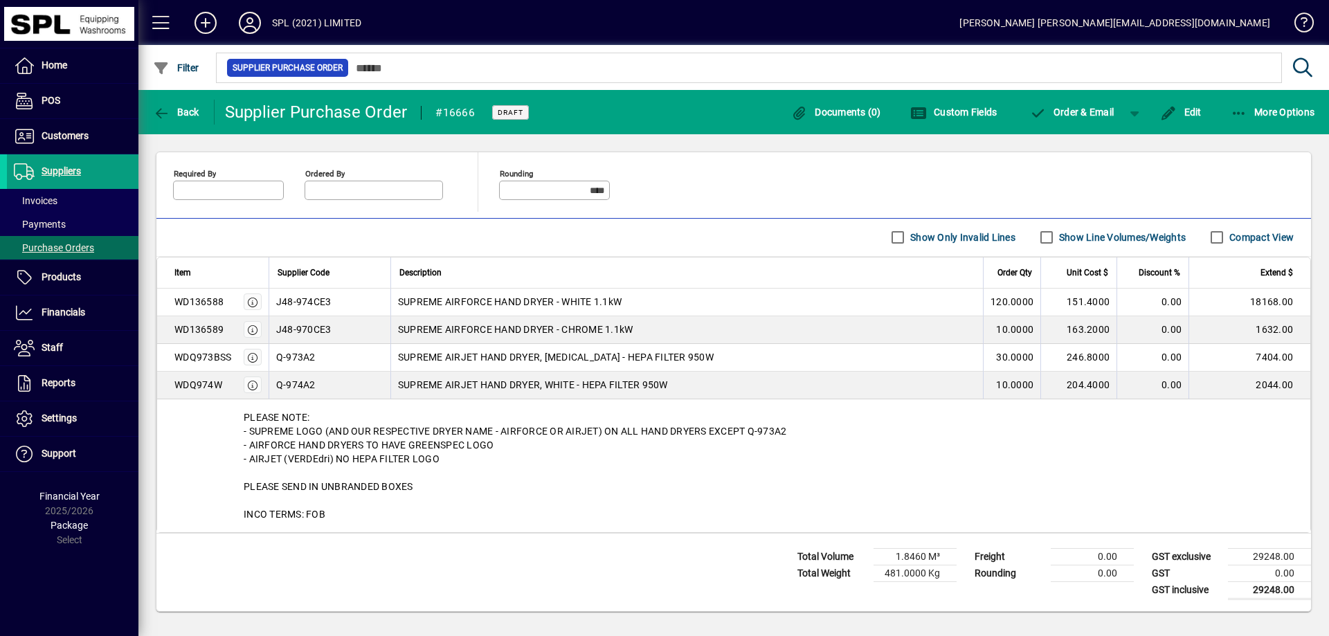
click at [330, 515] on div "PLEASE NOTE: - SUPREME LOGO (AND OUR RESPECTIVE DRYER NAME - AIRFORCE OR AIRJET…" at bounding box center [733, 465] width 1153 height 133
click at [372, 515] on div "PLEASE NOTE: - SUPREME LOGO (AND OUR RESPECTIVE DRYER NAME - AIRFORCE OR AIRJET…" at bounding box center [733, 465] width 1153 height 133
drag, startPoint x: 331, startPoint y: 518, endPoint x: 251, endPoint y: 417, distance: 129.1
click at [242, 418] on div "PLEASE NOTE: - SUPREME LOGO (AND OUR RESPECTIVE DRYER NAME - AIRFORCE OR AIRJET…" at bounding box center [733, 465] width 1153 height 133
click at [349, 416] on div "PLEASE NOTE: - SUPREME LOGO (AND OUR RESPECTIVE DRYER NAME - AIRFORCE OR AIRJET…" at bounding box center [733, 465] width 1153 height 133
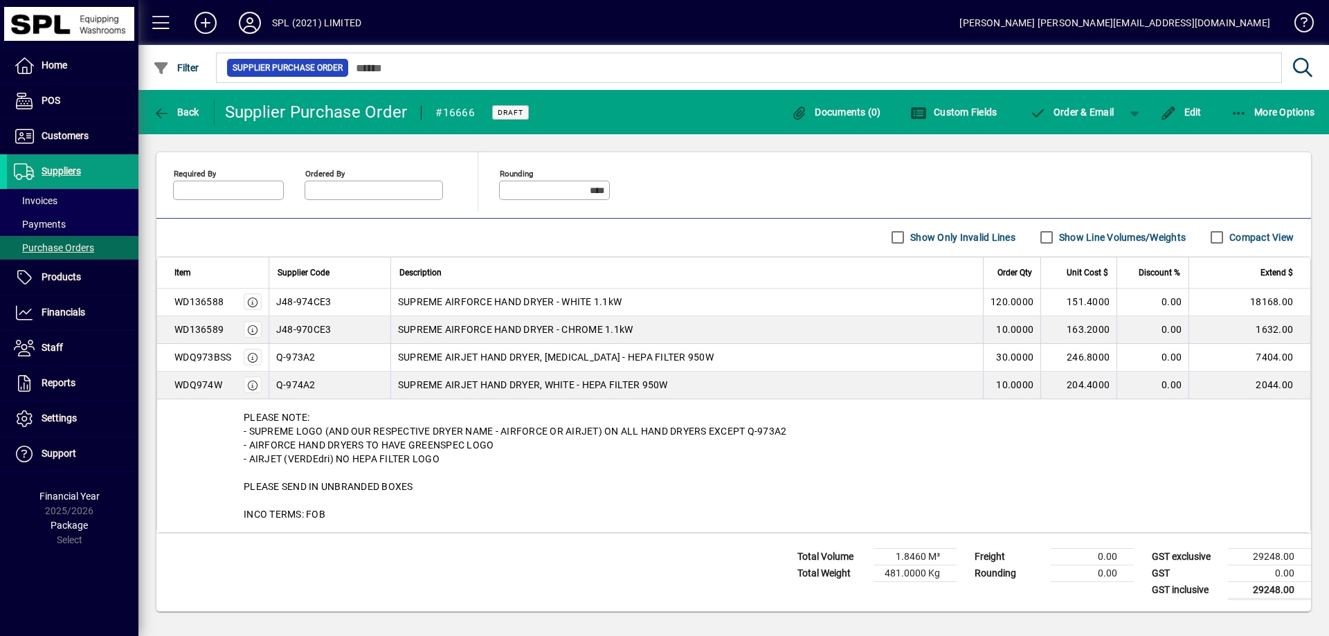
drag, startPoint x: 242, startPoint y: 420, endPoint x: 334, endPoint y: 513, distance: 131.2
click at [329, 519] on div "PLEASE NOTE: - SUPREME LOGO (AND OUR RESPECTIVE DRYER NAME - AIRFORCE OR AIRJET…" at bounding box center [733, 465] width 1153 height 133
click at [338, 509] on div "PLEASE NOTE: - SUPREME LOGO (AND OUR RESPECTIVE DRYER NAME - AIRFORCE OR AIRJET…" at bounding box center [733, 465] width 1153 height 133
drag, startPoint x: 339, startPoint y: 517, endPoint x: 232, endPoint y: 415, distance: 147.9
click at [232, 415] on div "PLEASE NOTE: - SUPREME LOGO (AND OUR RESPECTIVE DRYER NAME - AIRFORCE OR AIRJET…" at bounding box center [733, 465] width 1153 height 133
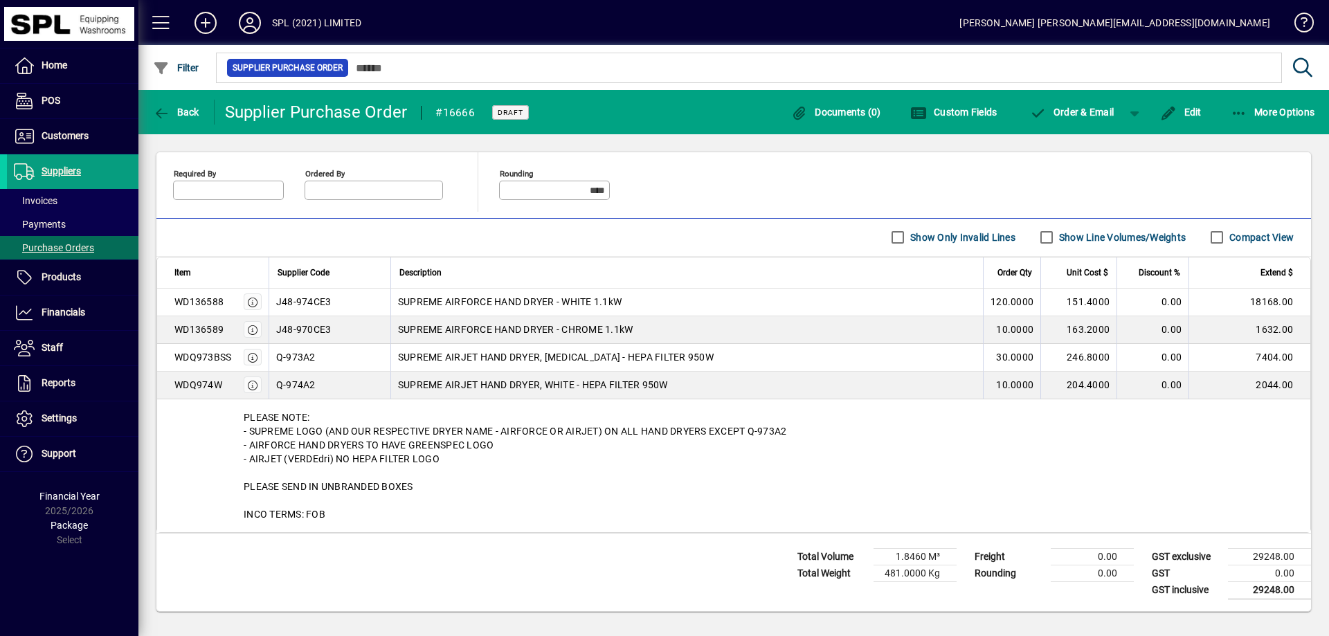
click at [540, 498] on div "PLEASE NOTE: - SUPREME LOGO (AND OUR RESPECTIVE DRYER NAME - AIRFORCE OR AIRJET…" at bounding box center [733, 465] width 1153 height 133
drag, startPoint x: 343, startPoint y: 516, endPoint x: 244, endPoint y: 408, distance: 146.0
click at [244, 408] on div "PLEASE NOTE: - SUPREME LOGO (AND OUR RESPECTIVE DRYER NAME - AIRFORCE OR AIRJET…" at bounding box center [733, 465] width 1153 height 133
click at [389, 419] on div "PLEASE NOTE: - SUPREME LOGO (AND OUR RESPECTIVE DRYER NAME - AIRFORCE OR AIRJET…" at bounding box center [733, 465] width 1153 height 133
drag, startPoint x: 243, startPoint y: 420, endPoint x: 359, endPoint y: 510, distance: 146.5
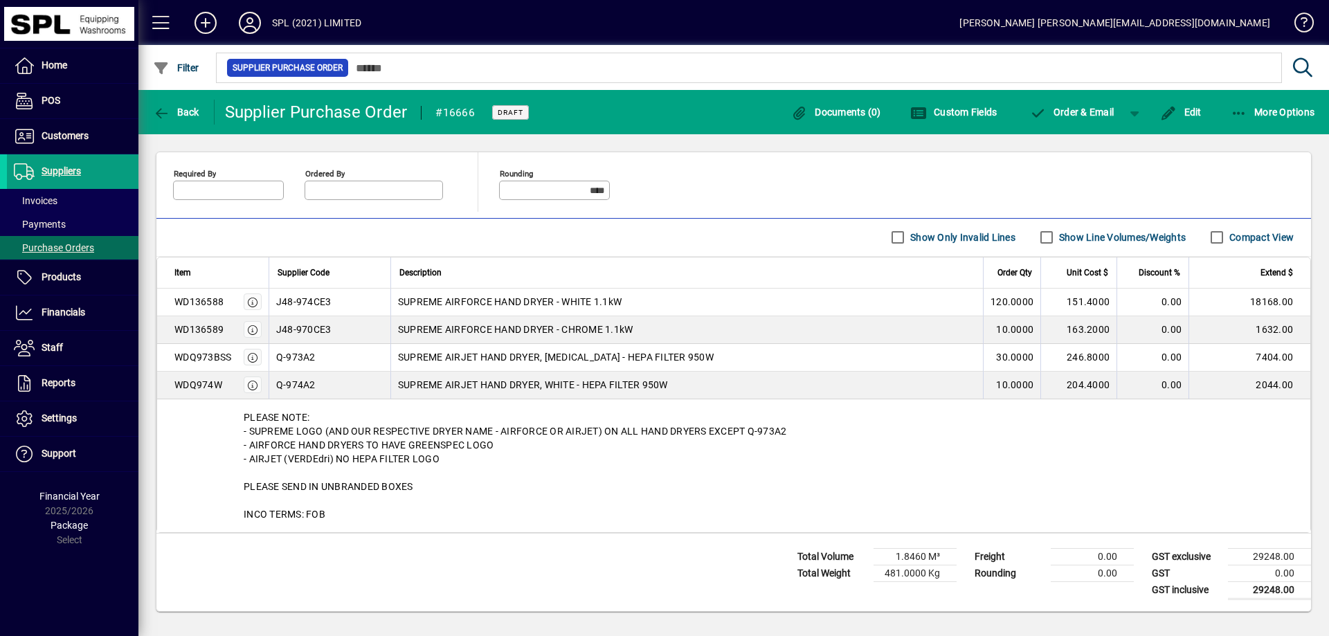
click at [359, 510] on div "PLEASE NOTE: - SUPREME LOGO (AND OUR RESPECTIVE DRYER NAME - AIRFORCE OR AIRJET…" at bounding box center [733, 465] width 1153 height 133
click at [358, 510] on div "PLEASE NOTE: - SUPREME LOGO (AND OUR RESPECTIVE DRYER NAME - AIRFORCE OR AIRJET…" at bounding box center [733, 465] width 1153 height 133
click at [357, 518] on div "PLEASE NOTE: - SUPREME LOGO (AND OUR RESPECTIVE DRYER NAME - AIRFORCE OR AIRJET…" at bounding box center [733, 465] width 1153 height 133
drag, startPoint x: 343, startPoint y: 519, endPoint x: 239, endPoint y: 412, distance: 149.8
click at [239, 412] on div "PLEASE NOTE: - SUPREME LOGO (AND OUR RESPECTIVE DRYER NAME - AIRFORCE OR AIRJET…" at bounding box center [733, 465] width 1153 height 133
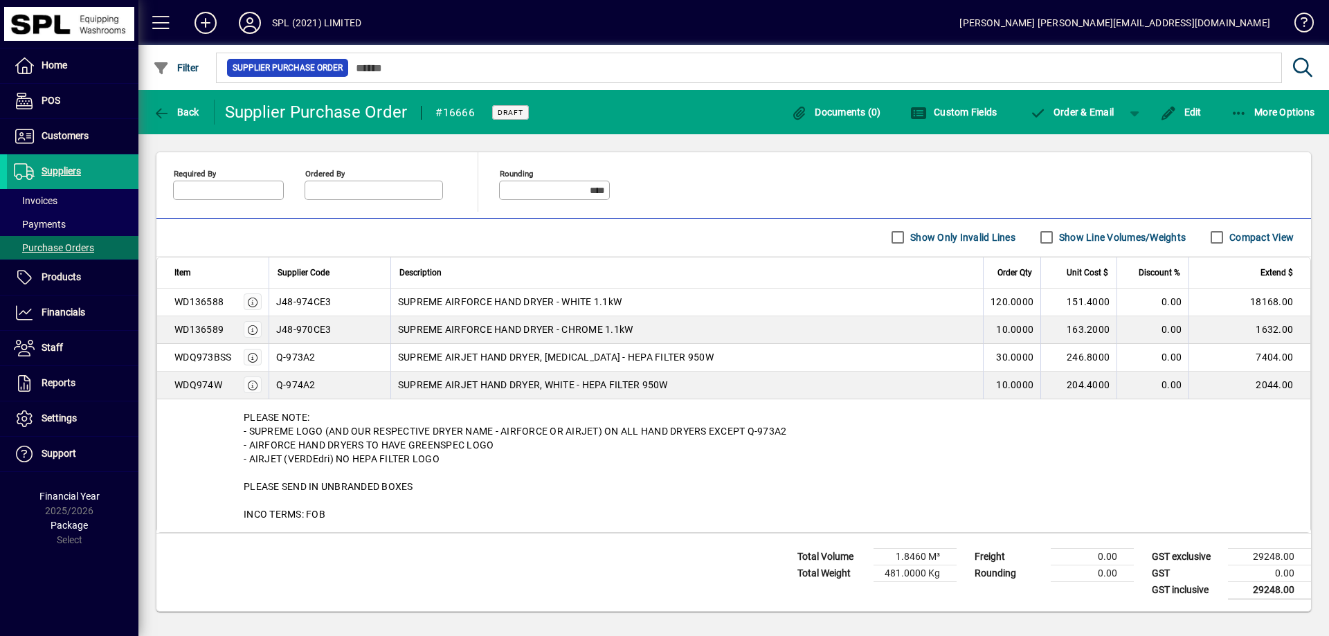
click at [352, 424] on div "PLEASE NOTE: - SUPREME LOGO (AND OUR RESPECTIVE DRYER NAME - AIRFORCE OR AIRJET…" at bounding box center [733, 465] width 1153 height 133
drag, startPoint x: 342, startPoint y: 519, endPoint x: 316, endPoint y: 411, distance: 110.3
click at [235, 411] on div "PLEASE NOTE: - SUPREME LOGO (AND OUR RESPECTIVE DRYER NAME - AIRFORCE OR AIRJET…" at bounding box center [733, 465] width 1153 height 133
click at [334, 416] on div "PLEASE NOTE: - SUPREME LOGO (AND OUR RESPECTIVE DRYER NAME - AIRFORCE OR AIRJET…" at bounding box center [733, 465] width 1153 height 133
click at [337, 415] on div "PLEASE NOTE: - SUPREME LOGO (AND OUR RESPECTIVE DRYER NAME - AIRFORCE OR AIRJET…" at bounding box center [733, 465] width 1153 height 133
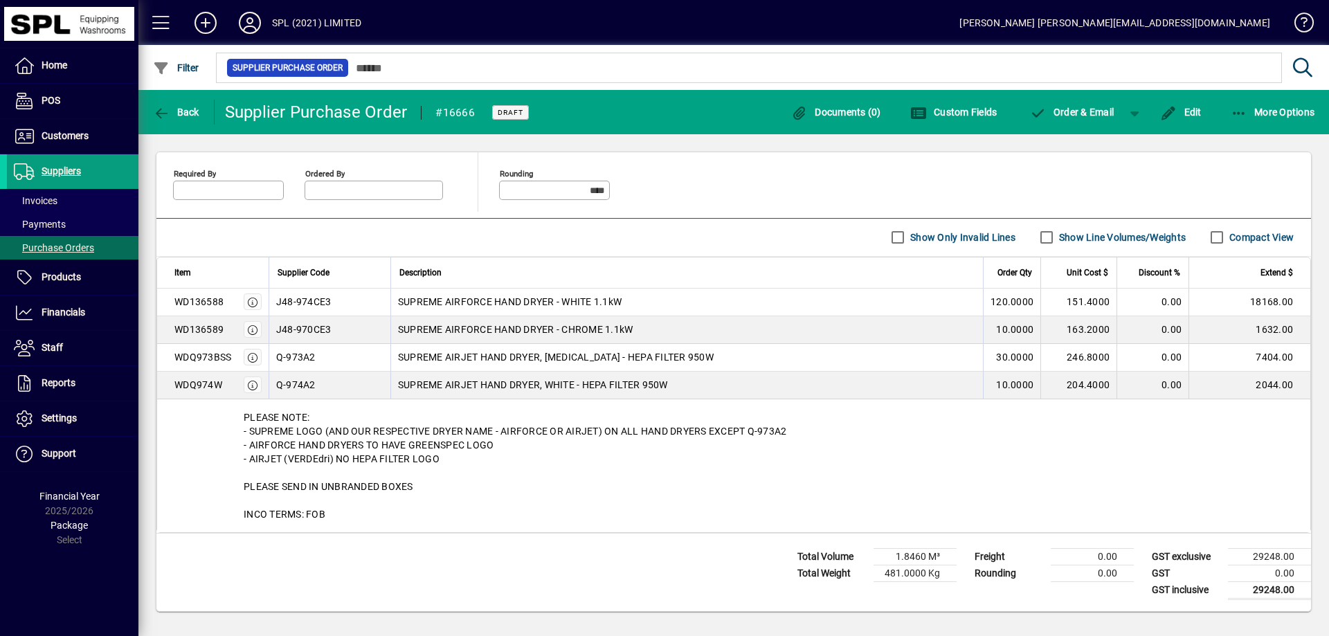
drag, startPoint x: 239, startPoint y: 417, endPoint x: 352, endPoint y: 508, distance: 145.2
click at [343, 520] on div "PLEASE NOTE: - SUPREME LOGO (AND OUR RESPECTIVE DRYER NAME - AIRFORCE OR AIRJET…" at bounding box center [733, 465] width 1153 height 133
click at [352, 508] on div "PLEASE NOTE: - SUPREME LOGO (AND OUR RESPECTIVE DRYER NAME - AIRFORCE OR AIRJET…" at bounding box center [733, 465] width 1153 height 133
click at [404, 497] on div "PLEASE NOTE: - SUPREME LOGO (AND OUR RESPECTIVE DRYER NAME - AIRFORCE OR AIRJET…" at bounding box center [733, 465] width 1153 height 133
drag, startPoint x: 354, startPoint y: 525, endPoint x: 249, endPoint y: 407, distance: 157.9
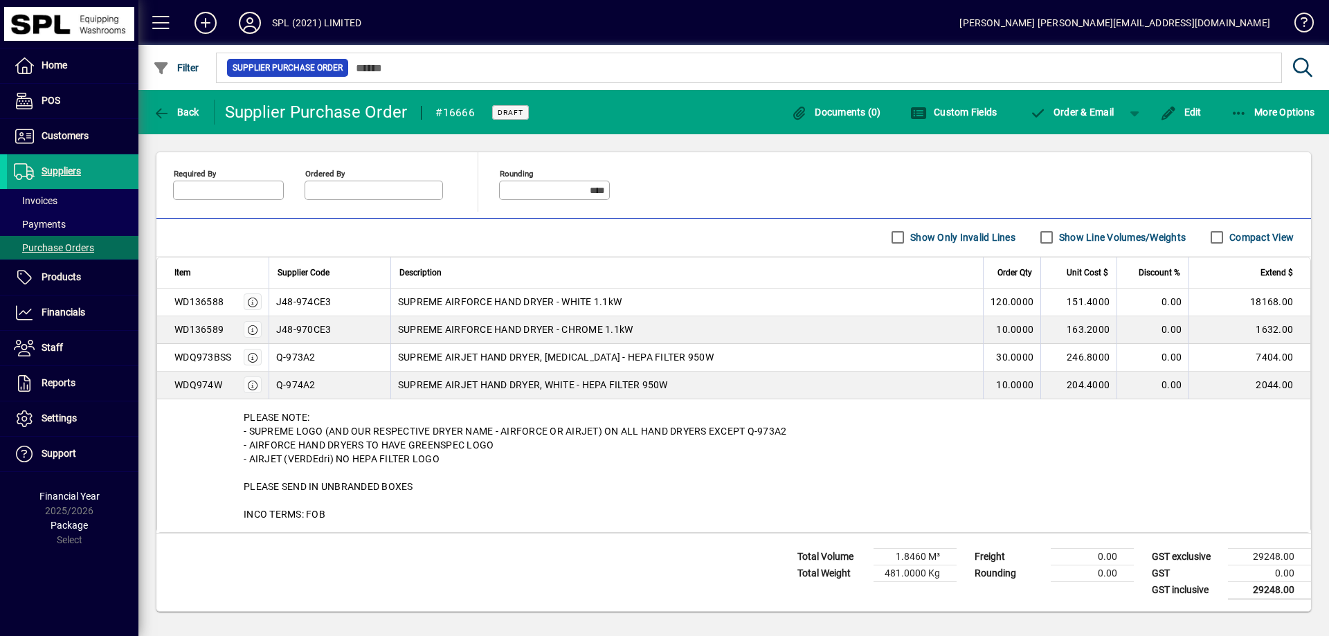
click at [233, 408] on div "PLEASE NOTE: - SUPREME LOGO (AND OUR RESPECTIVE DRYER NAME - AIRFORCE OR AIRJET…" at bounding box center [733, 465] width 1153 height 133
click at [408, 413] on div "PLEASE NOTE: - SUPREME LOGO (AND OUR RESPECTIVE DRYER NAME - AIRFORCE OR AIRJET…" at bounding box center [733, 465] width 1153 height 133
drag, startPoint x: 350, startPoint y: 513, endPoint x: 305, endPoint y: 408, distance: 113.8
click at [244, 419] on div "PLEASE NOTE: - SUPREME LOGO (AND OUR RESPECTIVE DRYER NAME - AIRFORCE OR AIRJET…" at bounding box center [733, 465] width 1153 height 133
click at [334, 404] on div "PLEASE NOTE: - SUPREME LOGO (AND OUR RESPECTIVE DRYER NAME - AIRFORCE OR AIRJET…" at bounding box center [733, 465] width 1153 height 133
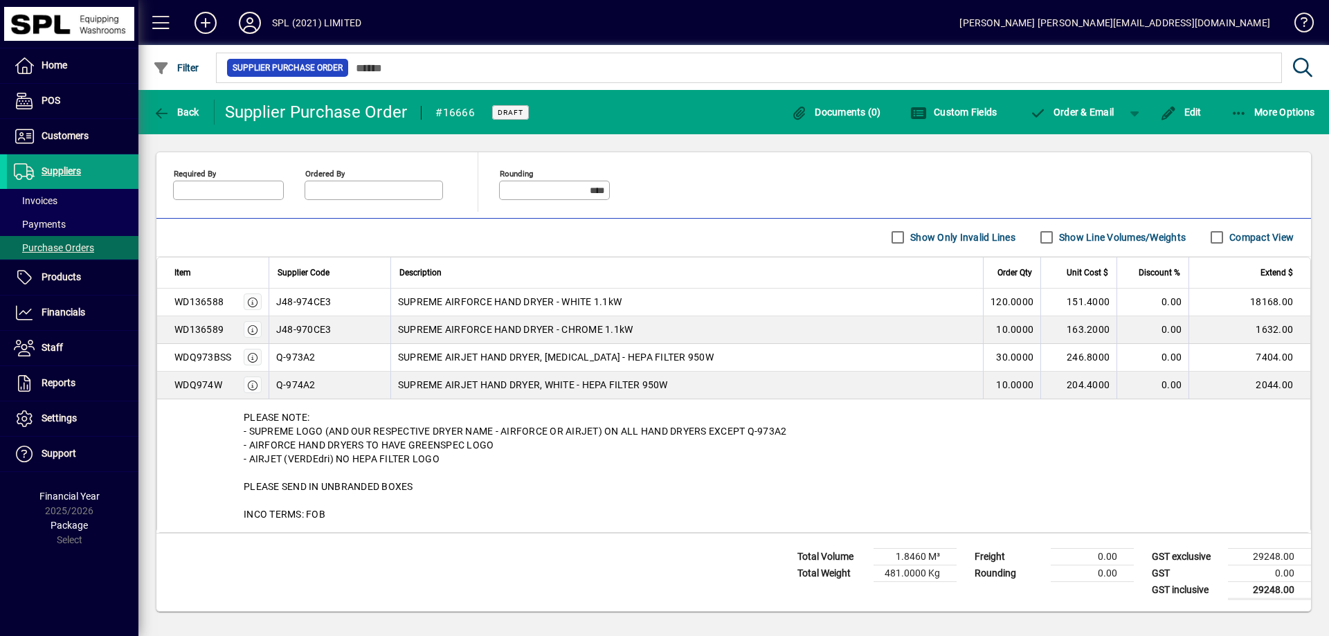
drag, startPoint x: 354, startPoint y: 513, endPoint x: 235, endPoint y: 416, distance: 153.5
click at [235, 416] on div "PLEASE NOTE: - SUPREME LOGO (AND OUR RESPECTIVE DRYER NAME - AIRFORCE OR AIRJET…" at bounding box center [733, 465] width 1153 height 133
click at [357, 425] on div "PLEASE NOTE: - SUPREME LOGO (AND OUR RESPECTIVE DRYER NAME - AIRFORCE OR AIRJET…" at bounding box center [733, 465] width 1153 height 133
drag, startPoint x: 242, startPoint y: 413, endPoint x: 359, endPoint y: 521, distance: 158.2
click at [359, 516] on div "PLEASE NOTE: - SUPREME LOGO (AND OUR RESPECTIVE DRYER NAME - AIRFORCE OR AIRJET…" at bounding box center [733, 465] width 1153 height 133
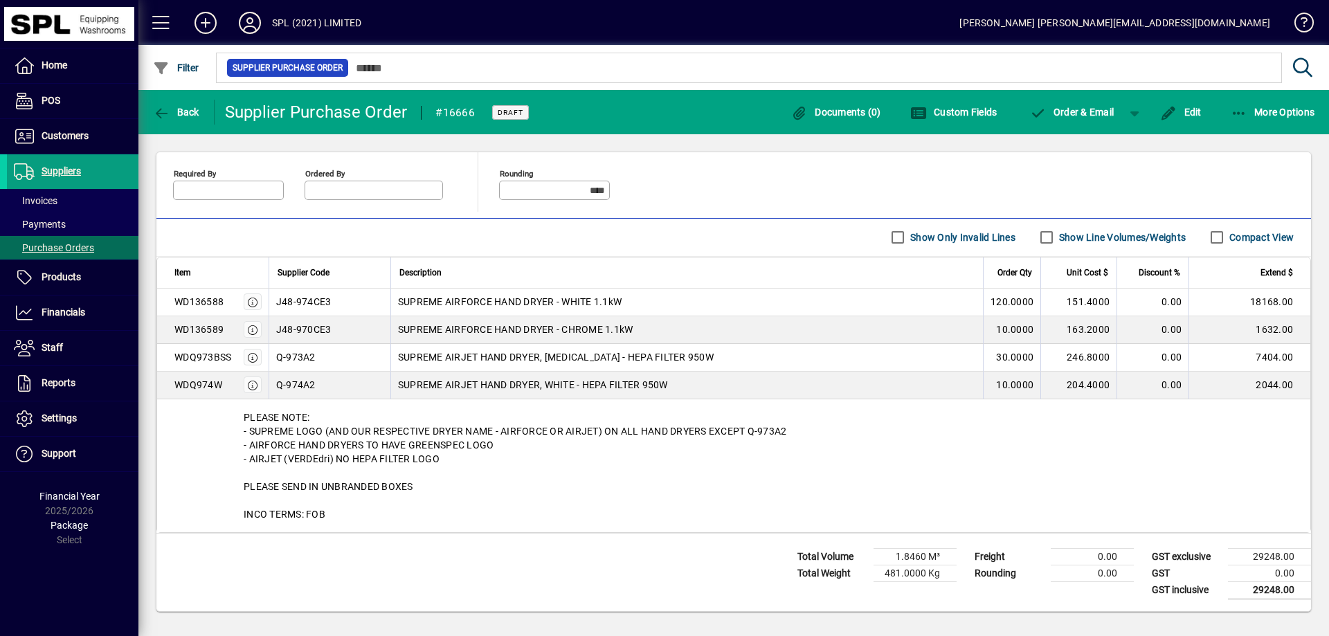
click at [359, 521] on div "PLEASE NOTE: - SUPREME LOGO (AND OUR RESPECTIVE DRYER NAME - AIRFORCE OR AIRJET…" at bounding box center [733, 465] width 1153 height 133
drag, startPoint x: 357, startPoint y: 505, endPoint x: 246, endPoint y: 420, distance: 139.7
click at [246, 420] on div "PLEASE NOTE: - SUPREME LOGO (AND OUR RESPECTIVE DRYER NAME - AIRFORCE OR AIRJET…" at bounding box center [733, 465] width 1153 height 133
click at [384, 512] on div "PLEASE NOTE: - SUPREME LOGO (AND OUR RESPECTIVE DRYER NAME - AIRFORCE OR AIRJET…" at bounding box center [733, 465] width 1153 height 133
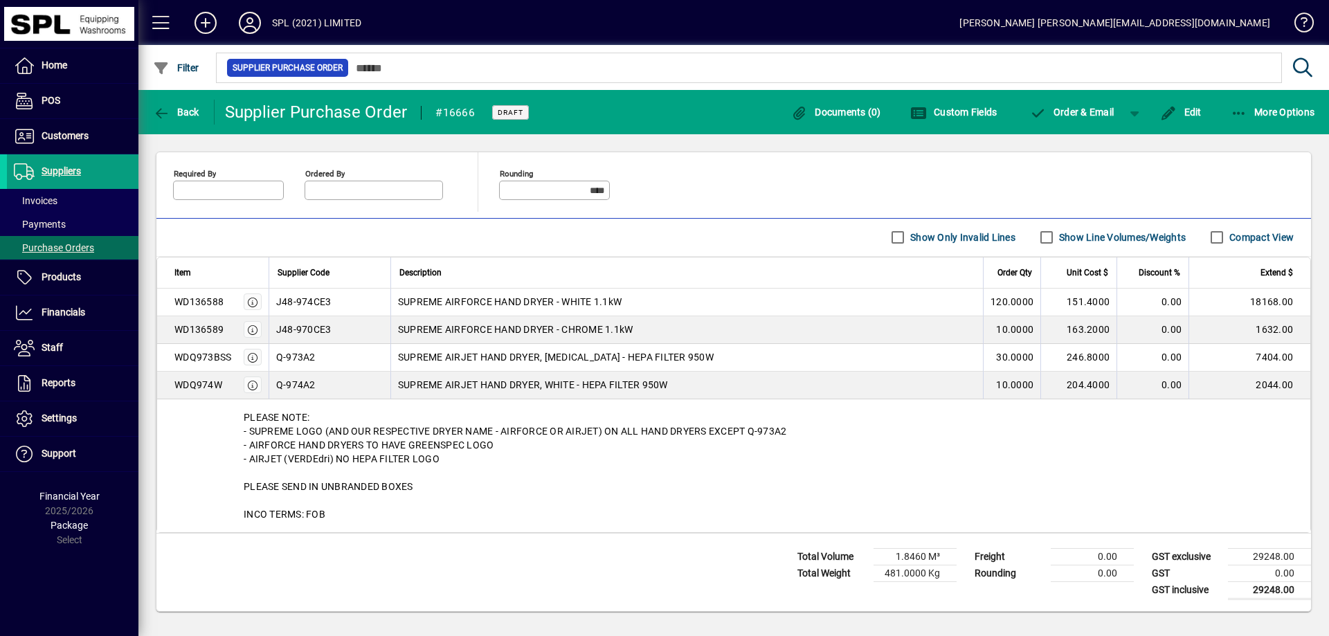
drag, startPoint x: 370, startPoint y: 522, endPoint x: 229, endPoint y: 415, distance: 177.0
click at [229, 416] on div "PLEASE NOTE: - SUPREME LOGO (AND OUR RESPECTIVE DRYER NAME - AIRFORCE OR AIRJET…" at bounding box center [733, 465] width 1153 height 133
click at [517, 516] on div "PLEASE NOTE: - SUPREME LOGO (AND OUR RESPECTIVE DRYER NAME - AIRFORCE OR AIRJET…" at bounding box center [733, 465] width 1153 height 133
drag, startPoint x: 336, startPoint y: 516, endPoint x: 245, endPoint y: 417, distance: 134.3
click at [245, 417] on div "PLEASE NOTE: - SUPREME LOGO (AND OUR RESPECTIVE DRYER NAME - AIRFORCE OR AIRJET…" at bounding box center [733, 465] width 1153 height 133
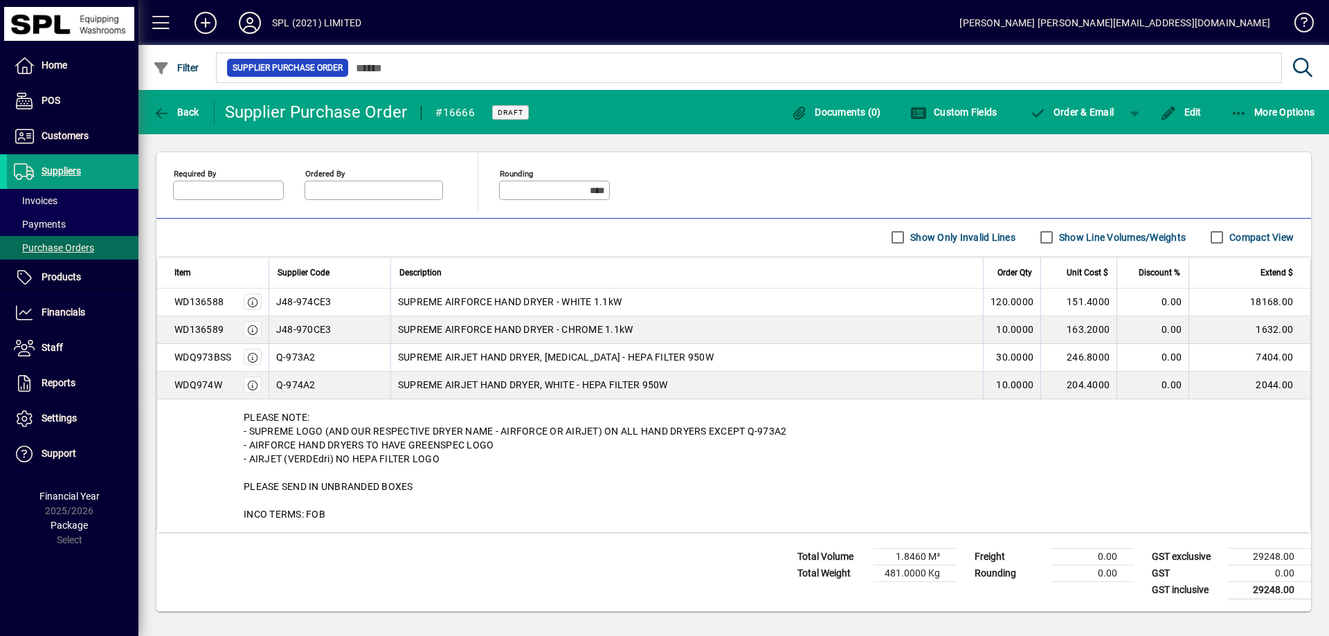
click at [462, 451] on div "PLEASE NOTE: - SUPREME LOGO (AND OUR RESPECTIVE DRYER NAME - AIRFORCE OR AIRJET…" at bounding box center [733, 465] width 1153 height 133
click at [393, 512] on div "PLEASE NOTE: - SUPREME LOGO (AND OUR RESPECTIVE DRYER NAME - AIRFORCE OR AIRJET…" at bounding box center [733, 465] width 1153 height 133
drag, startPoint x: 350, startPoint y: 515, endPoint x: 446, endPoint y: 467, distance: 107.1
click at [235, 415] on div "PLEASE NOTE: - SUPREME LOGO (AND OUR RESPECTIVE DRYER NAME - AIRFORCE OR AIRJET…" at bounding box center [733, 465] width 1153 height 133
click at [468, 486] on div "PLEASE NOTE: - SUPREME LOGO (AND OUR RESPECTIVE DRYER NAME - AIRFORCE OR AIRJET…" at bounding box center [733, 465] width 1153 height 133
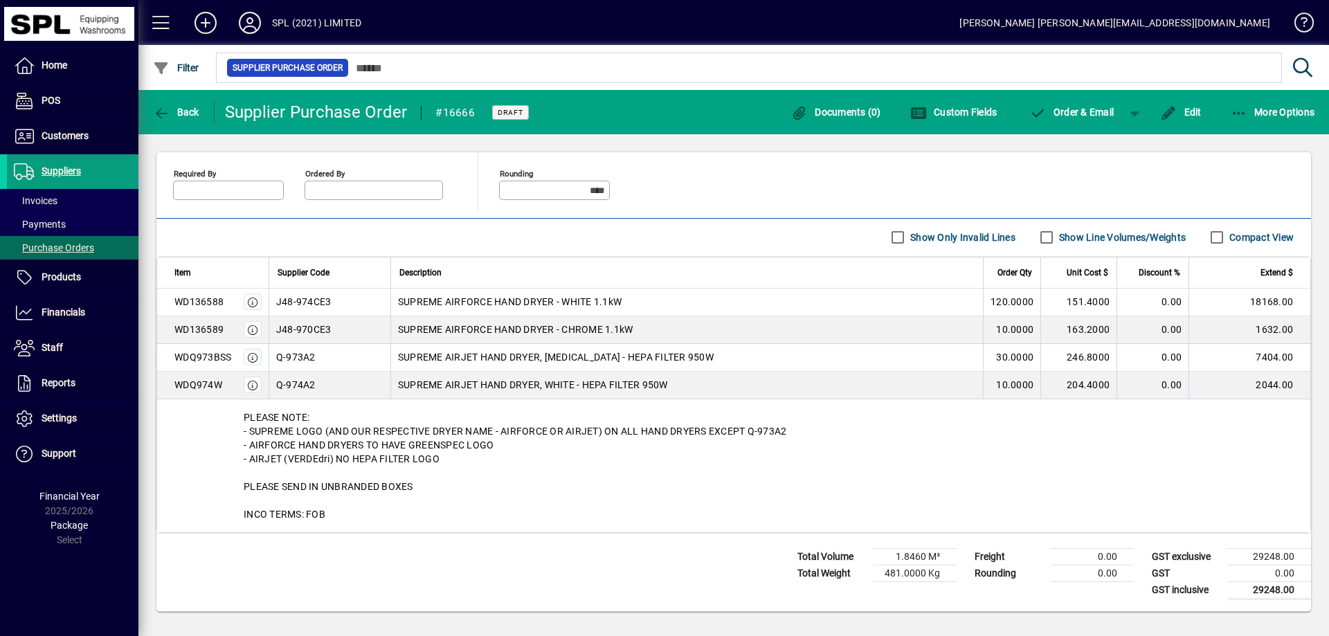
drag, startPoint x: 292, startPoint y: 503, endPoint x: 244, endPoint y: 417, distance: 97.6
click at [244, 417] on div "PLEASE NOTE: - SUPREME LOGO (AND OUR RESPECTIVE DRYER NAME - AIRFORCE OR AIRJET…" at bounding box center [733, 465] width 1153 height 133
click at [381, 423] on div "PLEASE NOTE: - SUPREME LOGO (AND OUR RESPECTIVE DRYER NAME - AIRFORCE OR AIRJET…" at bounding box center [733, 465] width 1153 height 133
click at [381, 411] on div "PLEASE NOTE: - SUPREME LOGO (AND OUR RESPECTIVE DRYER NAME - AIRFORCE OR AIRJET…" at bounding box center [733, 465] width 1153 height 133
drag, startPoint x: 336, startPoint y: 516, endPoint x: 325, endPoint y: 426, distance: 90.7
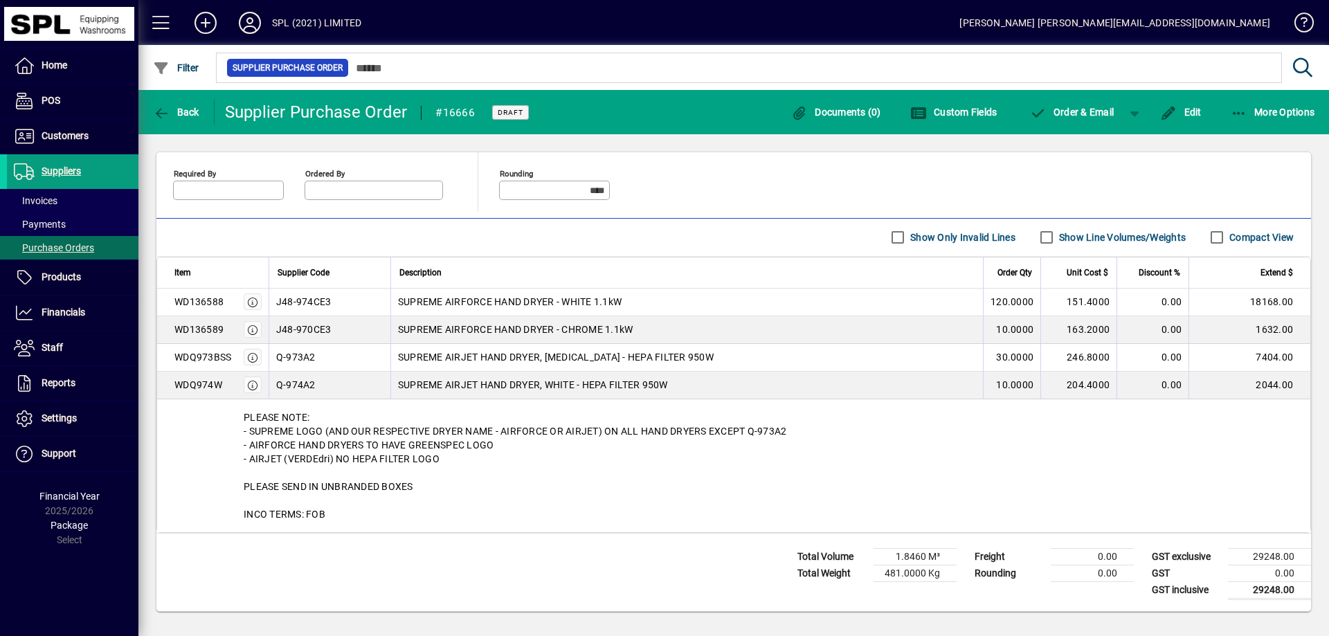
click at [245, 420] on div "PLEASE NOTE: - SUPREME LOGO (AND OUR RESPECTIVE DRYER NAME - AIRFORCE OR AIRJET…" at bounding box center [733, 465] width 1153 height 133
click at [332, 424] on div "PLEASE NOTE: - SUPREME LOGO (AND OUR RESPECTIVE DRYER NAME - AIRFORCE OR AIRJET…" at bounding box center [733, 465] width 1153 height 133
drag, startPoint x: 294, startPoint y: 495, endPoint x: 242, endPoint y: 415, distance: 95.1
click at [242, 415] on div "PLEASE NOTE: - SUPREME LOGO (AND OUR RESPECTIVE DRYER NAME - AIRFORCE OR AIRJET…" at bounding box center [733, 465] width 1153 height 133
click at [331, 417] on div "PLEASE NOTE: - SUPREME LOGO (AND OUR RESPECTIVE DRYER NAME - AIRFORCE OR AIRJET…" at bounding box center [733, 465] width 1153 height 133
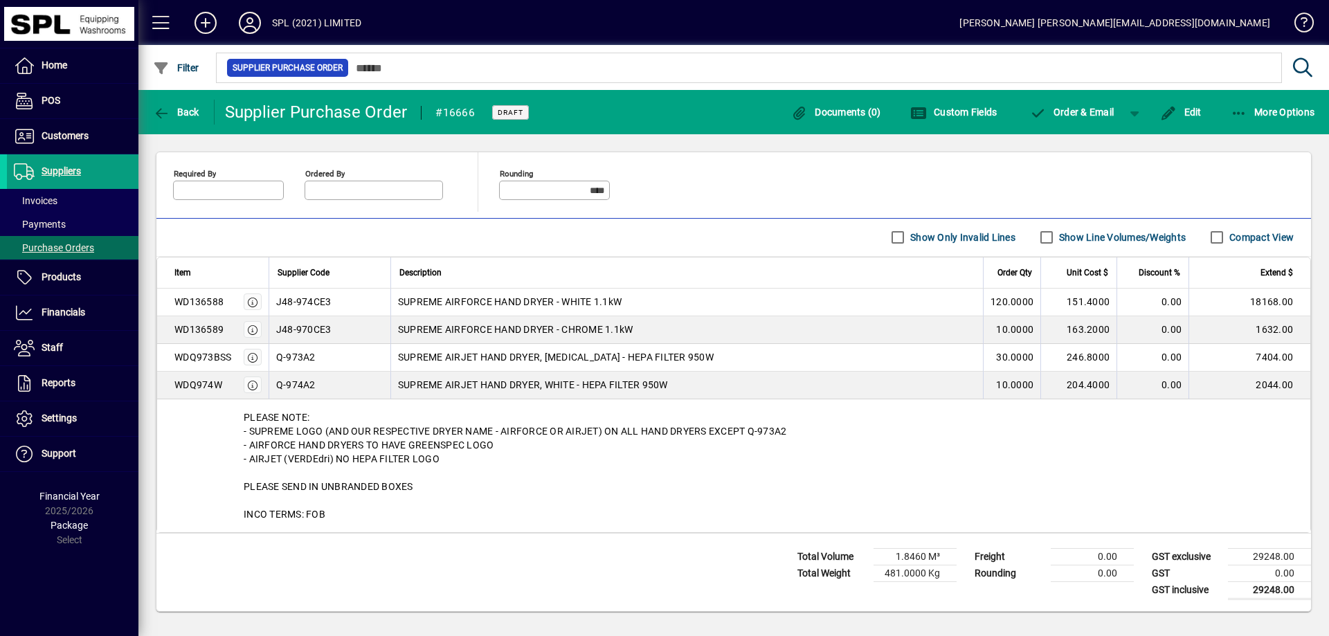
click at [246, 421] on div "PLEASE NOTE: - SUPREME LOGO (AND OUR RESPECTIVE DRYER NAME - AIRFORCE OR AIRJET…" at bounding box center [733, 465] width 1153 height 133
drag, startPoint x: 246, startPoint y: 415, endPoint x: 354, endPoint y: 523, distance: 152.2
click at [355, 524] on div "PLEASE NOTE: - SUPREME LOGO (AND OUR RESPECTIVE DRYER NAME - AIRFORCE OR AIRJET…" at bounding box center [733, 465] width 1153 height 133
click at [354, 521] on div "PLEASE NOTE: - SUPREME LOGO (AND OUR RESPECTIVE DRYER NAME - AIRFORCE OR AIRJET…" at bounding box center [733, 465] width 1153 height 133
drag, startPoint x: 343, startPoint y: 512, endPoint x: 244, endPoint y: 418, distance: 135.6
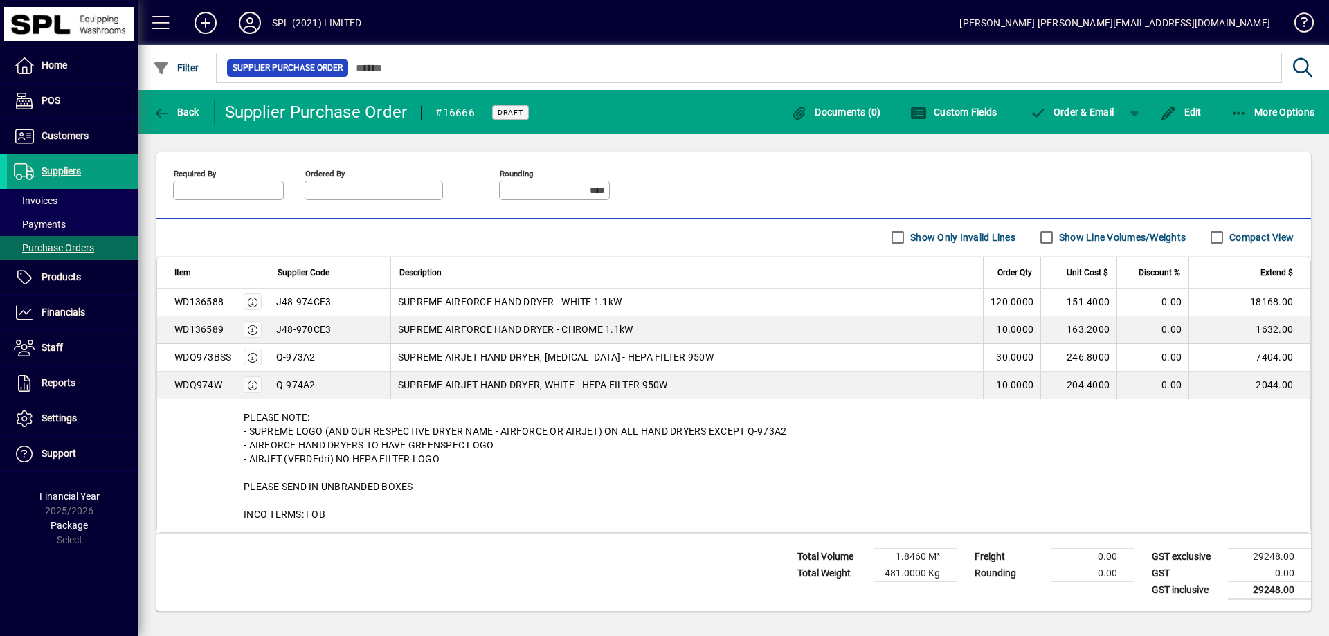
click at [244, 418] on div "PLEASE NOTE: - SUPREME LOGO (AND OUR RESPECTIVE DRYER NAME - AIRFORCE OR AIRJET…" at bounding box center [733, 465] width 1153 height 133
click at [370, 434] on div "PLEASE NOTE: - SUPREME LOGO (AND OUR RESPECTIVE DRYER NAME - AIRFORCE OR AIRJET…" at bounding box center [733, 465] width 1153 height 133
drag, startPoint x: 315, startPoint y: 412, endPoint x: 393, endPoint y: 442, distance: 83.1
click at [316, 412] on div "PLEASE NOTE: - SUPREME LOGO (AND OUR RESPECTIVE DRYER NAME - AIRFORCE OR AIRJET…" at bounding box center [733, 465] width 1153 height 133
click at [446, 462] on div "PLEASE NOTE: - SUPREME LOGO (AND OUR RESPECTIVE DRYER NAME - AIRFORCE OR AIRJET…" at bounding box center [733, 465] width 1153 height 133
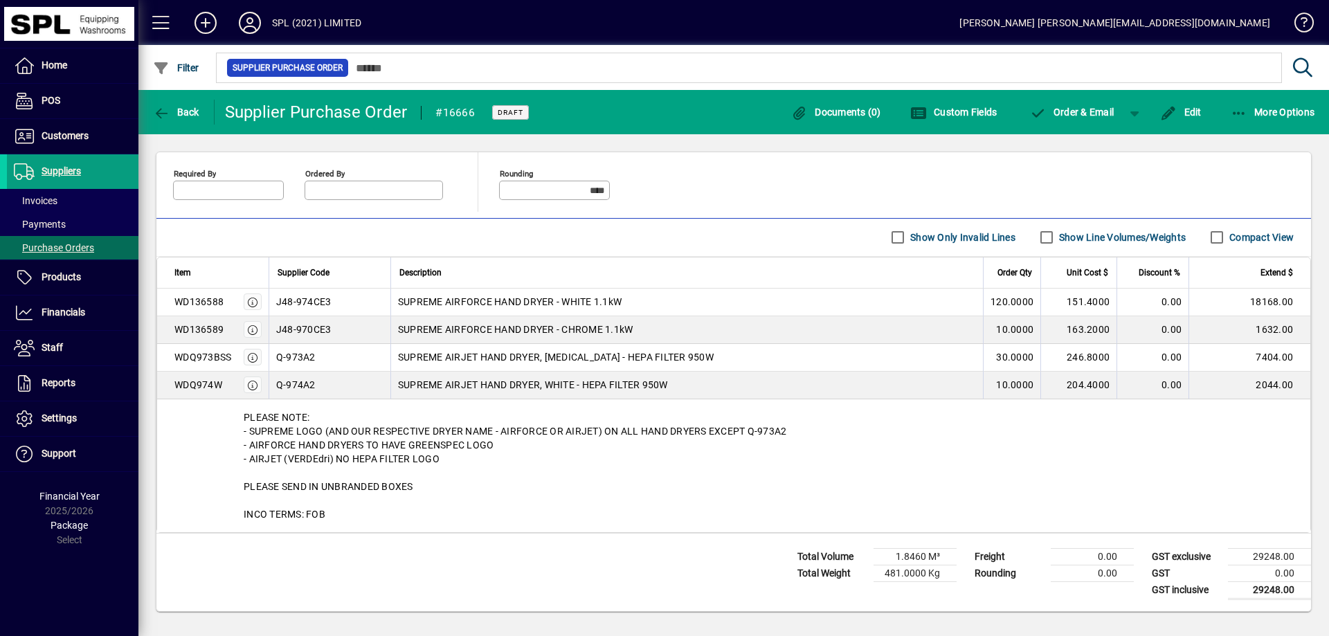
drag, startPoint x: 343, startPoint y: 519, endPoint x: 396, endPoint y: 408, distance: 122.0
click at [234, 413] on div "PLEASE NOTE: - SUPREME LOGO (AND OUR RESPECTIVE DRYER NAME - AIRFORCE OR AIRJET…" at bounding box center [733, 465] width 1153 height 133
click at [395, 408] on div "PLEASE NOTE: - SUPREME LOGO (AND OUR RESPECTIVE DRYER NAME - AIRFORCE OR AIRJET…" at bounding box center [733, 465] width 1153 height 133
drag, startPoint x: 237, startPoint y: 418, endPoint x: 334, endPoint y: 516, distance: 137.1
click at [334, 516] on div "PLEASE NOTE: - SUPREME LOGO (AND OUR RESPECTIVE DRYER NAME - AIRFORCE OR AIRJET…" at bounding box center [733, 465] width 1153 height 133
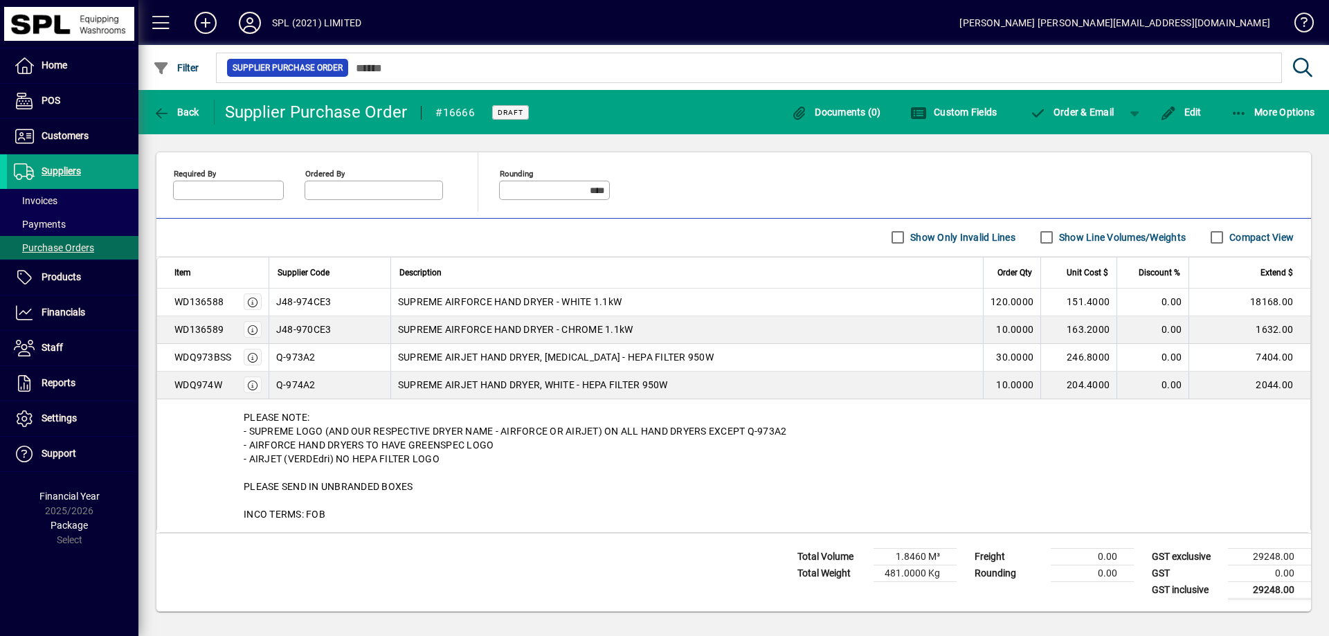
click at [338, 512] on div "PLEASE NOTE: - SUPREME LOGO (AND OUR RESPECTIVE DRYER NAME - AIRFORCE OR AIRJET…" at bounding box center [733, 465] width 1153 height 133
click at [344, 510] on div "PLEASE NOTE: - SUPREME LOGO (AND OUR RESPECTIVE DRYER NAME - AIRFORCE OR AIRJET…" at bounding box center [733, 465] width 1153 height 133
drag, startPoint x: 341, startPoint y: 516, endPoint x: 249, endPoint y: 426, distance: 128.8
click at [242, 423] on div "PLEASE NOTE: - SUPREME LOGO (AND OUR RESPECTIVE DRYER NAME - AIRFORCE OR AIRJET…" at bounding box center [733, 465] width 1153 height 133
click at [465, 475] on div "PLEASE NOTE: - SUPREME LOGO (AND OUR RESPECTIVE DRYER NAME - AIRFORCE OR AIRJET…" at bounding box center [733, 465] width 1153 height 133
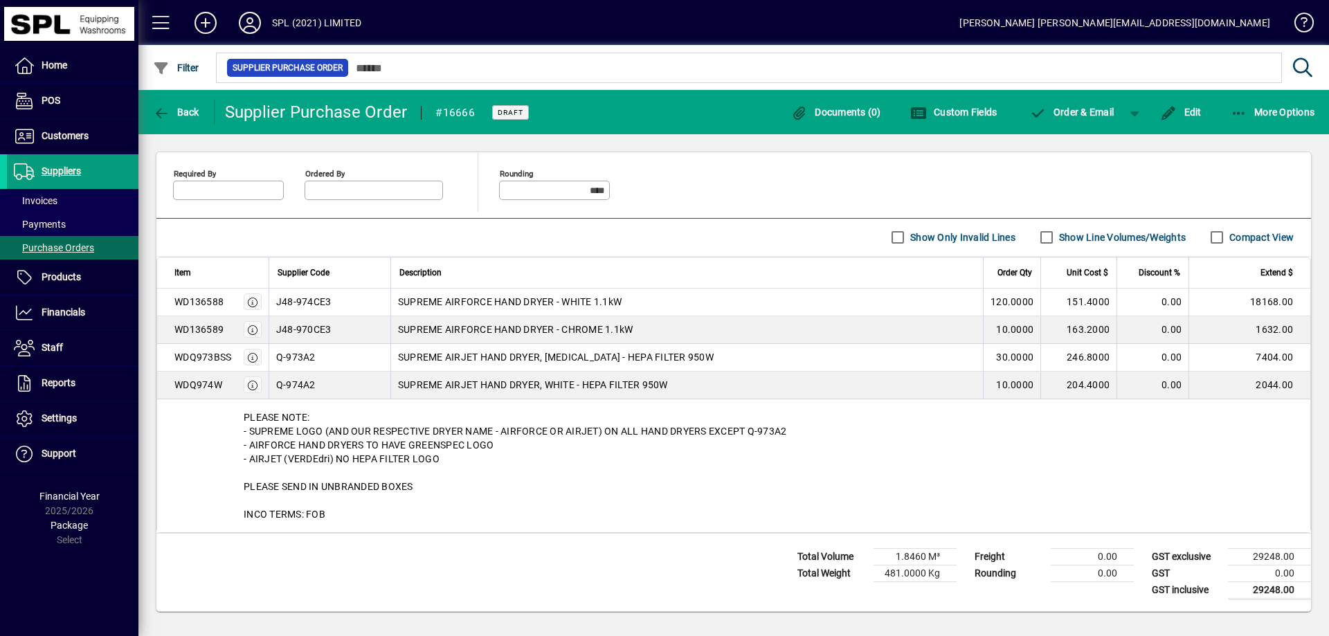
click at [540, 480] on div "PLEASE NOTE: - SUPREME LOGO (AND OUR RESPECTIVE DRYER NAME - AIRFORCE OR AIRJET…" at bounding box center [733, 465] width 1153 height 133
click at [505, 512] on div "PLEASE NOTE: - SUPREME LOGO (AND OUR RESPECTIVE DRYER NAME - AIRFORCE OR AIRJET…" at bounding box center [733, 465] width 1153 height 133
drag, startPoint x: 400, startPoint y: 516, endPoint x: 226, endPoint y: 414, distance: 201.7
click at [226, 414] on div "PLEASE NOTE: - SUPREME LOGO (AND OUR RESPECTIVE DRYER NAME - AIRFORCE OR AIRJET…" at bounding box center [733, 465] width 1153 height 133
click at [590, 464] on div "PLEASE NOTE: - SUPREME LOGO (AND OUR RESPECTIVE DRYER NAME - AIRFORCE OR AIRJET…" at bounding box center [733, 465] width 1153 height 133
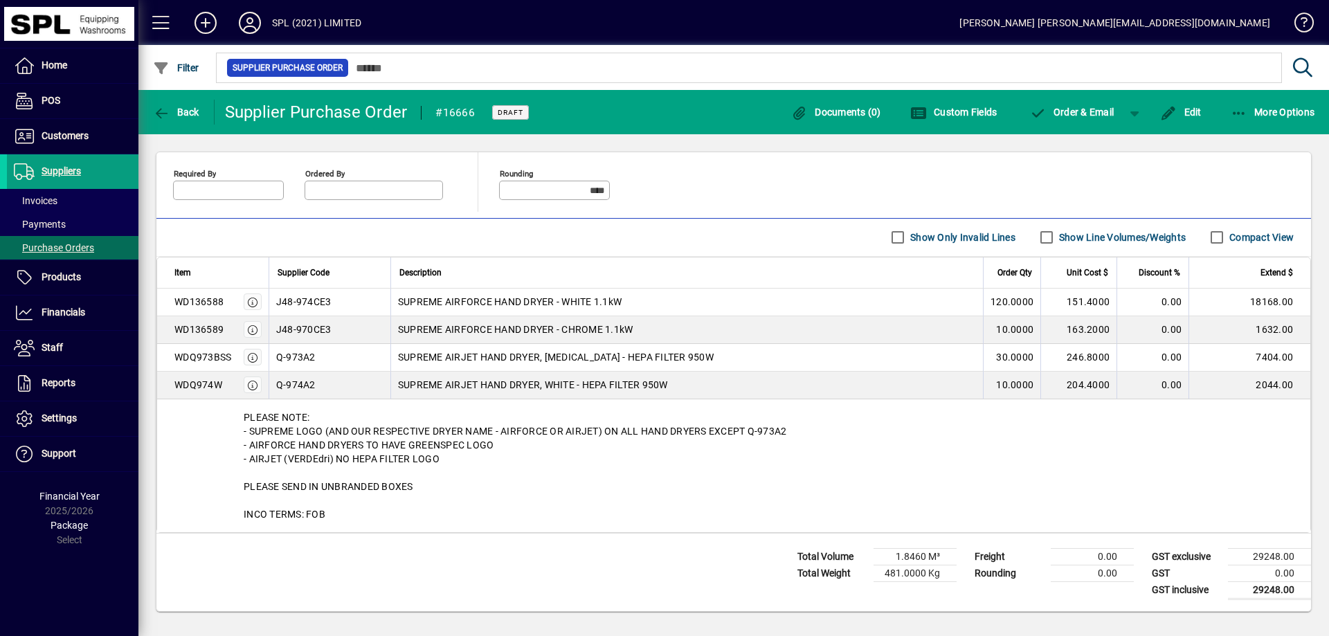
click at [571, 492] on div "PLEASE NOTE: - SUPREME LOGO (AND OUR RESPECTIVE DRYER NAME - AIRFORCE OR AIRJET…" at bounding box center [733, 465] width 1153 height 133
drag, startPoint x: 244, startPoint y: 415, endPoint x: 346, endPoint y: 518, distance: 144.9
click at [346, 518] on div "PLEASE NOTE: - SUPREME LOGO (AND OUR RESPECTIVE DRYER NAME - AIRFORCE OR AIRJET…" at bounding box center [733, 465] width 1153 height 133
click at [347, 517] on div "PLEASE NOTE: - SUPREME LOGO (AND OUR RESPECTIVE DRYER NAME - AIRFORCE OR AIRJET…" at bounding box center [733, 465] width 1153 height 133
drag, startPoint x: 341, startPoint y: 517, endPoint x: 366, endPoint y: 418, distance: 102.1
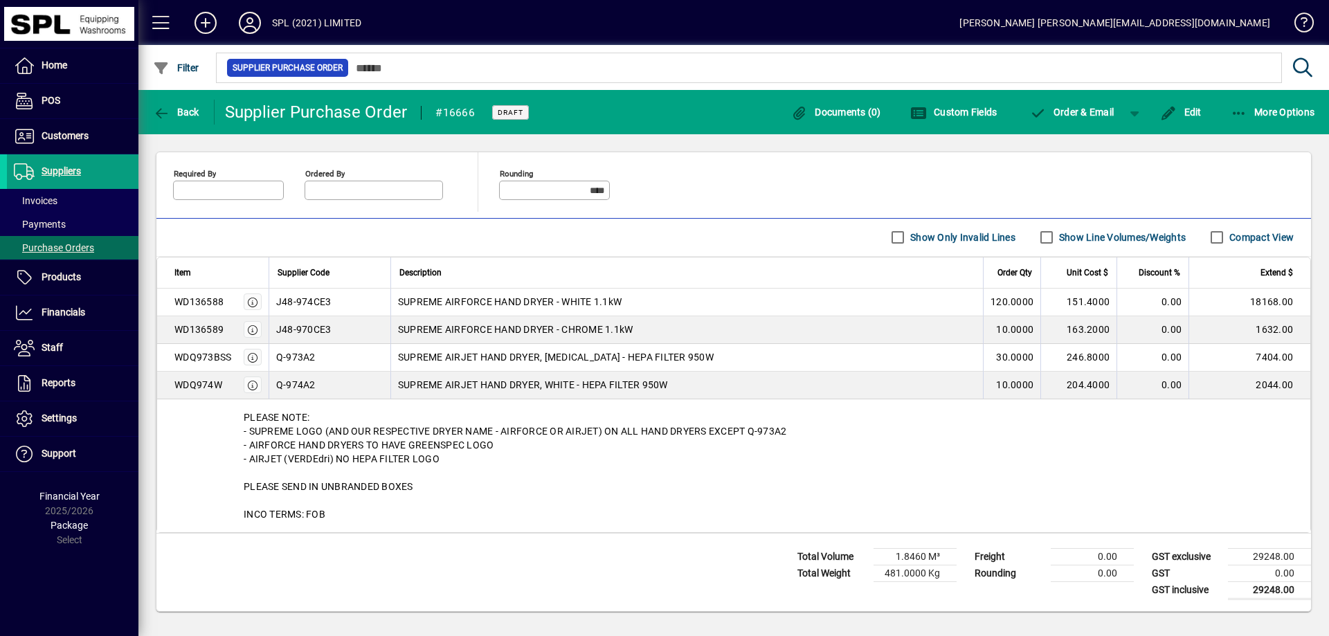
click at [259, 408] on div "PLEASE NOTE: - SUPREME LOGO (AND OUR RESPECTIVE DRYER NAME - AIRFORCE OR AIRJET…" at bounding box center [733, 465] width 1153 height 133
click at [366, 418] on div "PLEASE NOTE: - SUPREME LOGO (AND OUR RESPECTIVE DRYER NAME - AIRFORCE OR AIRJET…" at bounding box center [733, 465] width 1153 height 133
click at [371, 420] on div "PLEASE NOTE: - SUPREME LOGO (AND OUR RESPECTIVE DRYER NAME - AIRFORCE OR AIRJET…" at bounding box center [733, 465] width 1153 height 133
click at [524, 485] on div "PLEASE NOTE: - SUPREME LOGO (AND OUR RESPECTIVE DRYER NAME - AIRFORCE OR AIRJET…" at bounding box center [733, 465] width 1153 height 133
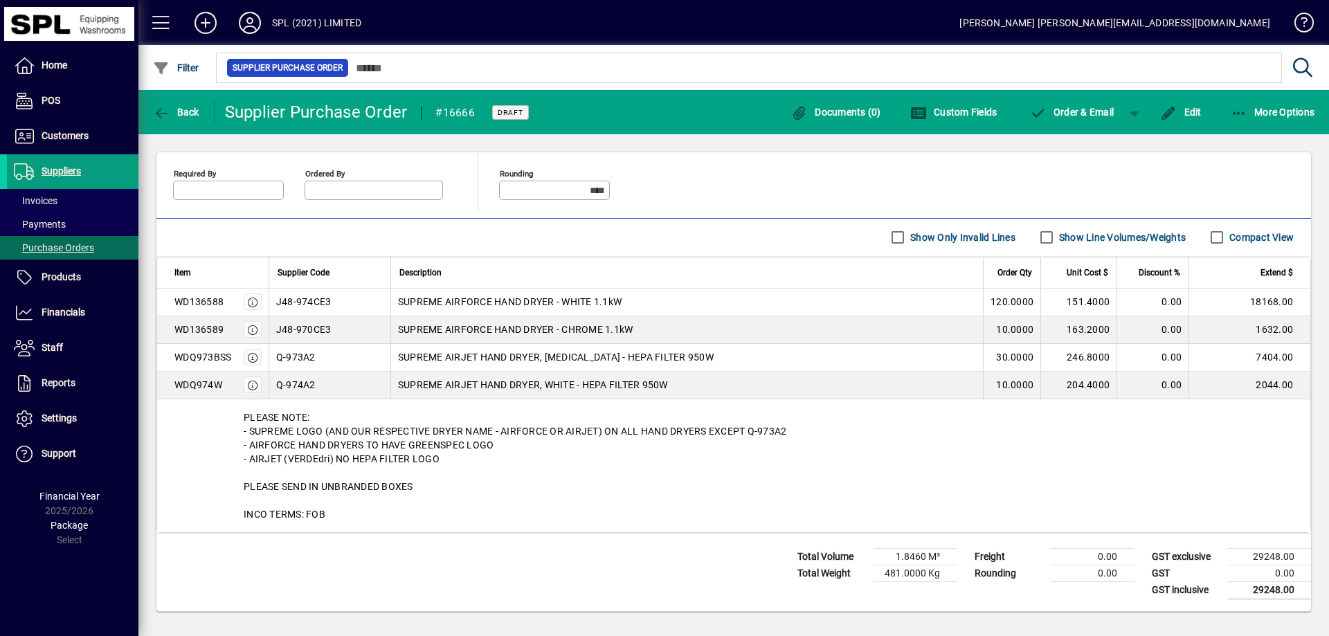
drag, startPoint x: 331, startPoint y: 512, endPoint x: 544, endPoint y: 491, distance: 214.3
click at [244, 415] on div "PLEASE NOTE: - SUPREME LOGO (AND OUR RESPECTIVE DRYER NAME - AIRFORCE OR AIRJET…" at bounding box center [733, 465] width 1153 height 133
click at [631, 480] on div "PLEASE NOTE: - SUPREME LOGO (AND OUR RESPECTIVE DRYER NAME - AIRFORCE OR AIRJET…" at bounding box center [733, 465] width 1153 height 133
click at [391, 522] on div "PLEASE NOTE: - SUPREME LOGO (AND OUR RESPECTIVE DRYER NAME - AIRFORCE OR AIRJET…" at bounding box center [733, 465] width 1153 height 133
drag, startPoint x: 358, startPoint y: 523, endPoint x: 206, endPoint y: 391, distance: 201.7
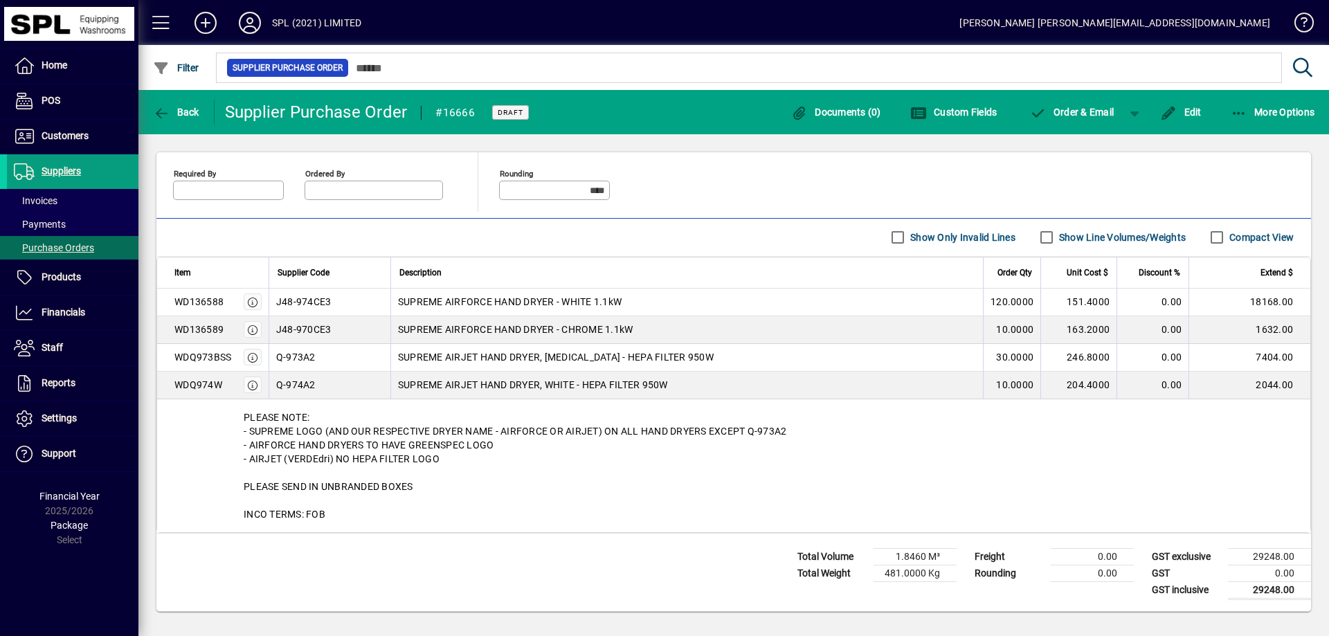
click at [206, 391] on tbody "WD136588 J48-974CE3 SUPREME AIRFORCE HAND DRYER - WHITE 1.1kW 120.0000 151.4000…" at bounding box center [733, 411] width 1153 height 244
click at [399, 432] on div "PLEASE NOTE: - SUPREME LOGO (AND OUR RESPECTIVE DRYER NAME - AIRFORCE OR AIRJET…" at bounding box center [733, 465] width 1153 height 133
drag, startPoint x: 245, startPoint y: 415, endPoint x: 390, endPoint y: 512, distance: 174.7
click at [390, 512] on div "PLEASE NOTE: - SUPREME LOGO (AND OUR RESPECTIVE DRYER NAME - AIRFORCE OR AIRJET…" at bounding box center [733, 465] width 1153 height 133
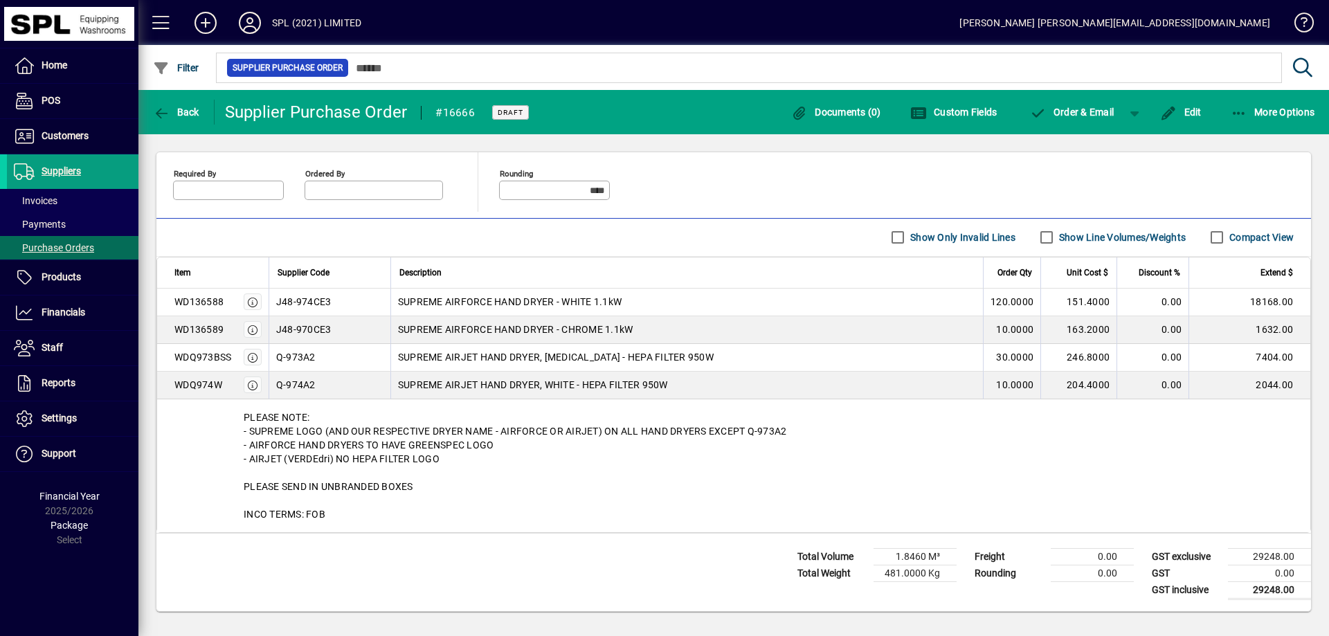
click at [564, 494] on div "PLEASE NOTE: - SUPREME LOGO (AND OUR RESPECTIVE DRYER NAME - AIRFORCE OR AIRJET…" at bounding box center [733, 465] width 1153 height 133
drag, startPoint x: 469, startPoint y: 483, endPoint x: 449, endPoint y: 494, distance: 22.3
click at [469, 482] on div "PLEASE NOTE: - SUPREME LOGO (AND OUR RESPECTIVE DRYER NAME - AIRFORCE OR AIRJET…" at bounding box center [733, 465] width 1153 height 133
drag, startPoint x: 326, startPoint y: 512, endPoint x: 224, endPoint y: 447, distance: 120.8
click at [224, 409] on div "PLEASE NOTE: - SUPREME LOGO (AND OUR RESPECTIVE DRYER NAME - AIRFORCE OR AIRJET…" at bounding box center [733, 465] width 1153 height 133
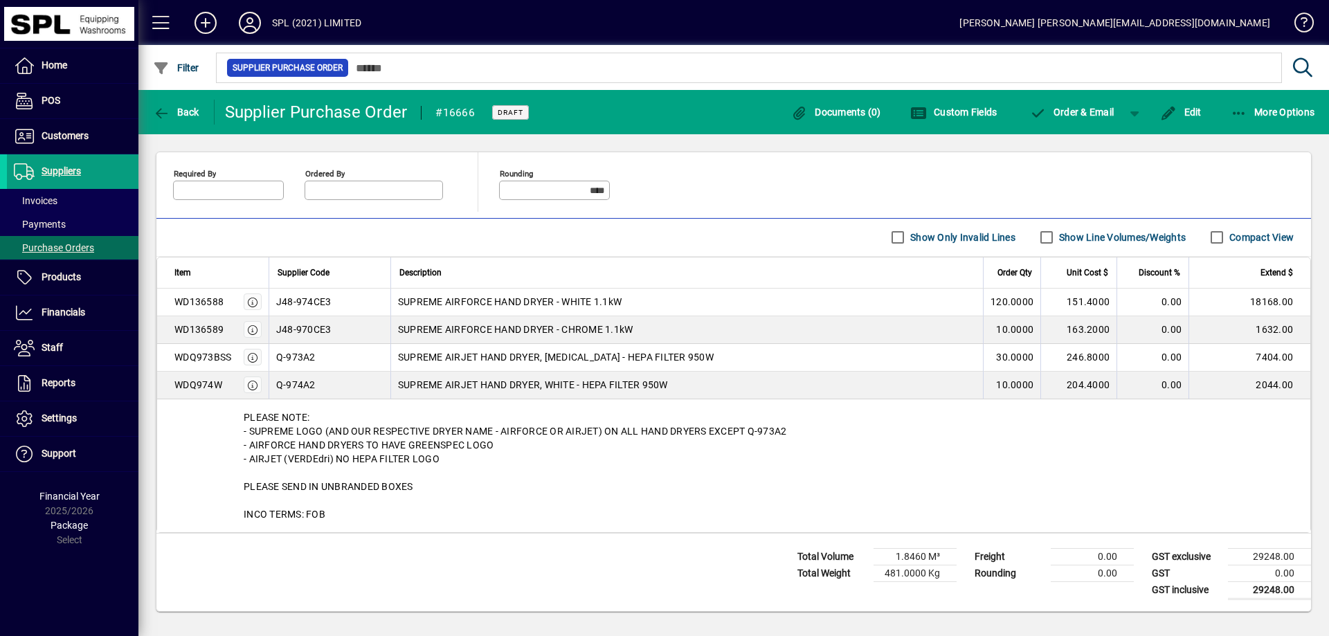
click at [226, 447] on div "PLEASE NOTE: - SUPREME LOGO (AND OUR RESPECTIVE DRYER NAME - AIRFORCE OR AIRJET…" at bounding box center [733, 465] width 1153 height 133
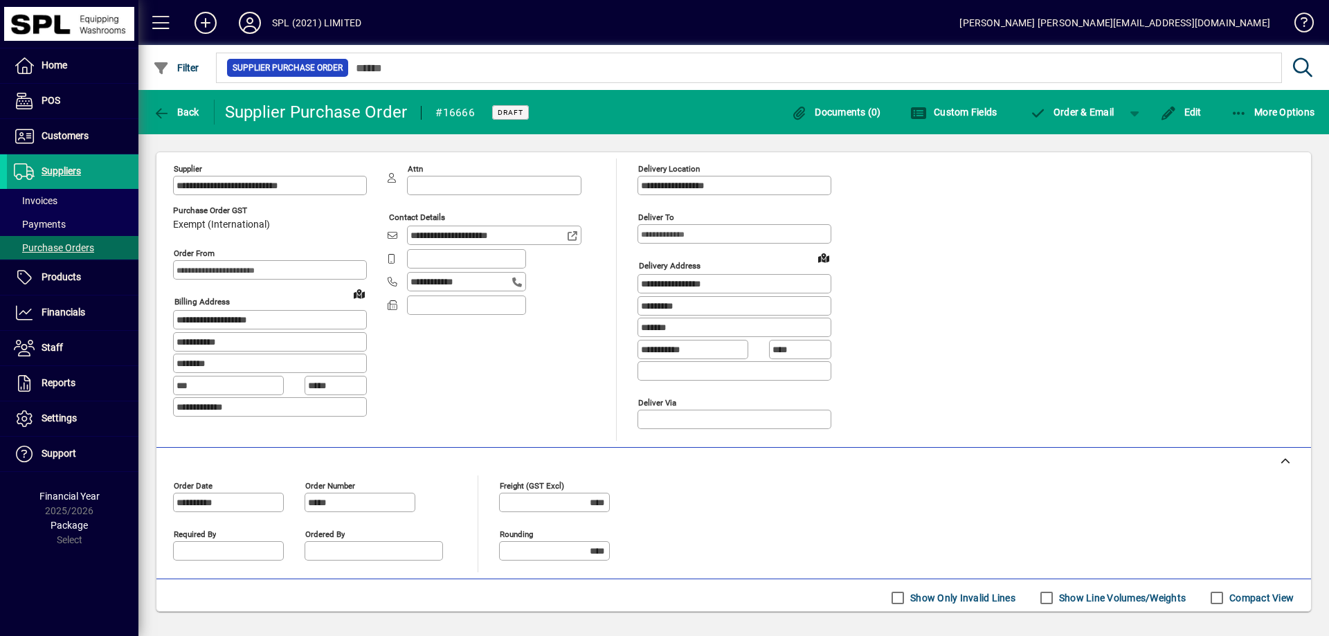
scroll to position [0, 0]
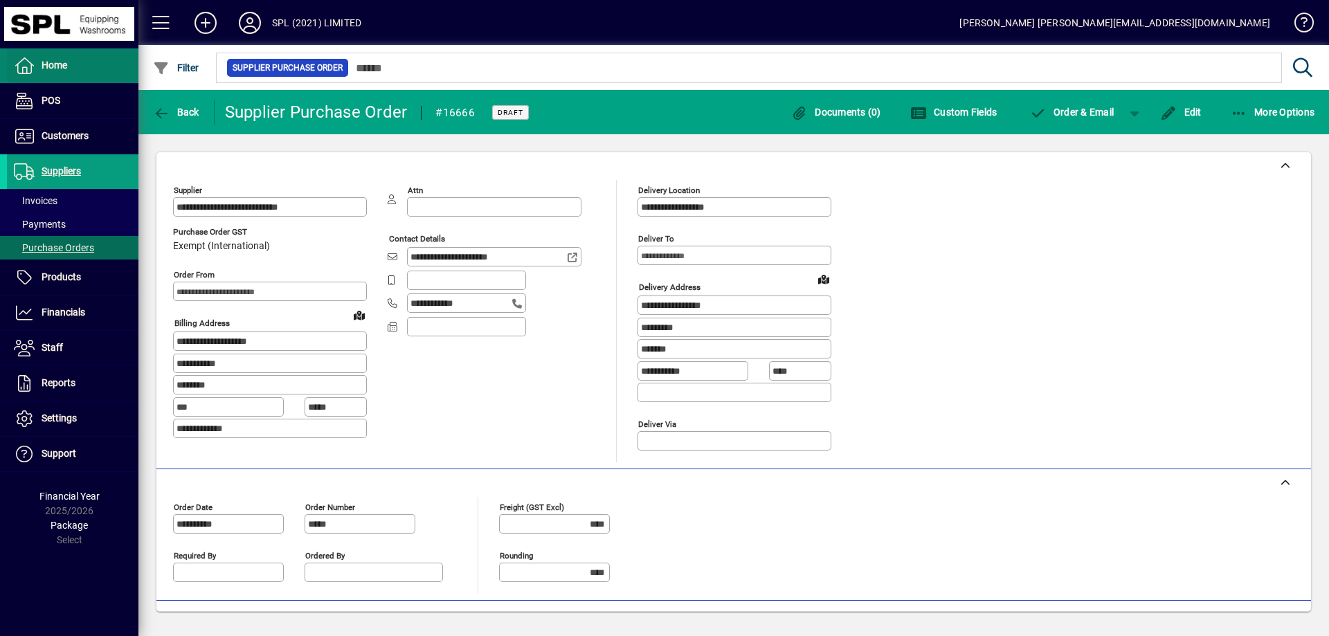
click at [56, 61] on span "Home" at bounding box center [55, 65] width 26 height 11
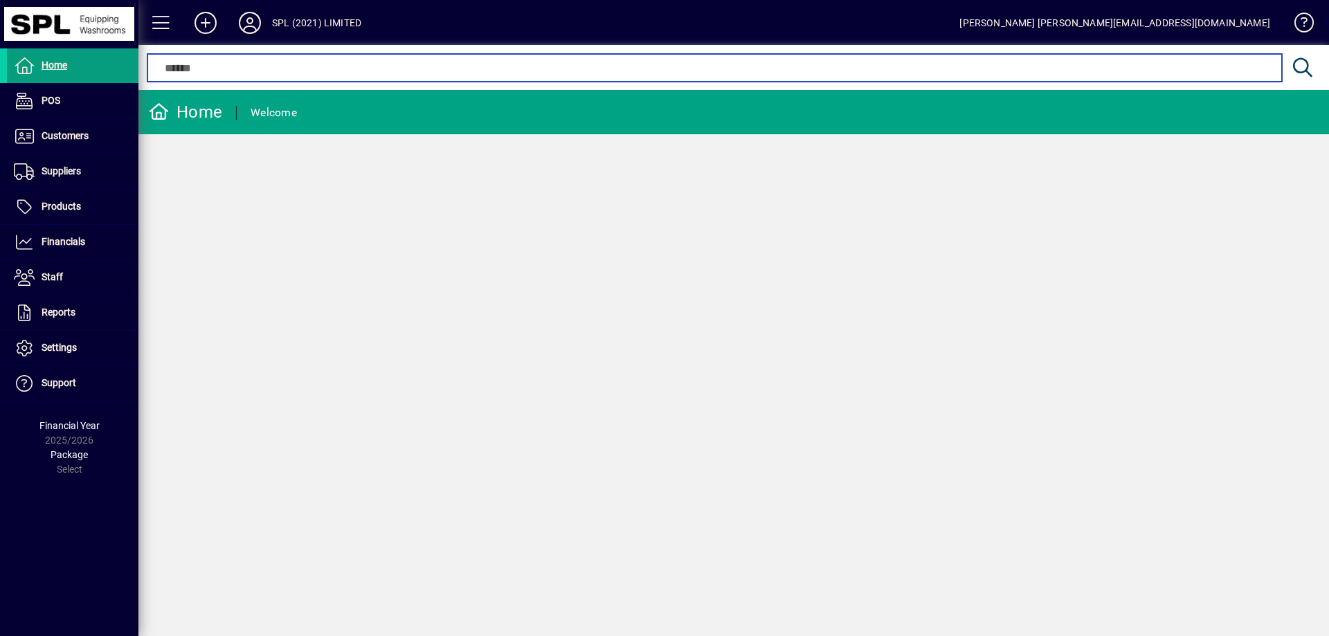
click at [458, 69] on input "text" at bounding box center [714, 68] width 1113 height 17
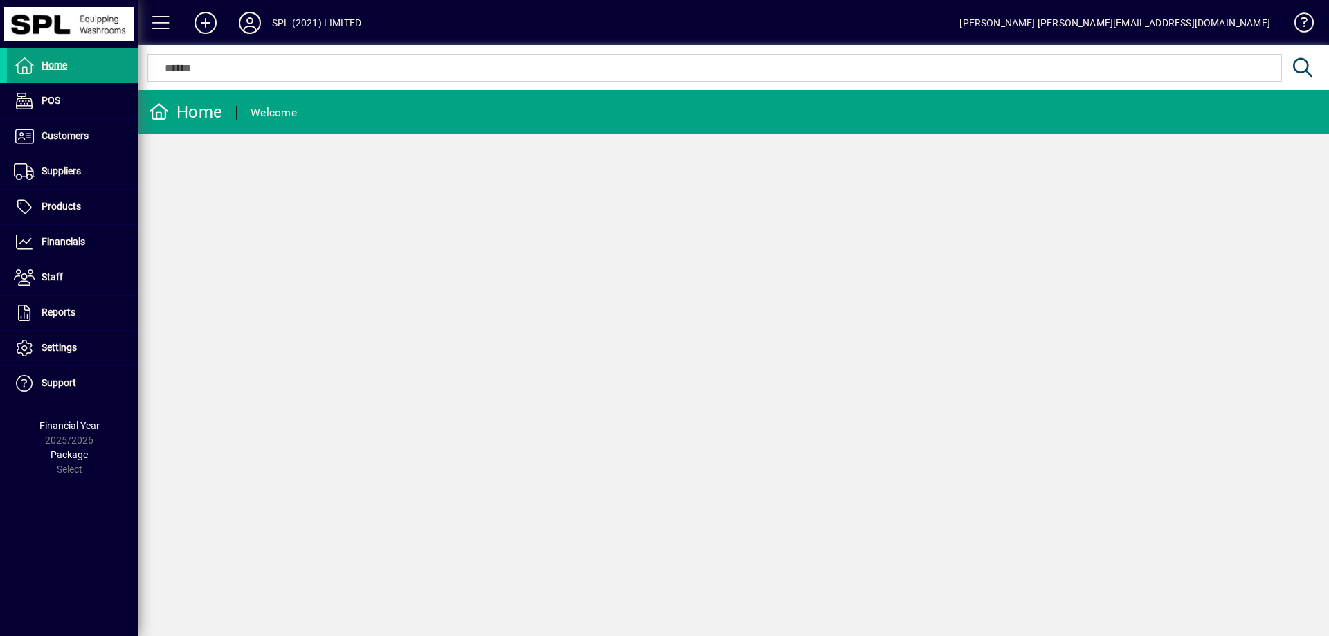
click at [375, 251] on div "Home Welcome" at bounding box center [733, 363] width 1191 height 546
click at [78, 177] on span "Suppliers" at bounding box center [61, 170] width 39 height 11
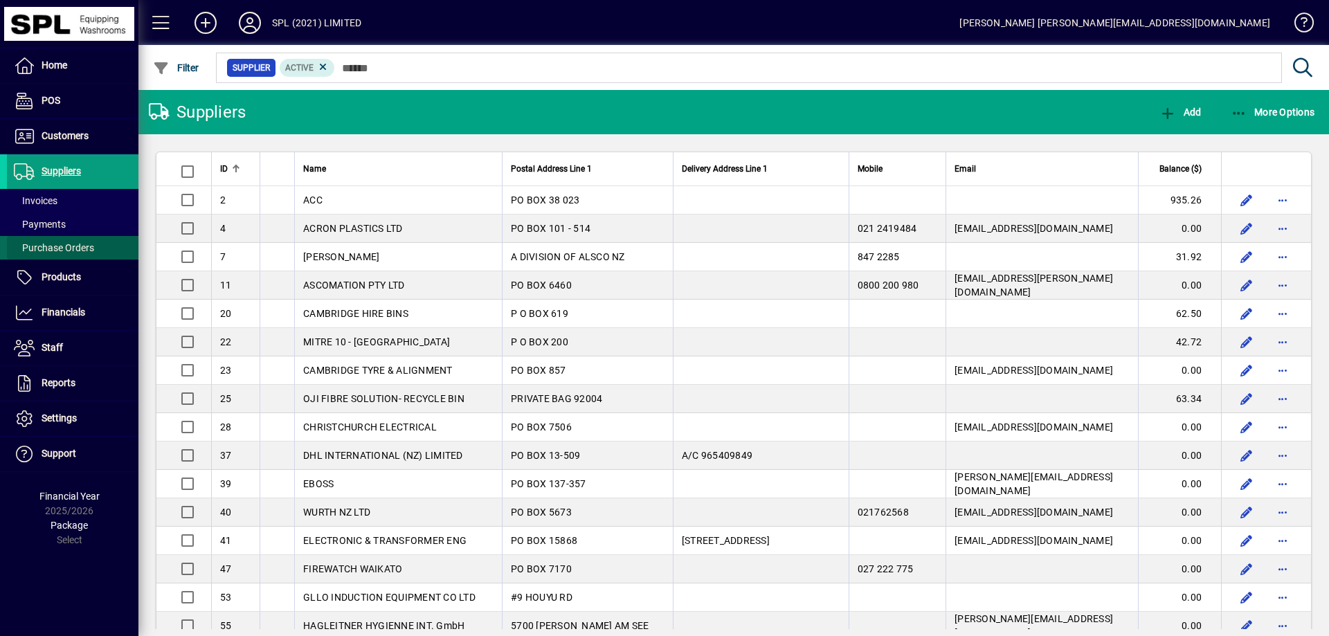
click at [84, 241] on span "Purchase Orders" at bounding box center [50, 248] width 87 height 15
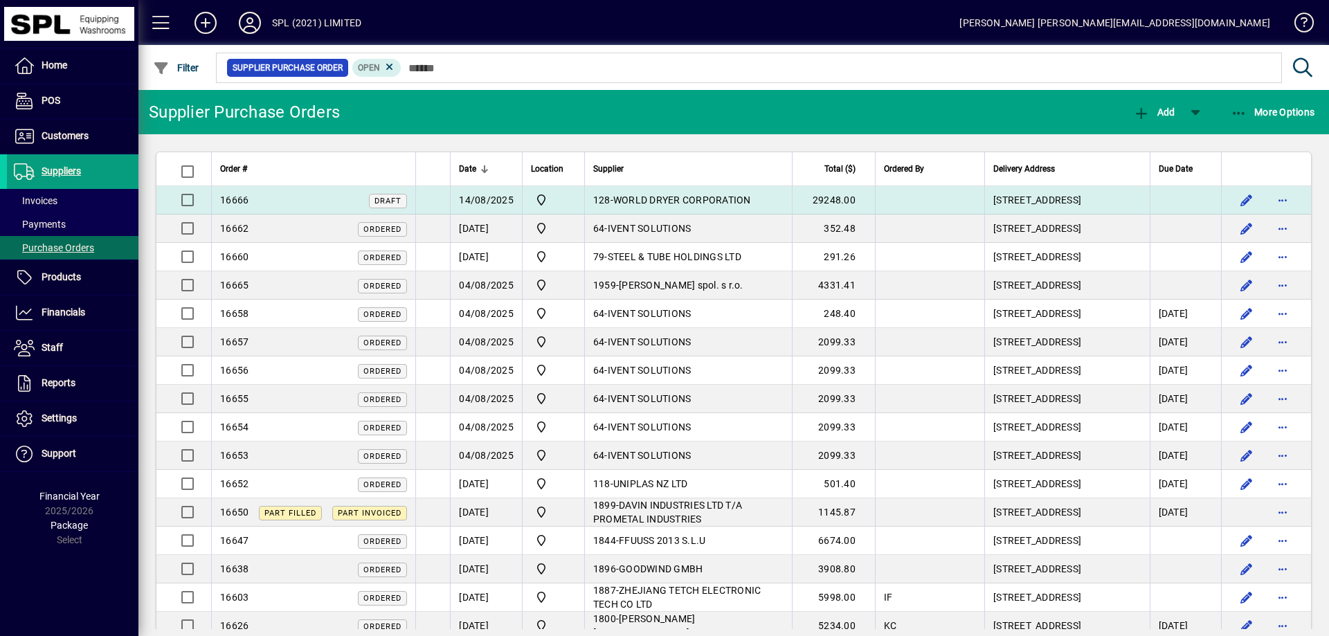
click at [732, 199] on span "WORLD DRYER CORPORATION" at bounding box center [682, 200] width 138 height 11
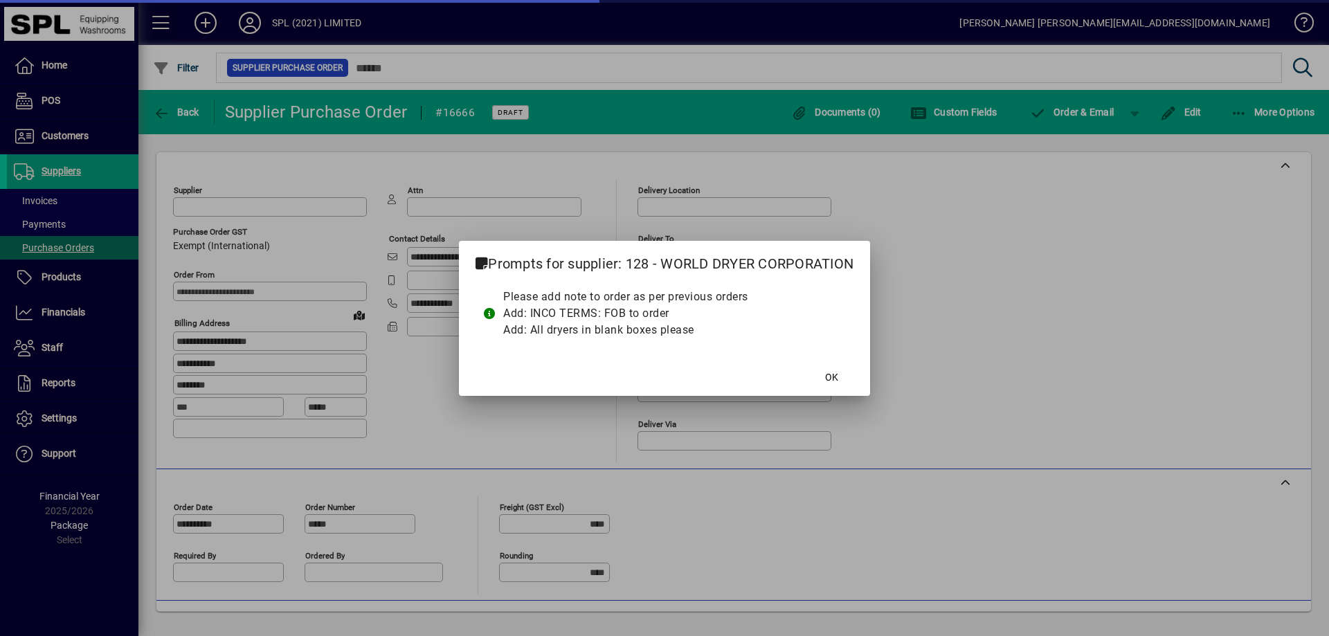
type input "**********"
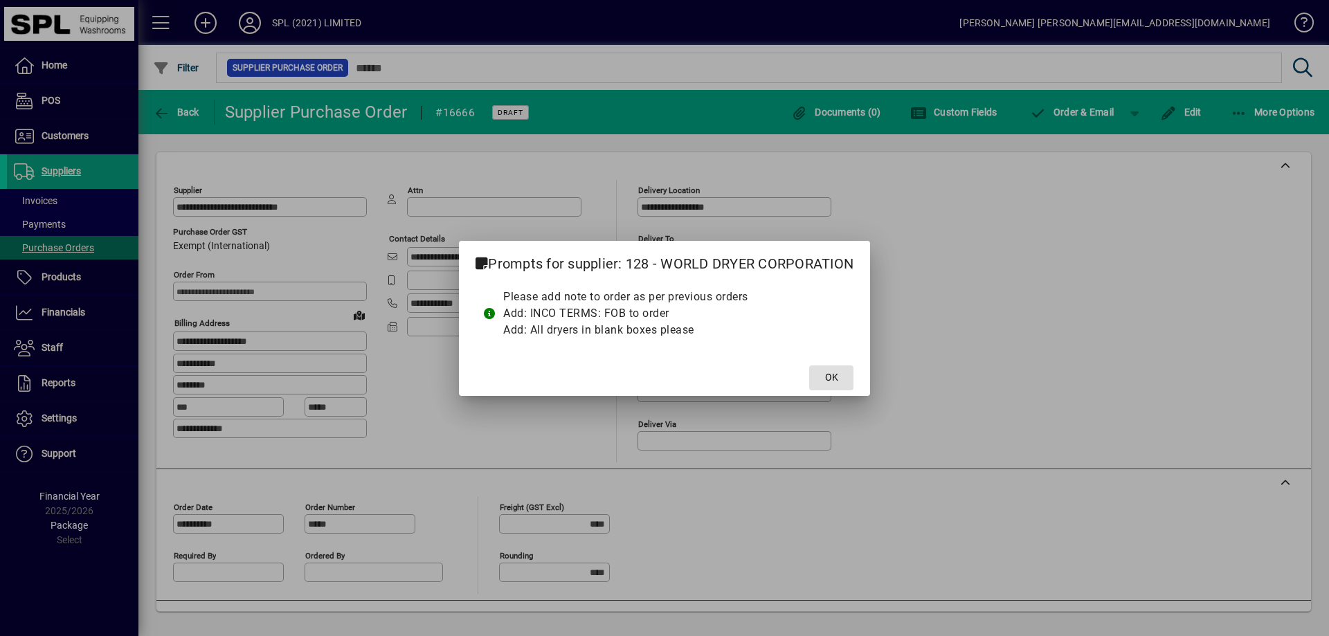
click at [840, 379] on span at bounding box center [831, 377] width 44 height 33
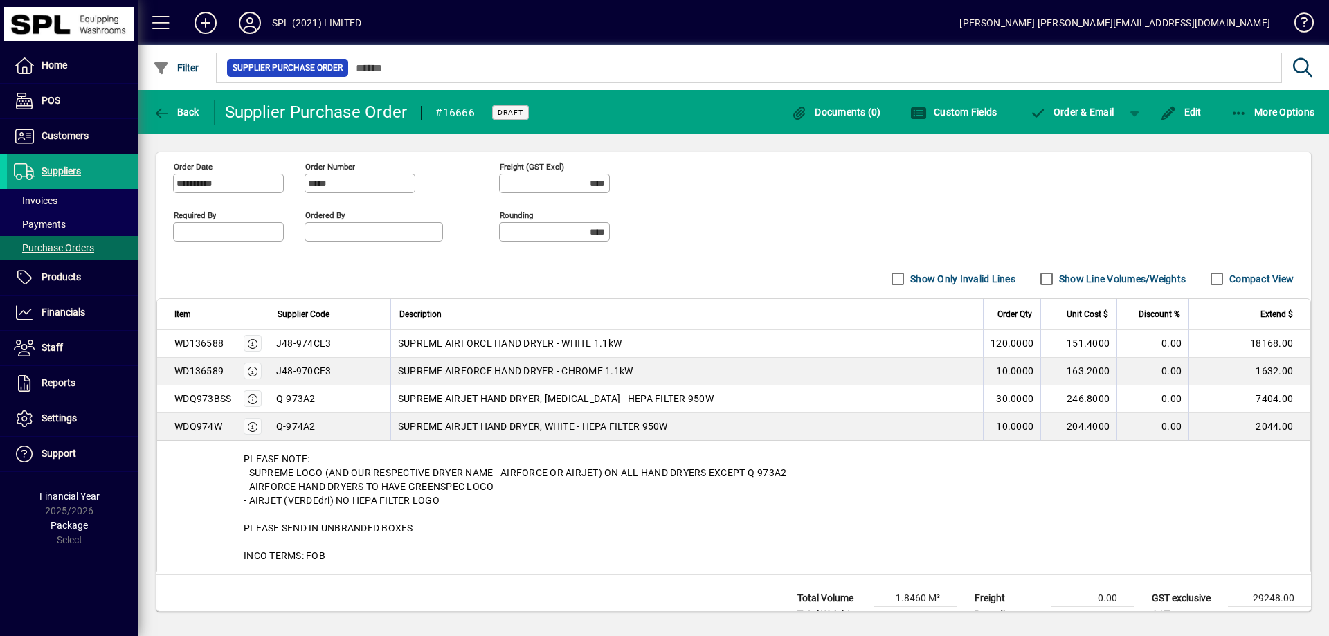
scroll to position [382, 0]
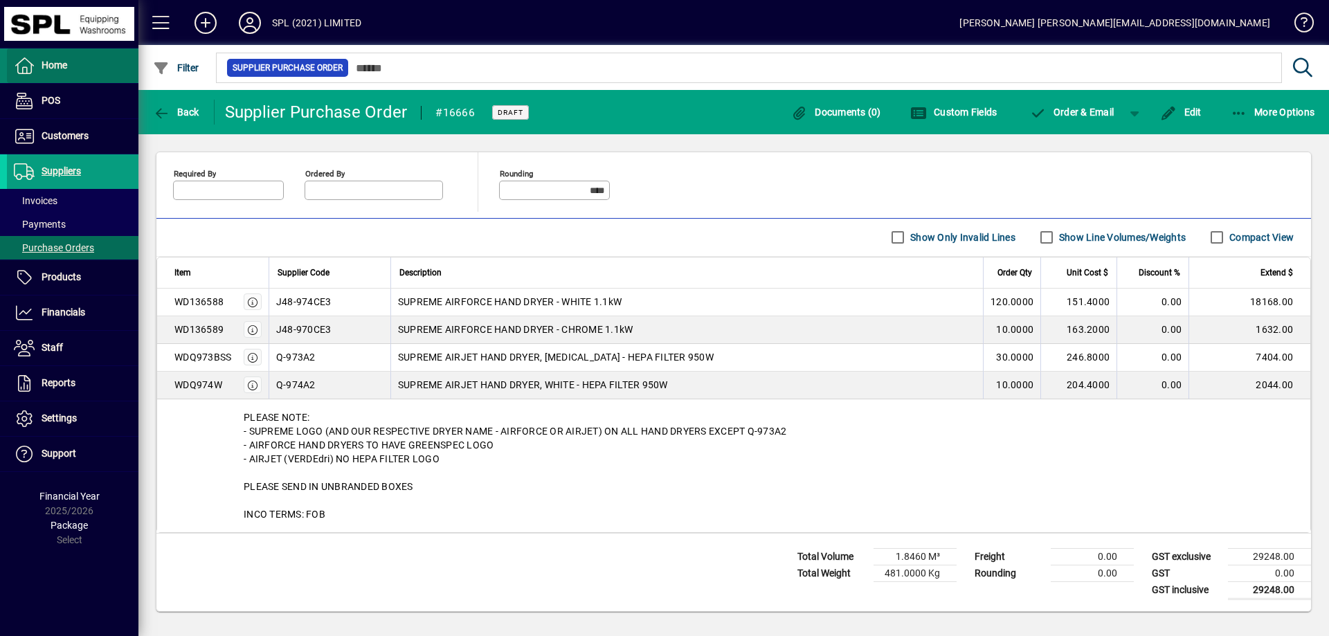
click at [58, 64] on span "Home" at bounding box center [55, 65] width 26 height 11
